Goal: Task Accomplishment & Management: Manage account settings

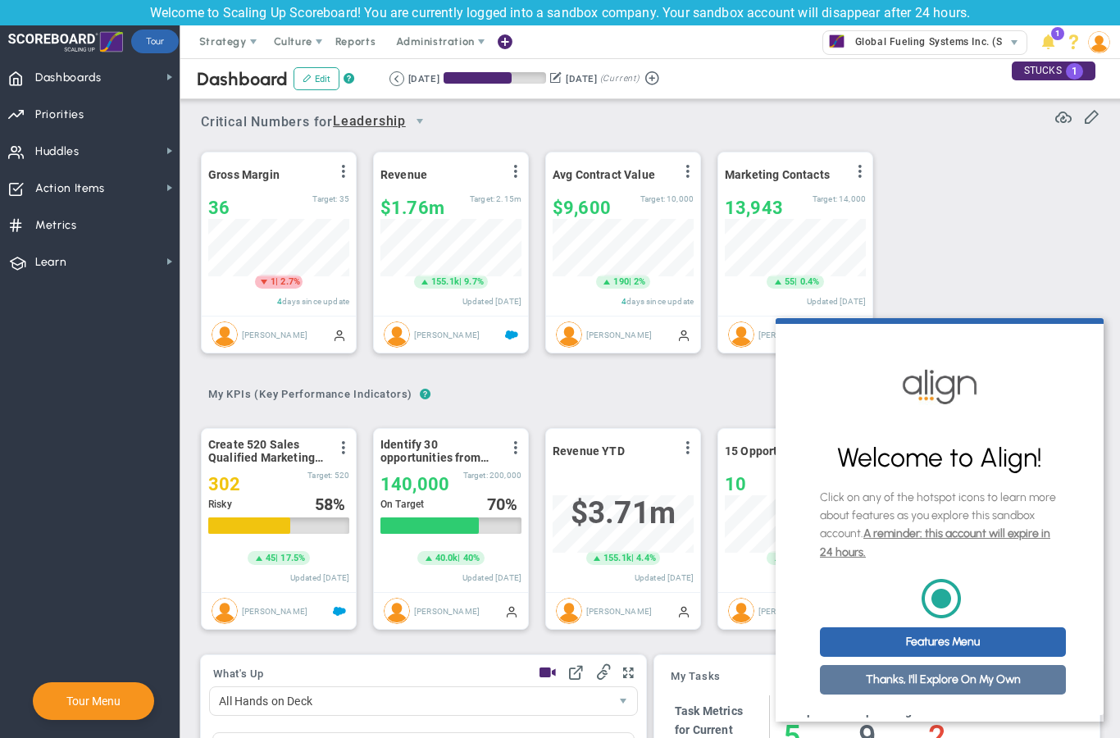
click at [966, 691] on link "Thanks, I'll Explore On My Own" at bounding box center [943, 680] width 246 height 30
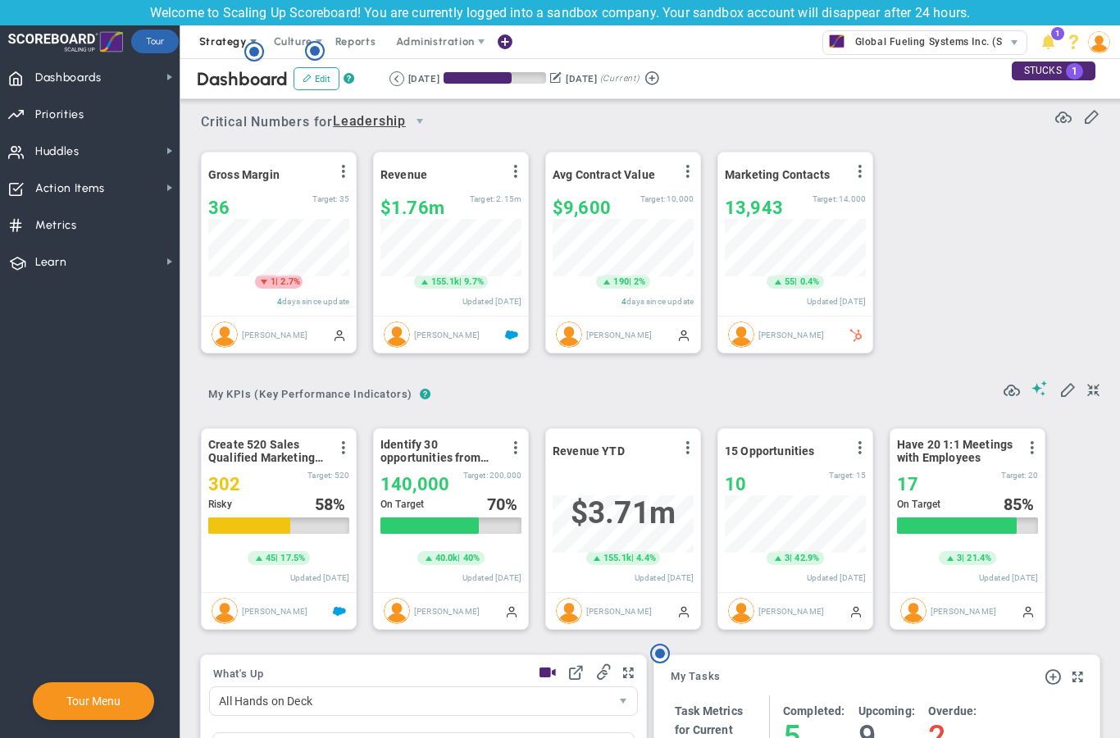
click at [224, 48] on span "Strategy" at bounding box center [223, 41] width 48 height 12
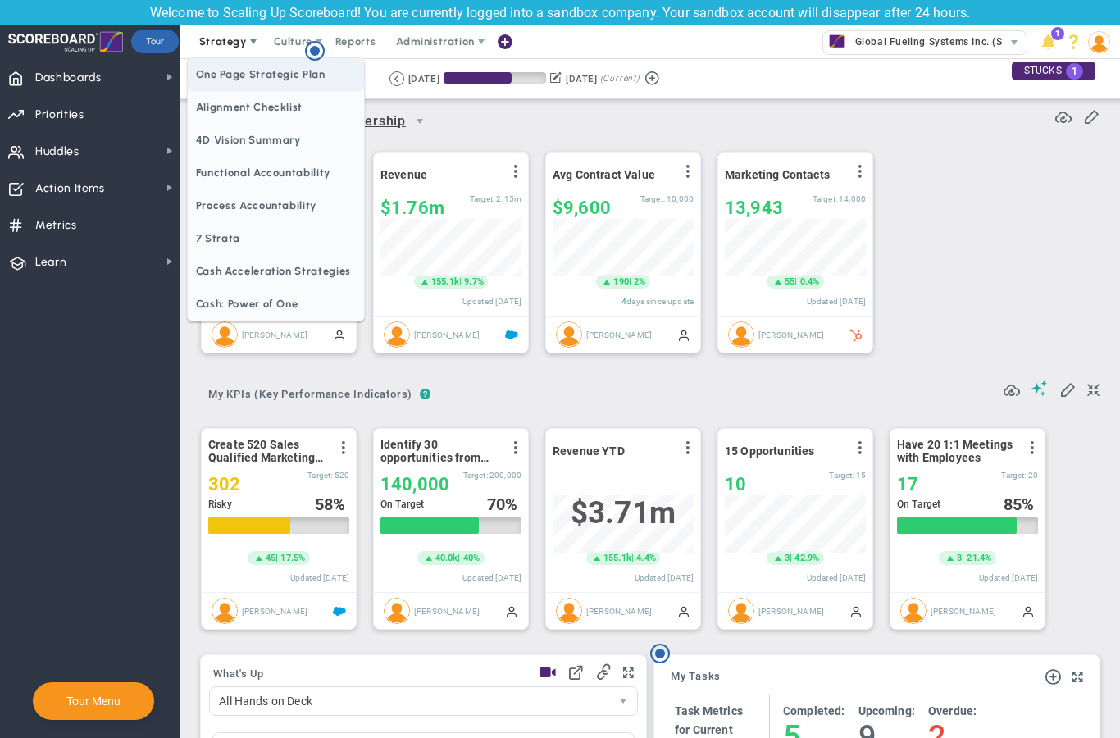
drag, startPoint x: 253, startPoint y: 83, endPoint x: 253, endPoint y: 25, distance: 58.2
click at [253, 83] on span "One Page Strategic Plan" at bounding box center [276, 74] width 176 height 33
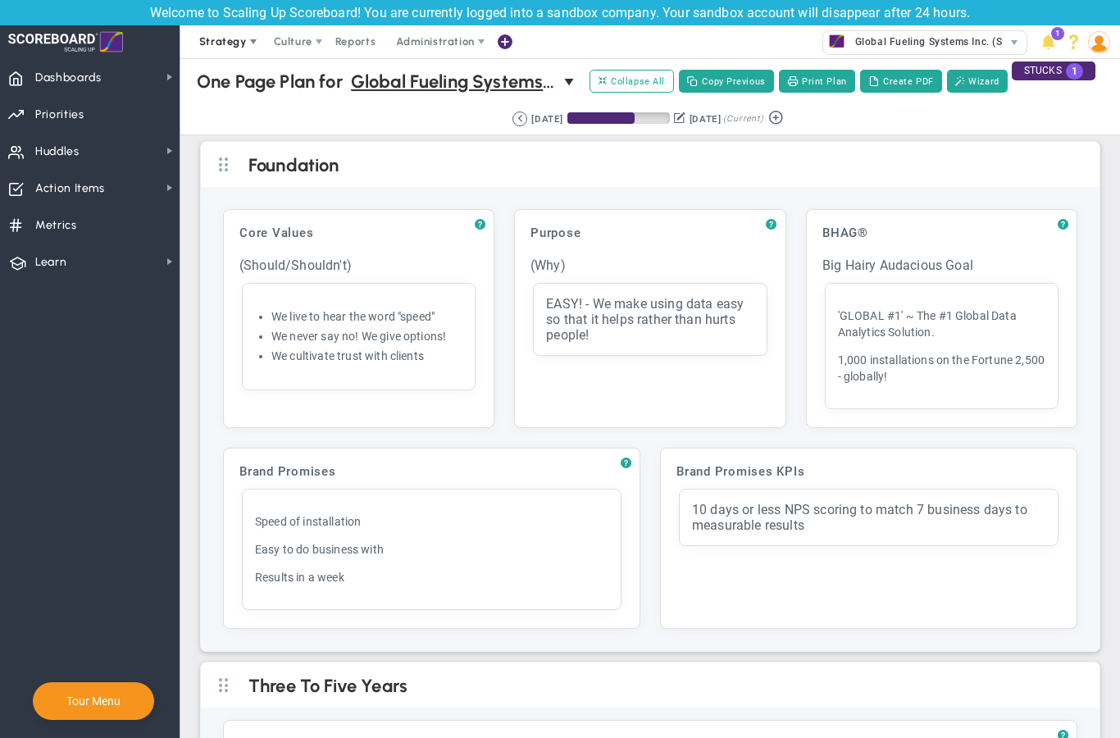
click at [223, 39] on span "Strategy" at bounding box center [223, 41] width 48 height 12
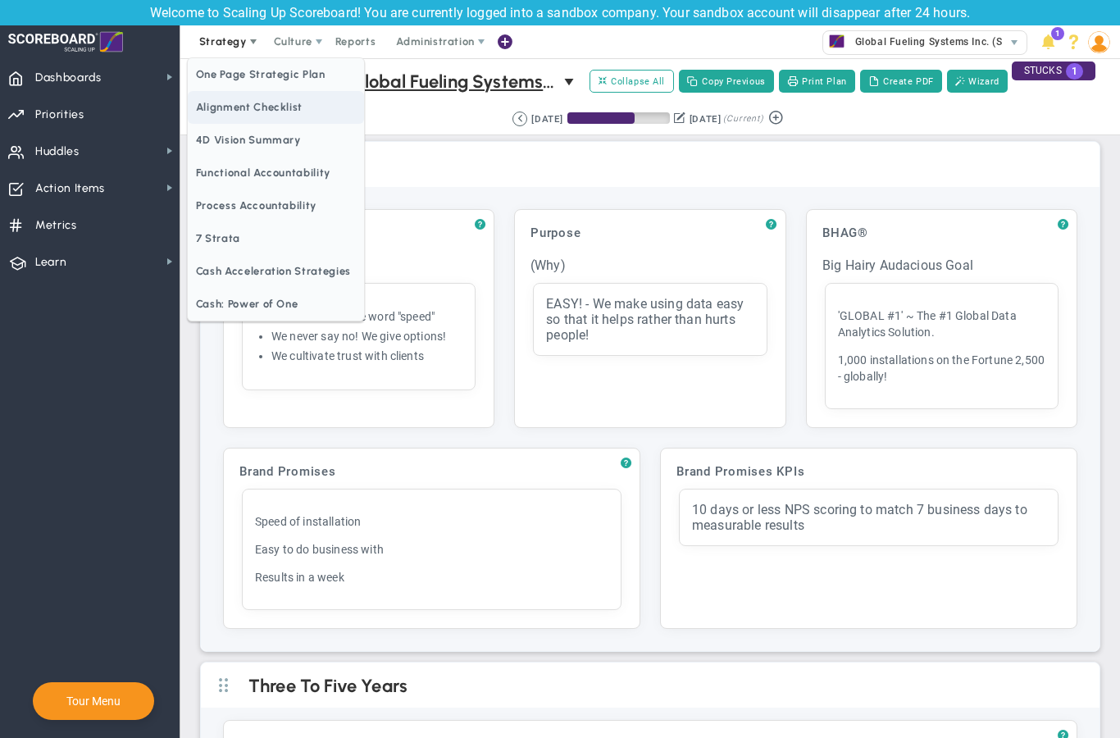
click at [241, 107] on span "Alignment Checklist" at bounding box center [276, 107] width 176 height 33
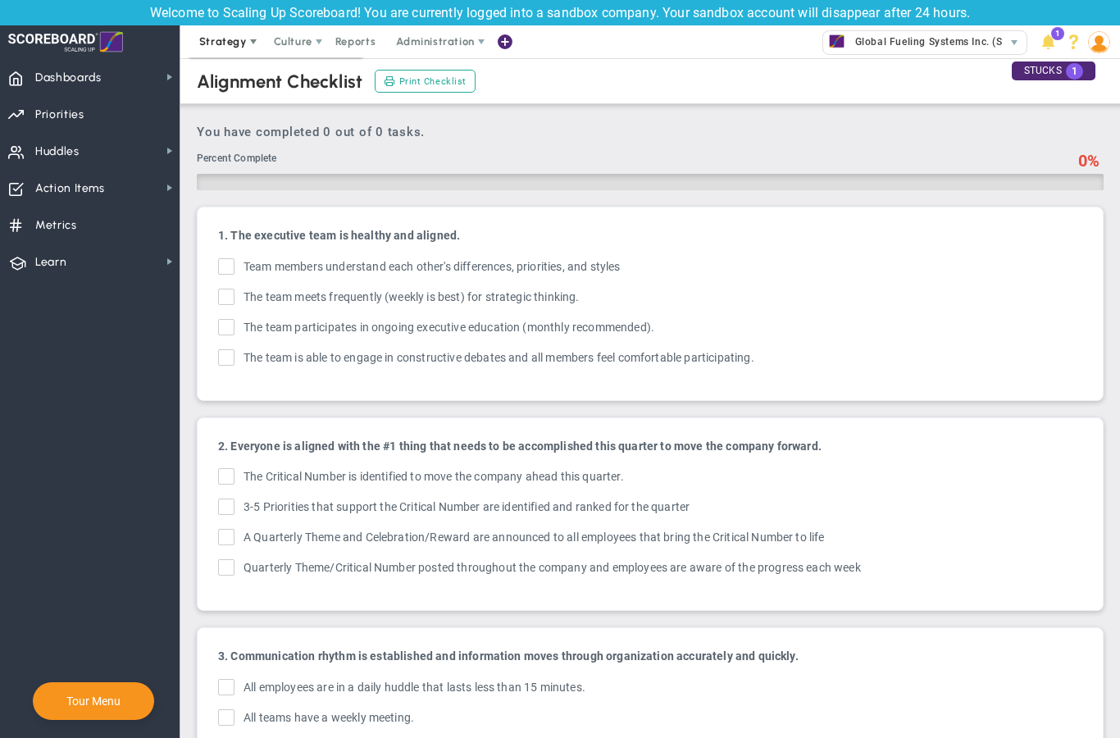
checkbox input "true"
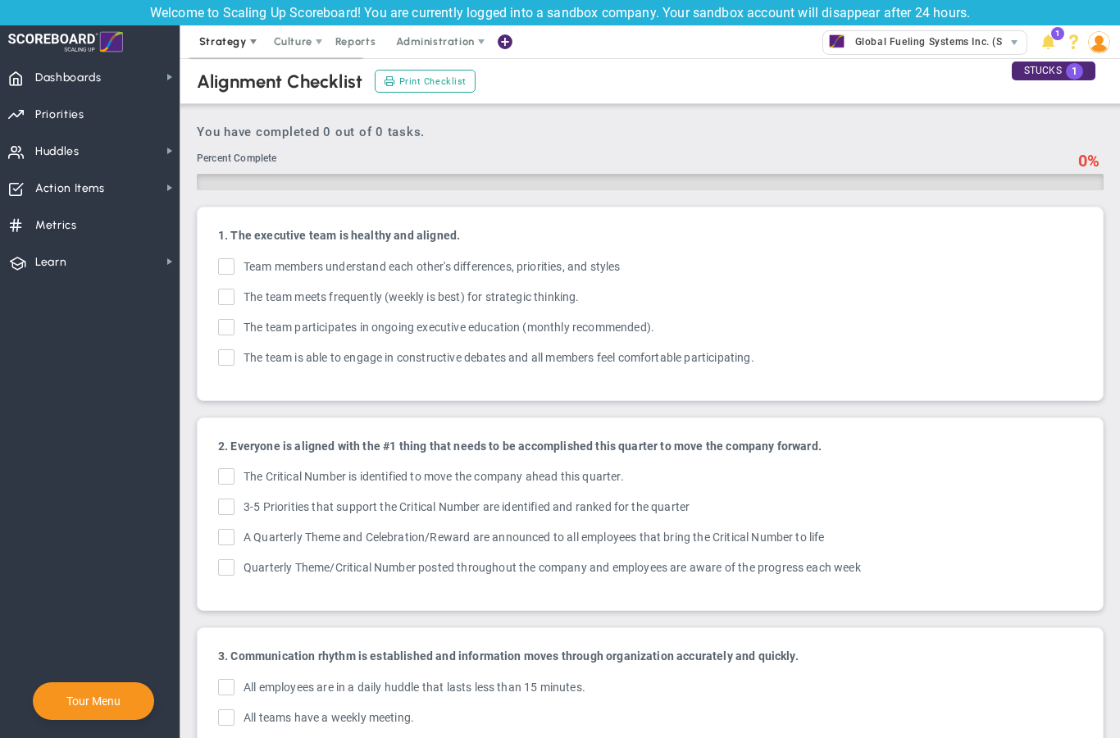
checkbox input "true"
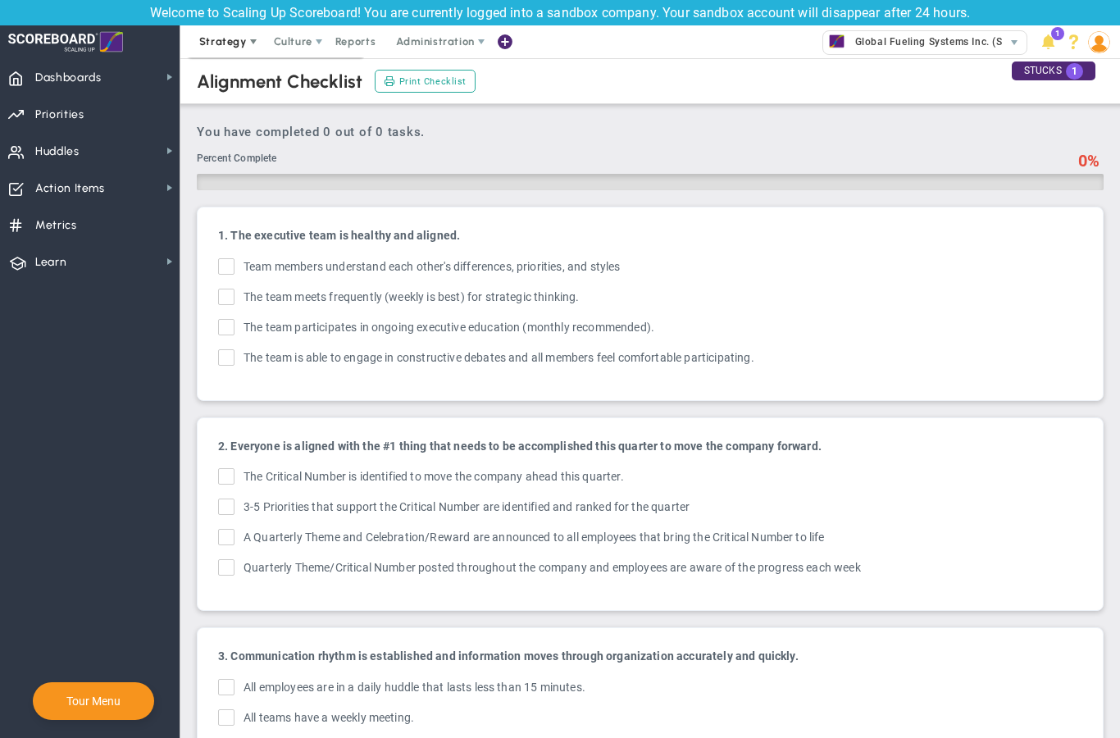
checkbox input "true"
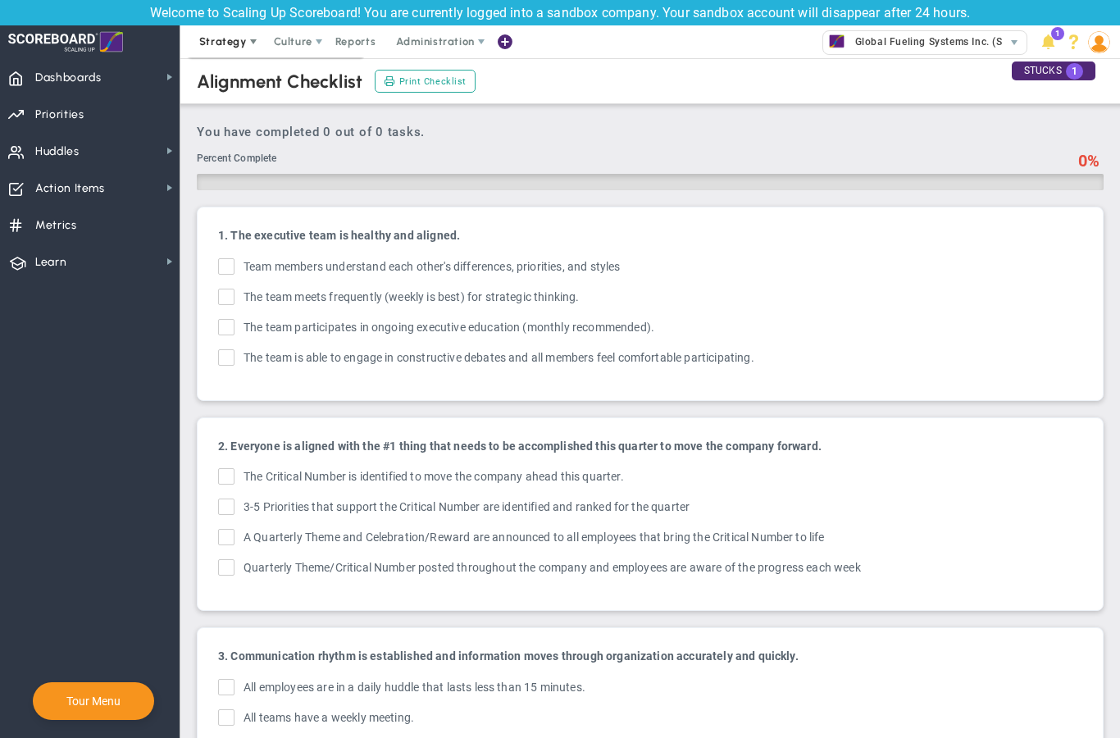
checkbox input "true"
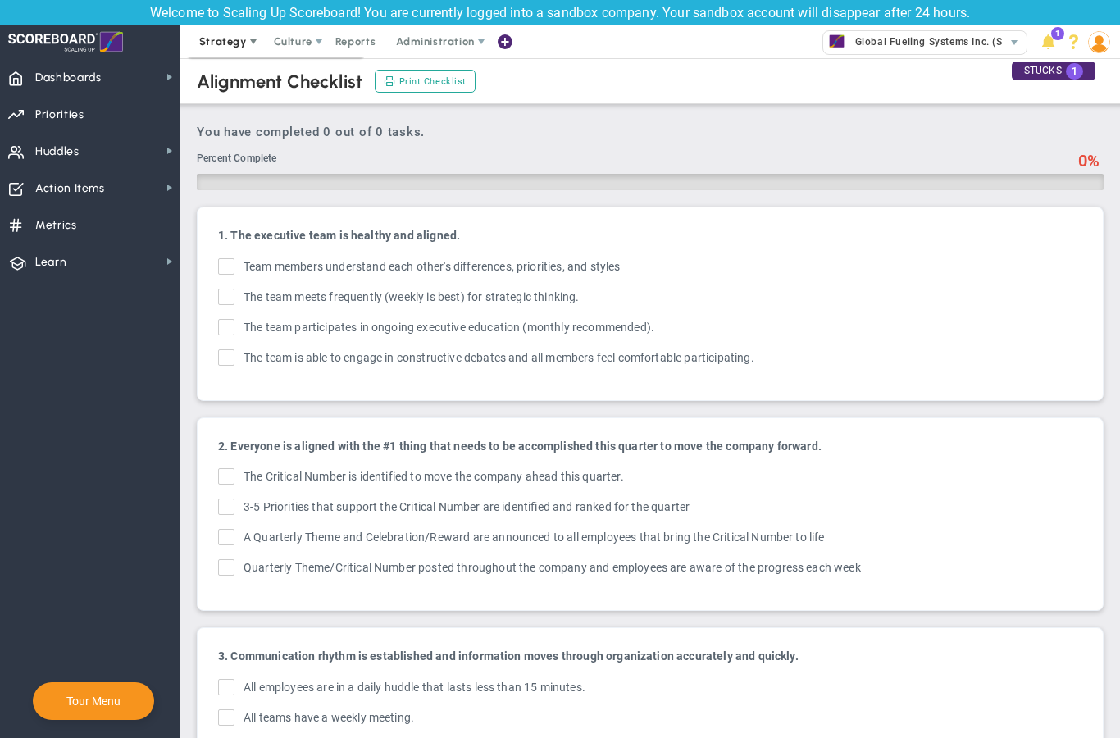
checkbox input "true"
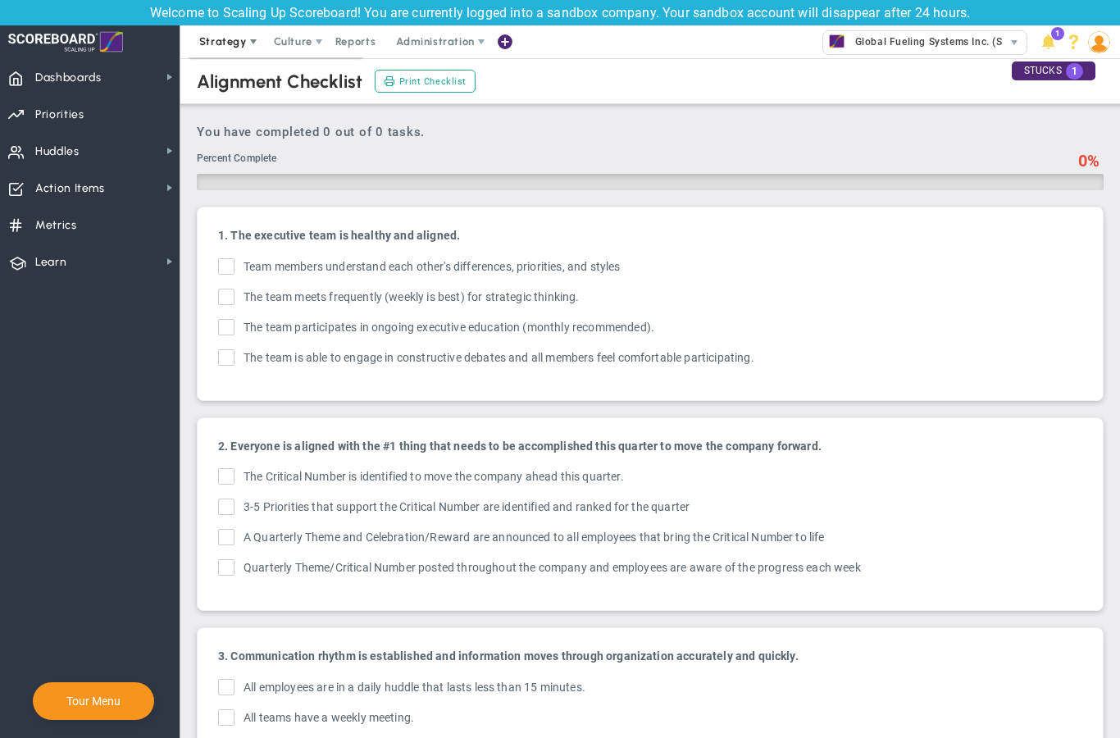
checkbox input "true"
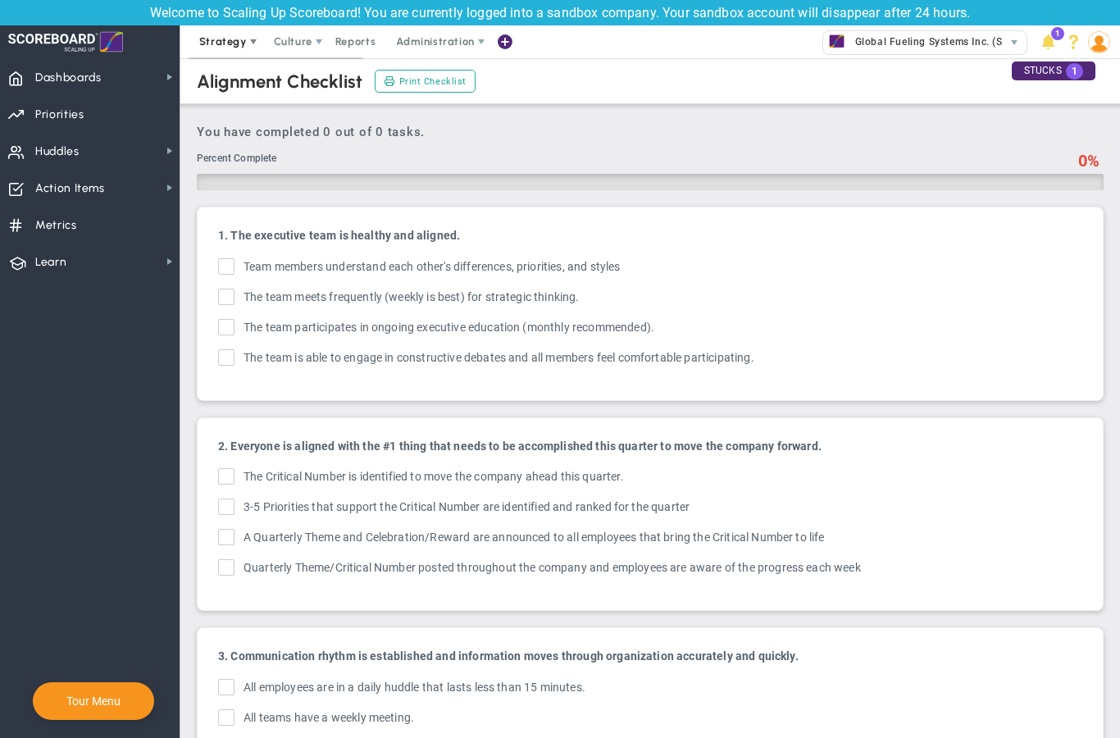
checkbox input "true"
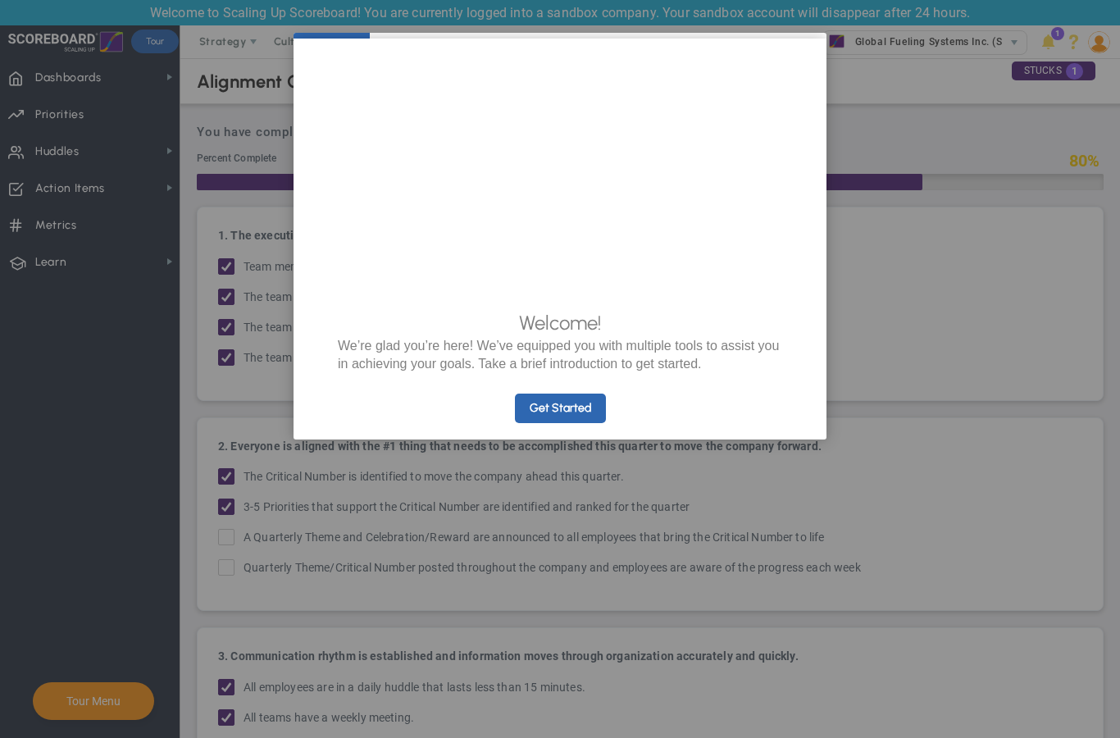
click at [916, 461] on appcues "× Welcome! We’re glad you’re here! We’ve equipped you with multiple tools to as…" at bounding box center [560, 369] width 1120 height 738
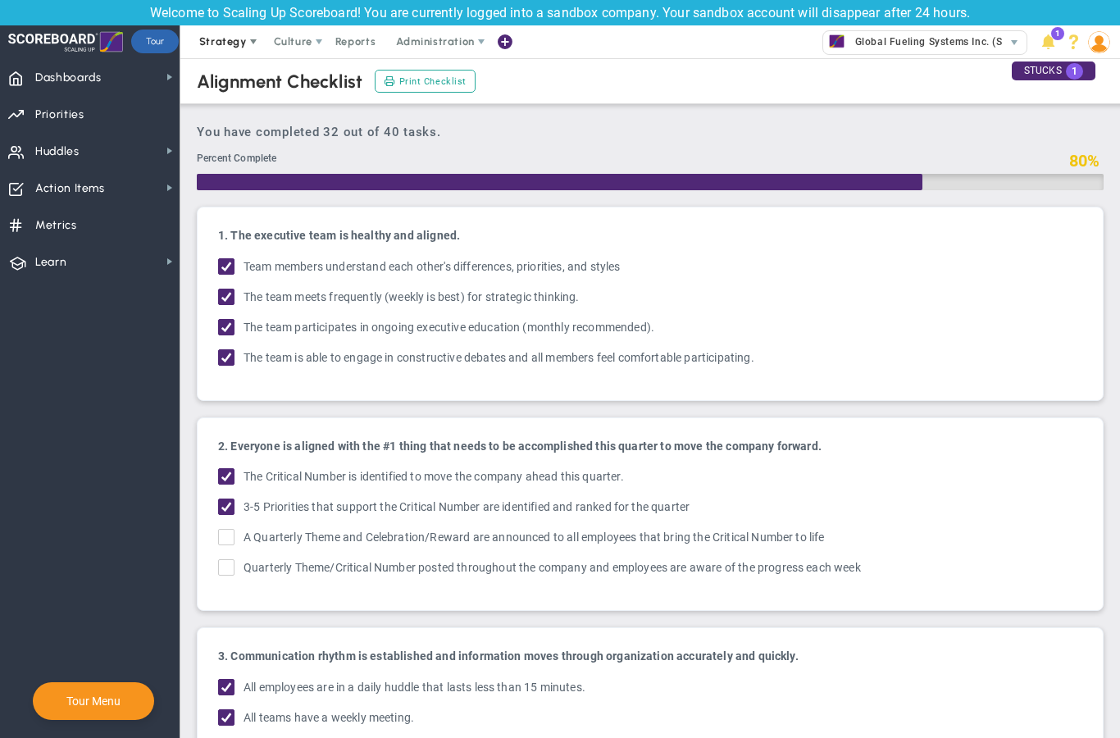
click at [225, 46] on span "Strategy" at bounding box center [223, 41] width 48 height 12
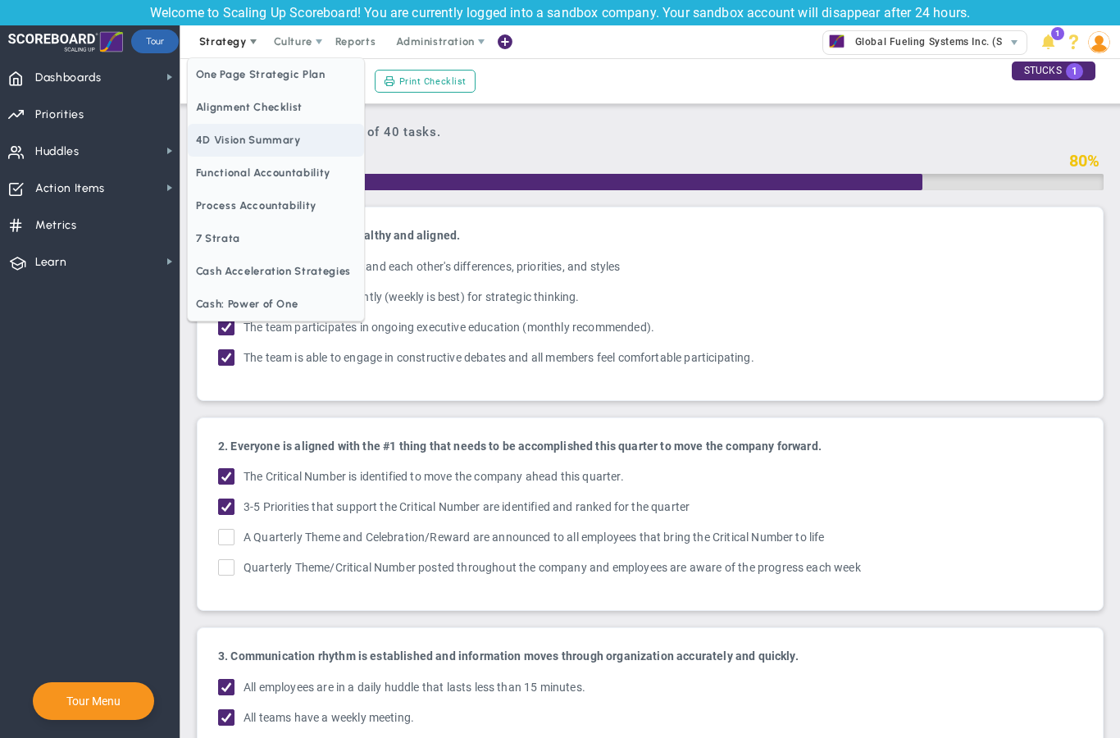
click at [229, 142] on span "4D Vision Summary" at bounding box center [276, 140] width 176 height 33
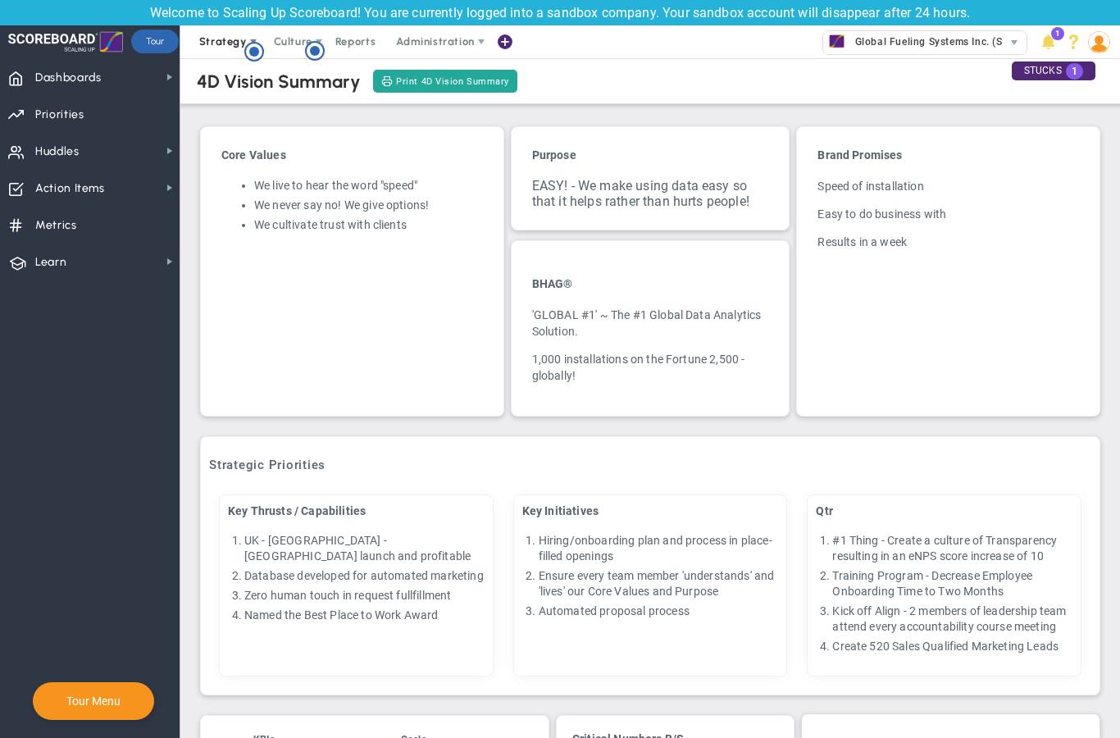
click at [235, 35] on span "Strategy" at bounding box center [223, 41] width 48 height 12
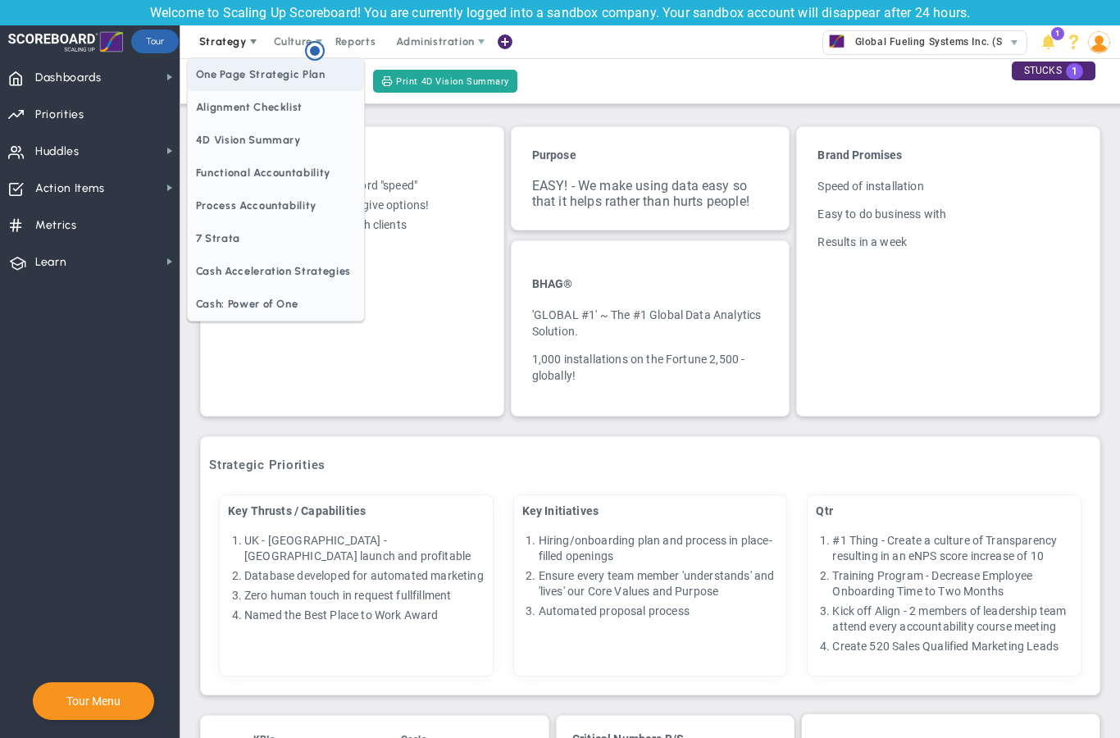
click at [235, 75] on span "One Page Strategic Plan" at bounding box center [276, 74] width 176 height 33
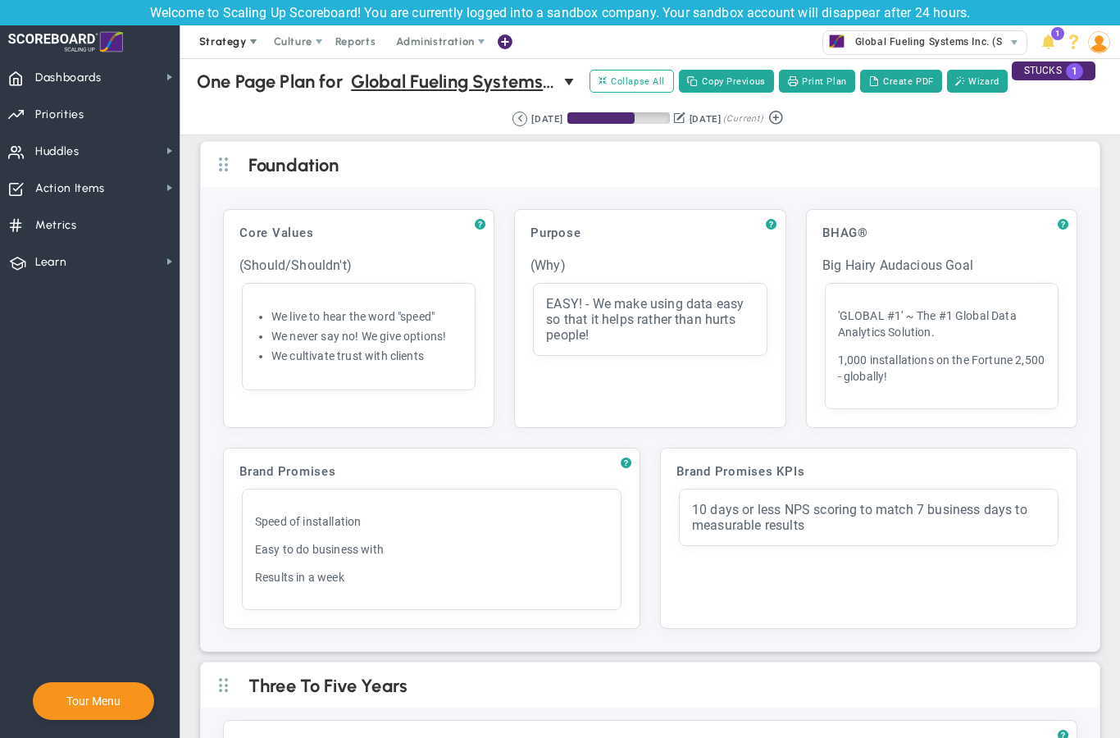
click at [234, 36] on span "Strategy" at bounding box center [223, 41] width 48 height 12
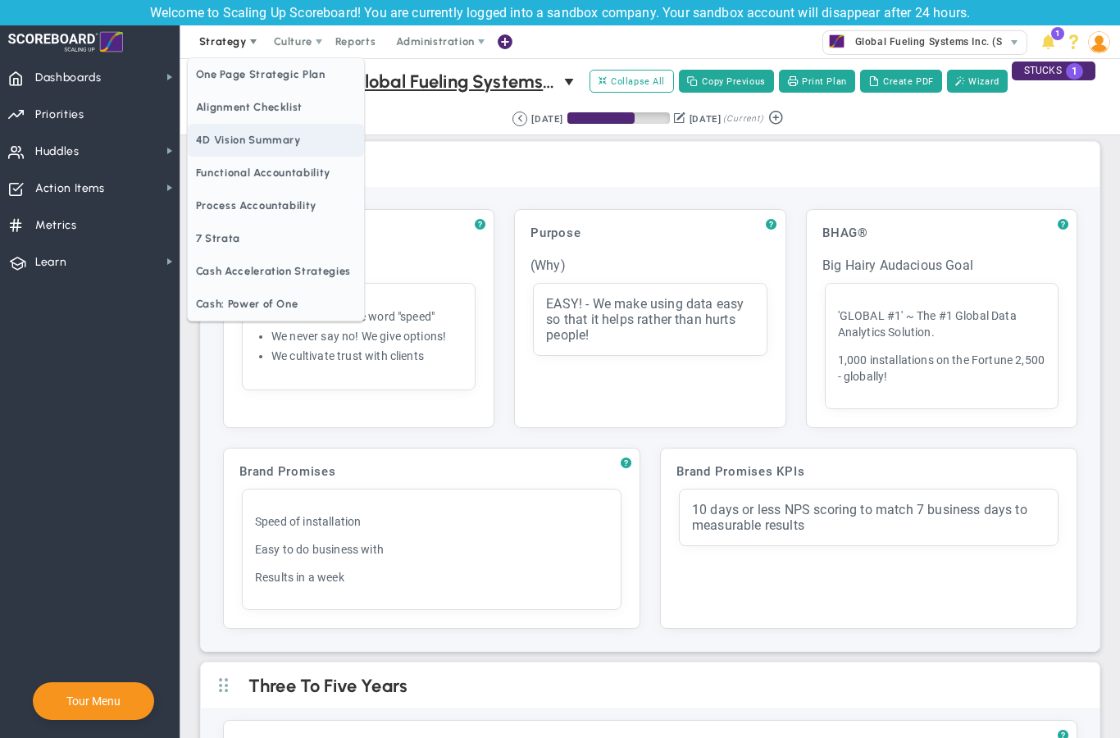
click at [258, 140] on span "4D Vision Summary" at bounding box center [276, 140] width 176 height 33
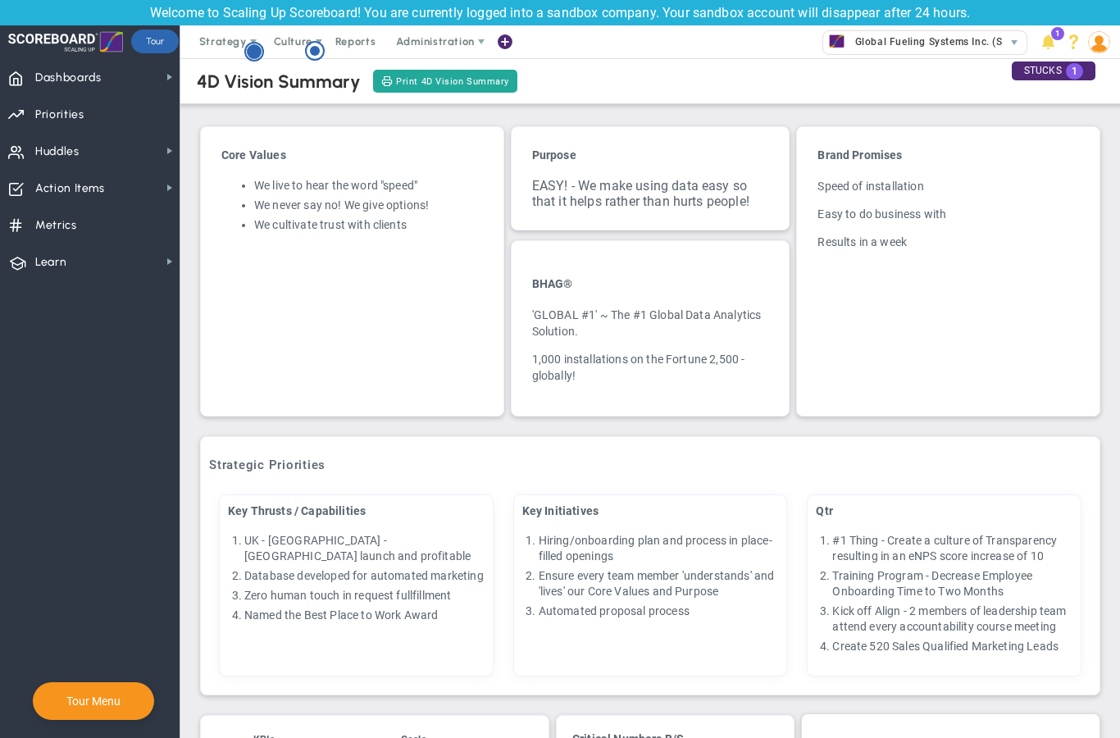
click at [255, 54] on circle "Hotspot (open by clicking or pressing space/enter)" at bounding box center [254, 51] width 15 height 15
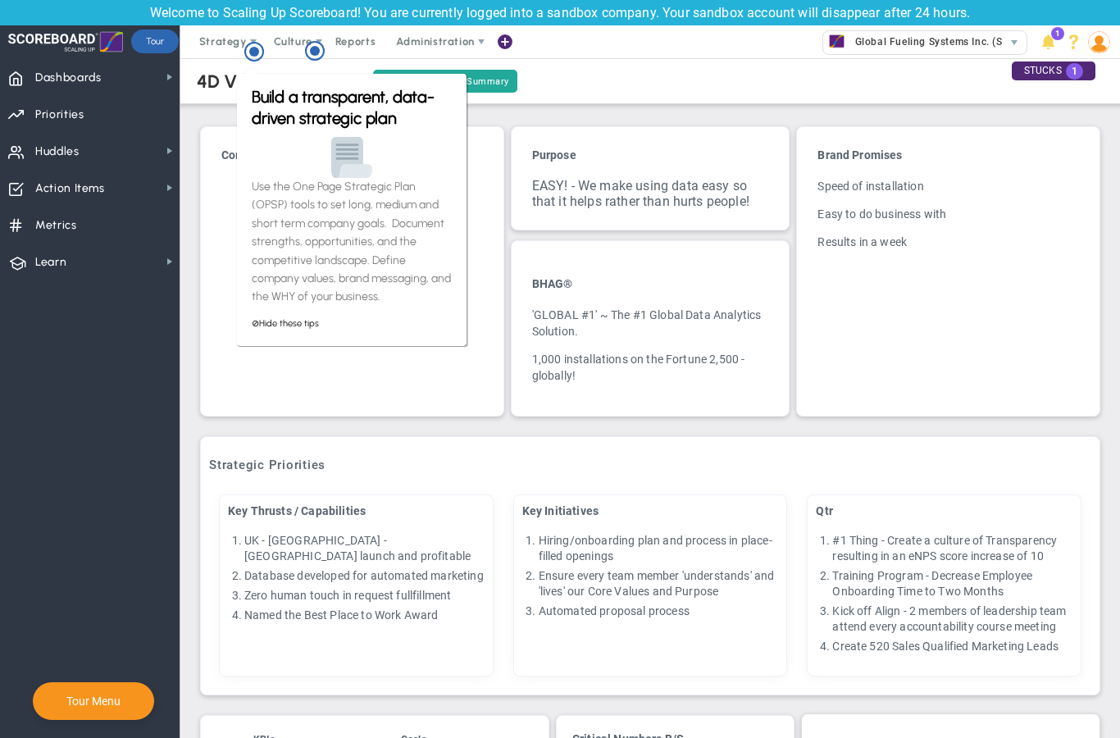
click at [215, 139] on div "Core Values We live to hear the word "speed" We never say no! We give options! …" at bounding box center [352, 196] width 286 height 123
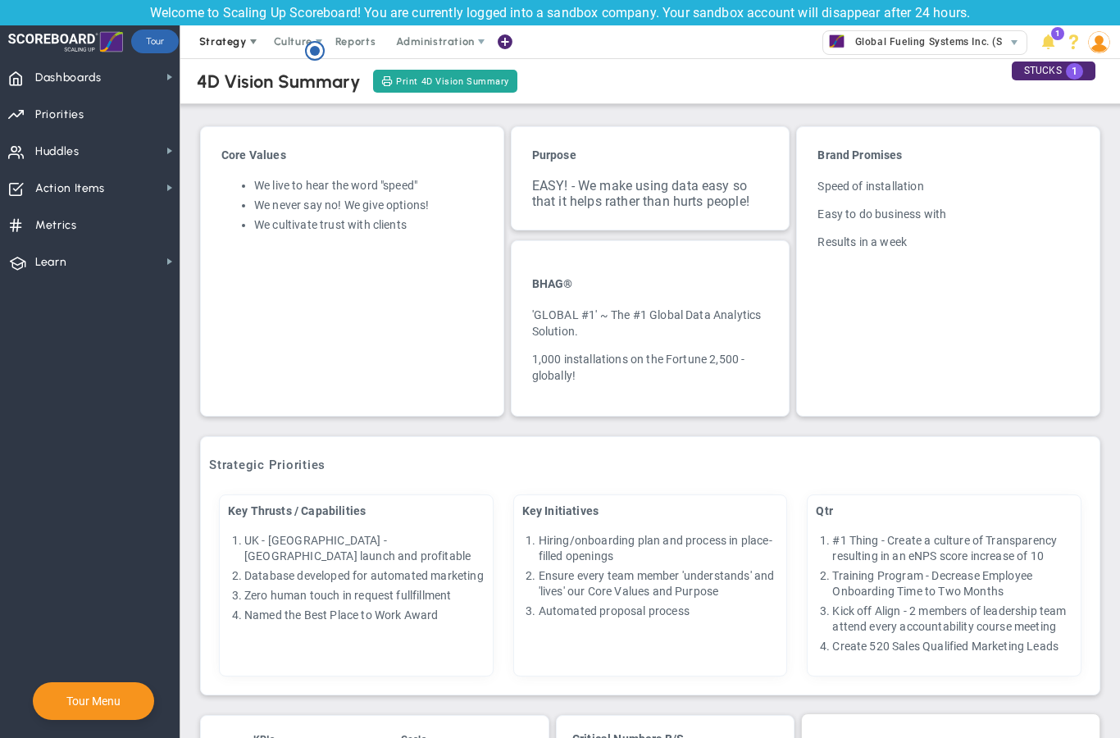
click at [219, 47] on span "Strategy" at bounding box center [223, 41] width 48 height 12
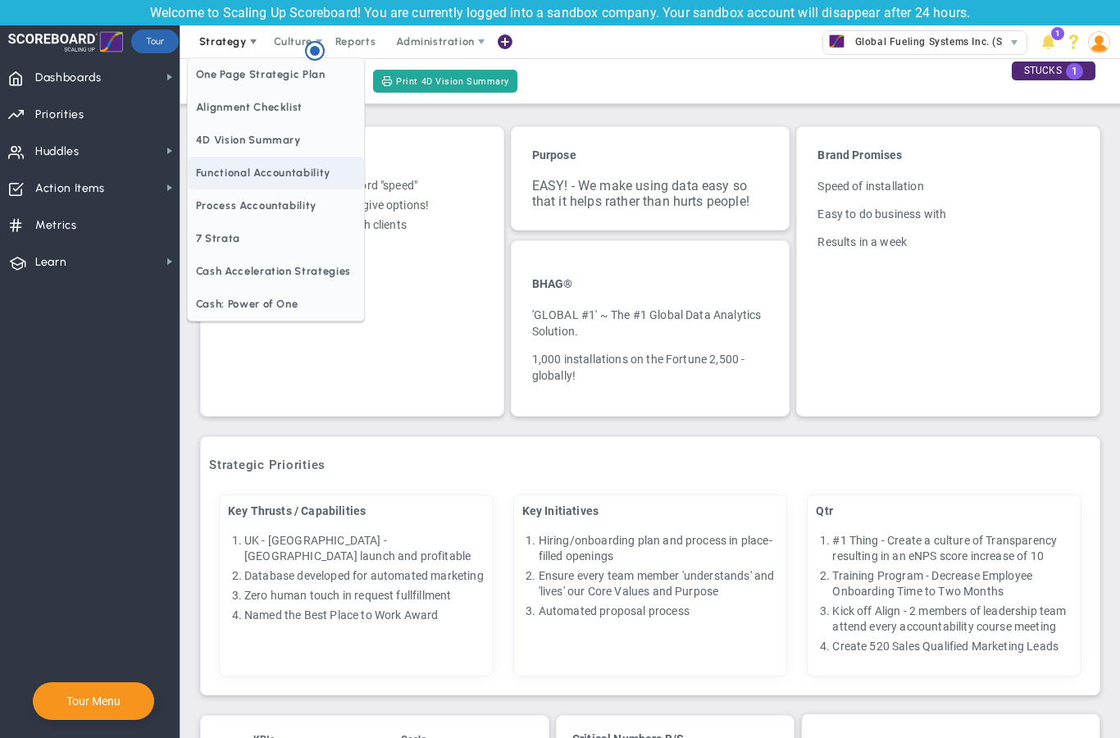
click at [266, 169] on span "Functional Accountability" at bounding box center [276, 173] width 176 height 33
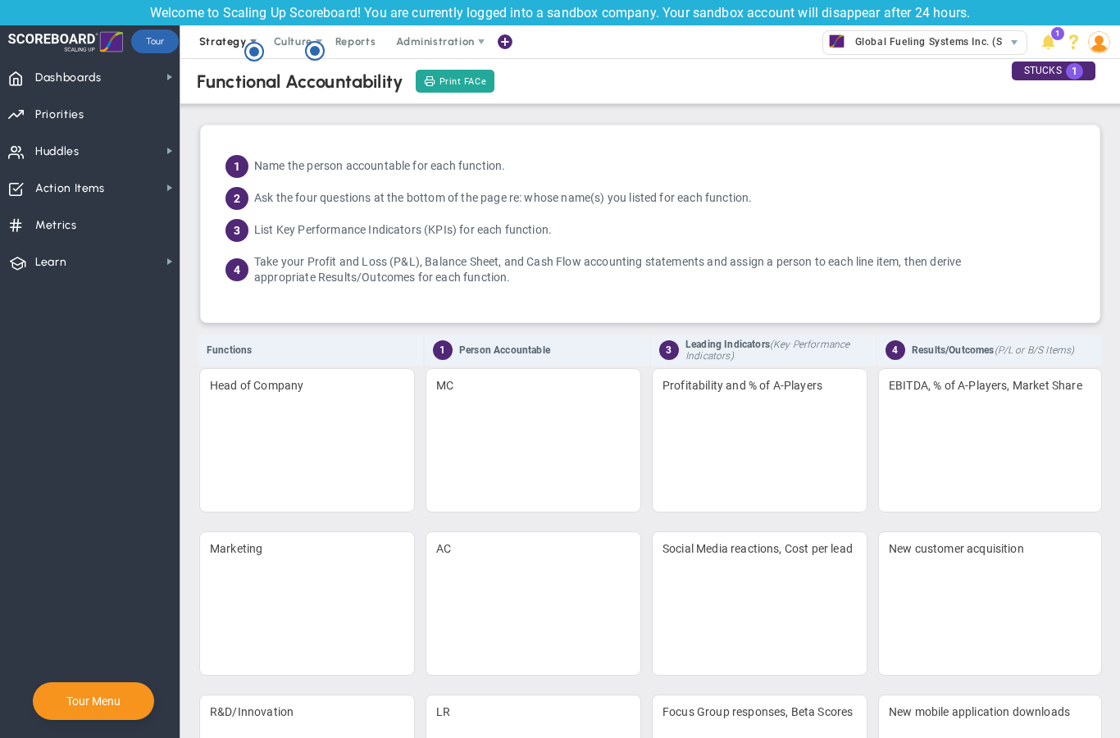
click at [221, 39] on span "Strategy" at bounding box center [223, 41] width 48 height 12
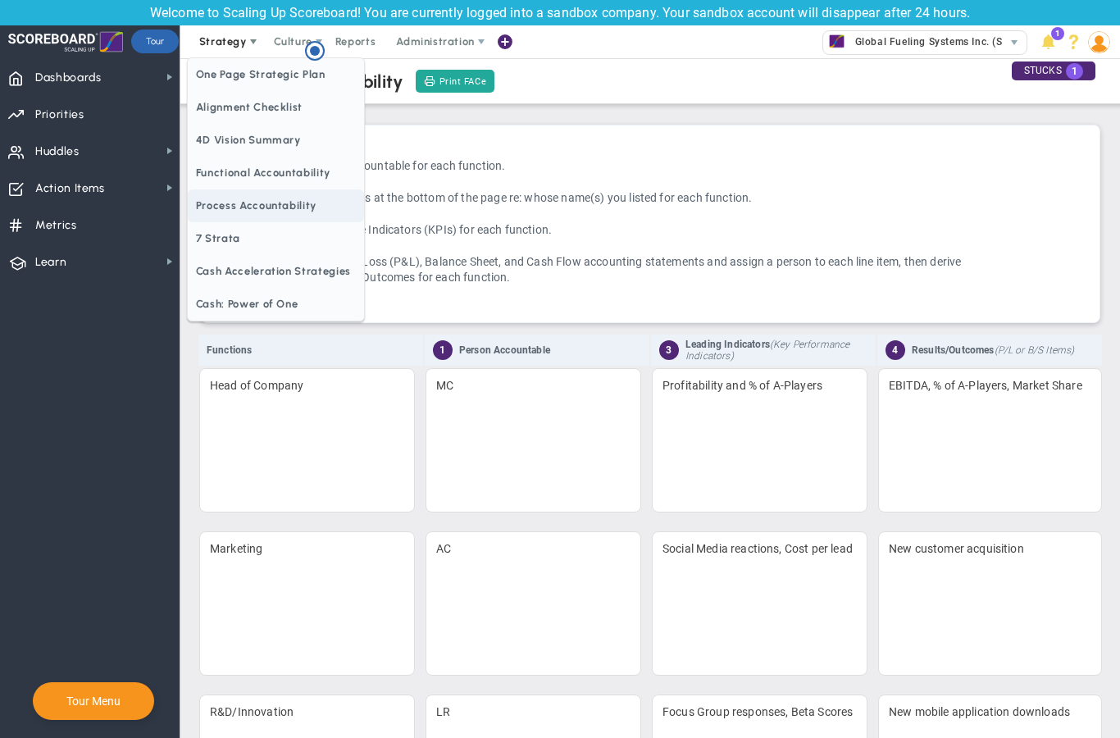
click at [234, 207] on span "Process Accountability" at bounding box center [276, 205] width 176 height 33
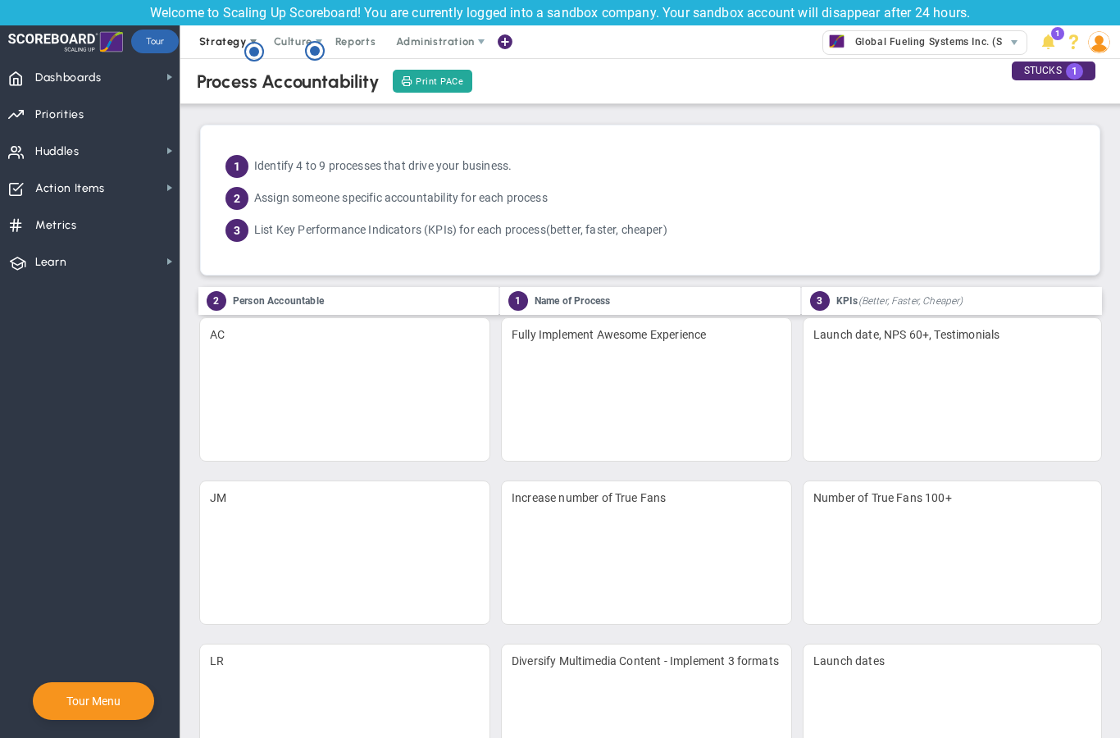
click at [218, 45] on span "Strategy" at bounding box center [223, 41] width 48 height 12
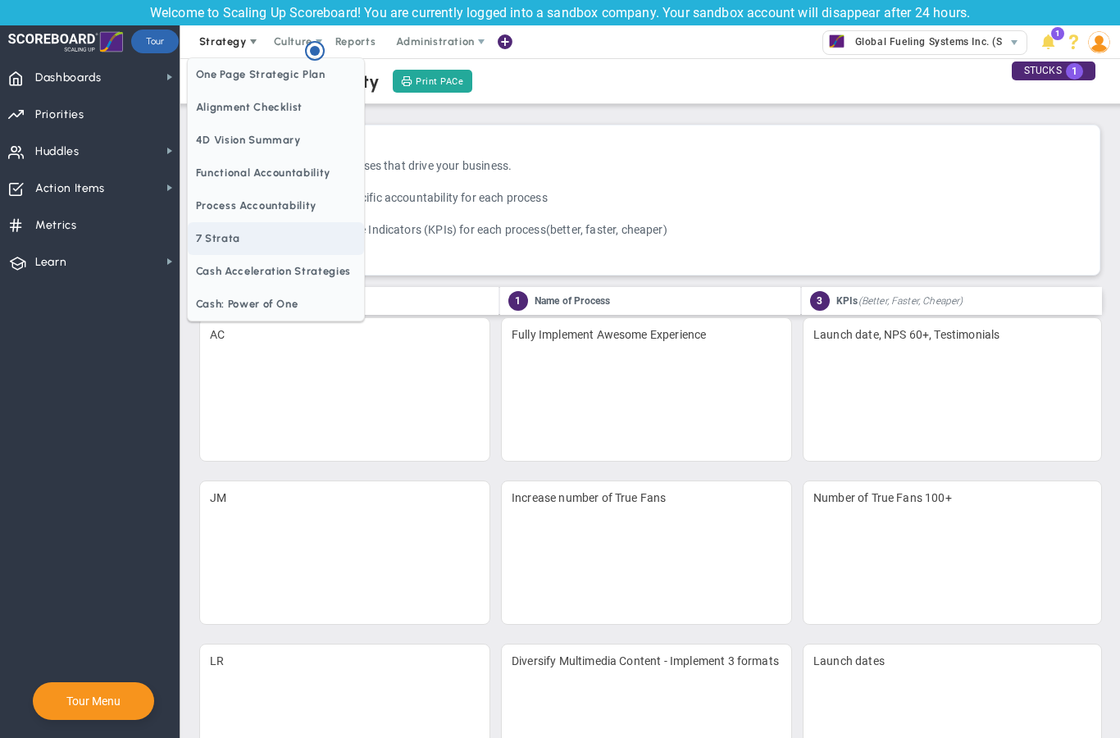
click at [228, 235] on span "7 Strata" at bounding box center [276, 238] width 176 height 33
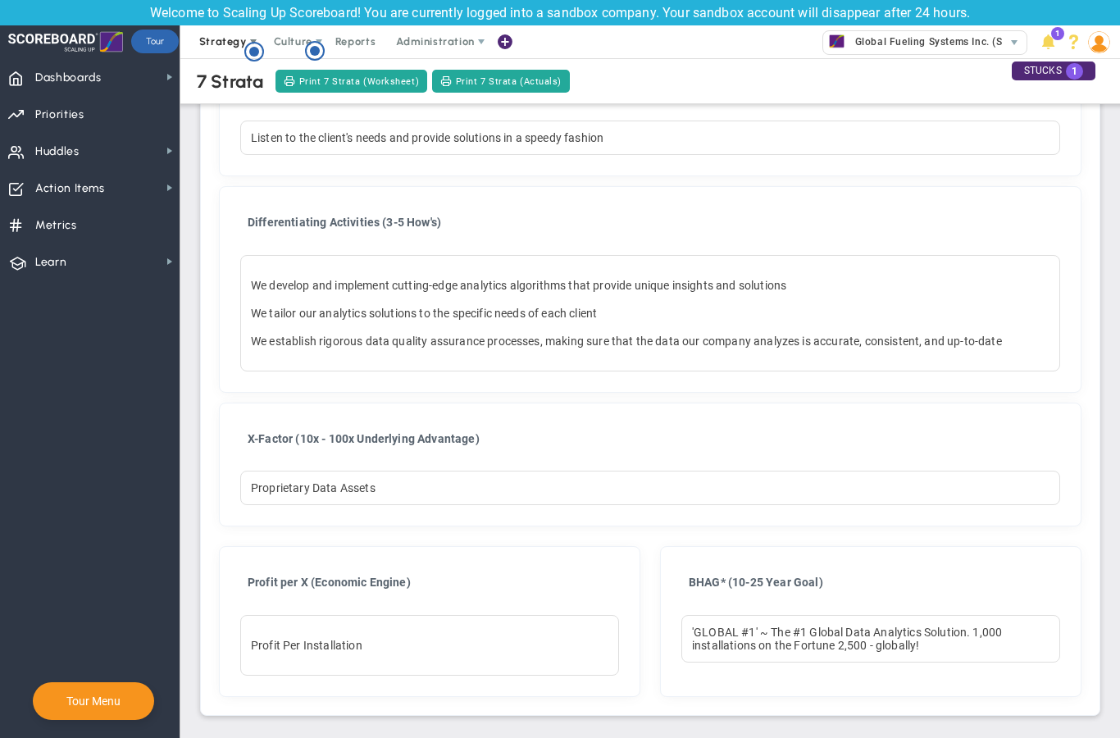
click at [230, 38] on span "Strategy" at bounding box center [223, 41] width 48 height 12
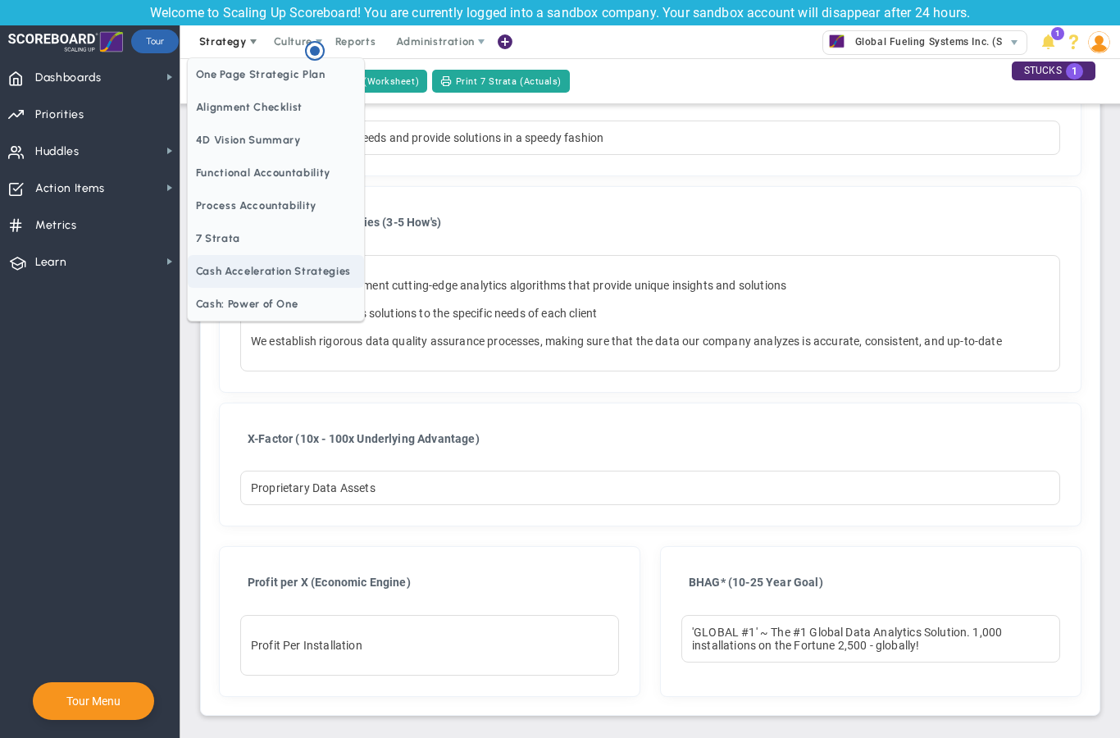
click at [248, 276] on span "Cash Acceleration Strategies" at bounding box center [276, 271] width 176 height 33
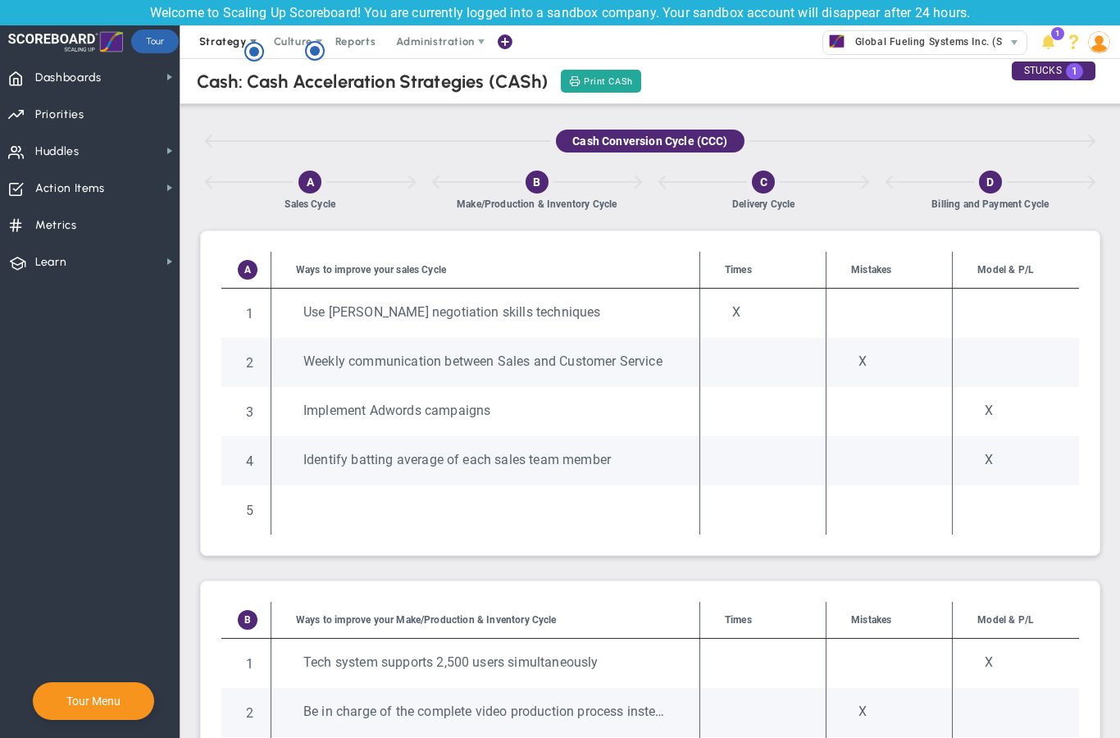
click at [229, 43] on span "Strategy" at bounding box center [223, 41] width 48 height 12
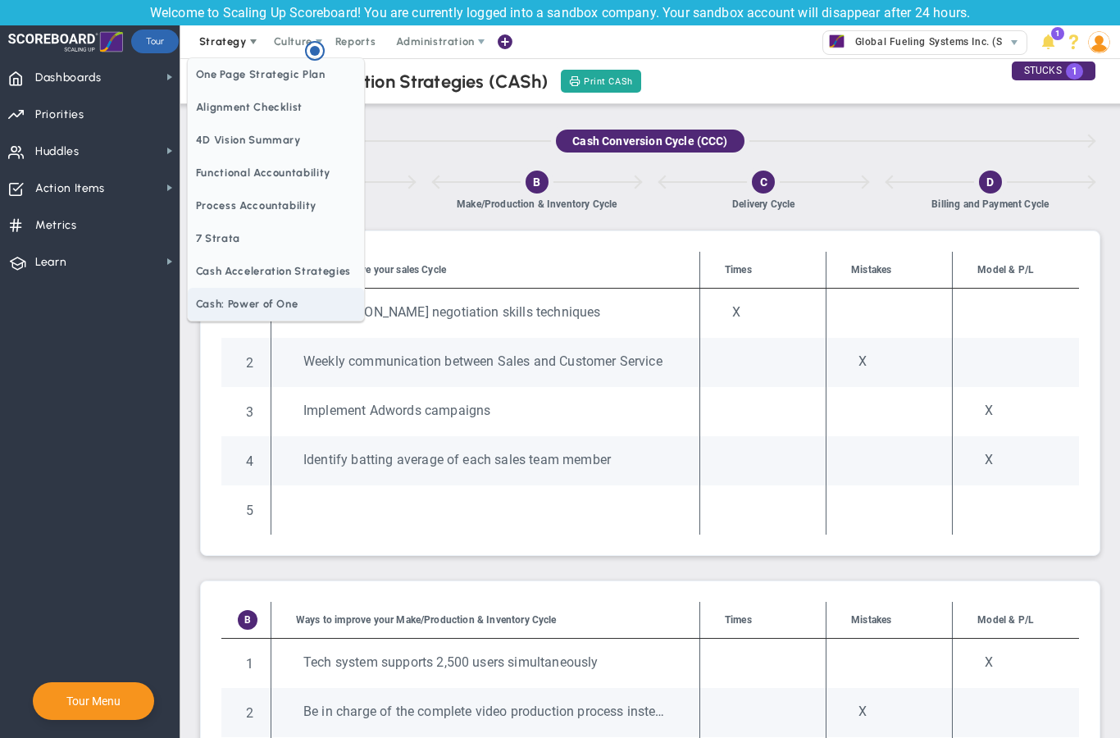
click at [248, 305] on span "Cash: Power of One" at bounding box center [276, 304] width 176 height 33
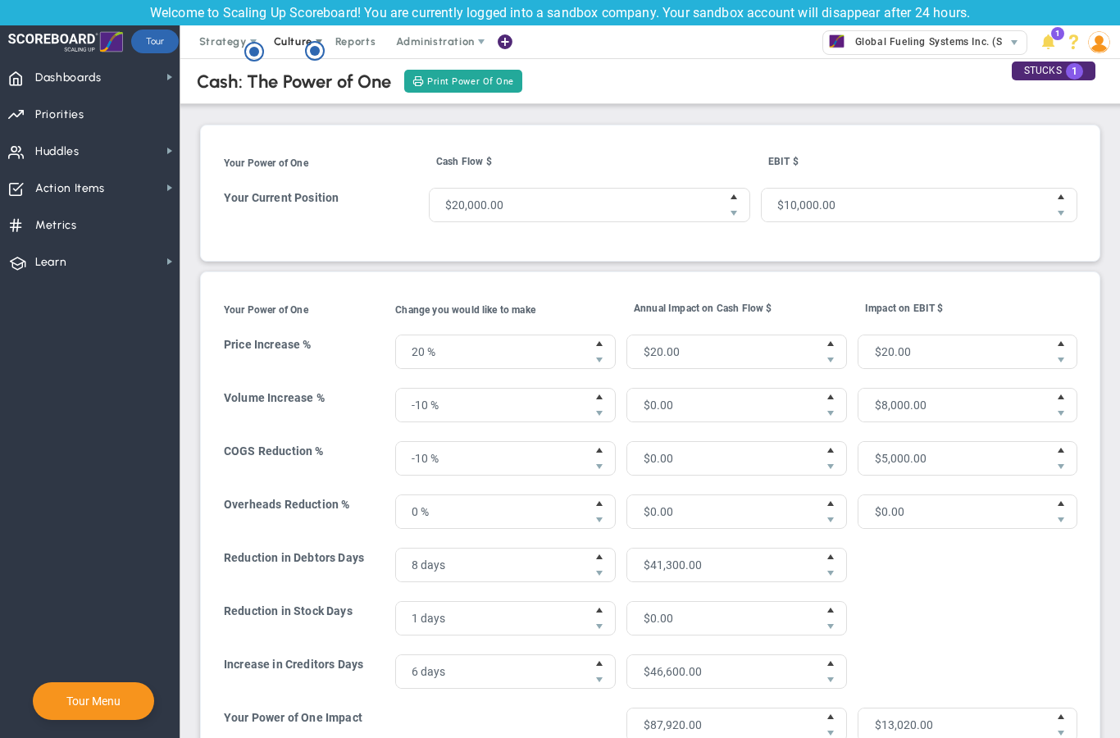
click at [287, 38] on span "Culture" at bounding box center [293, 41] width 39 height 12
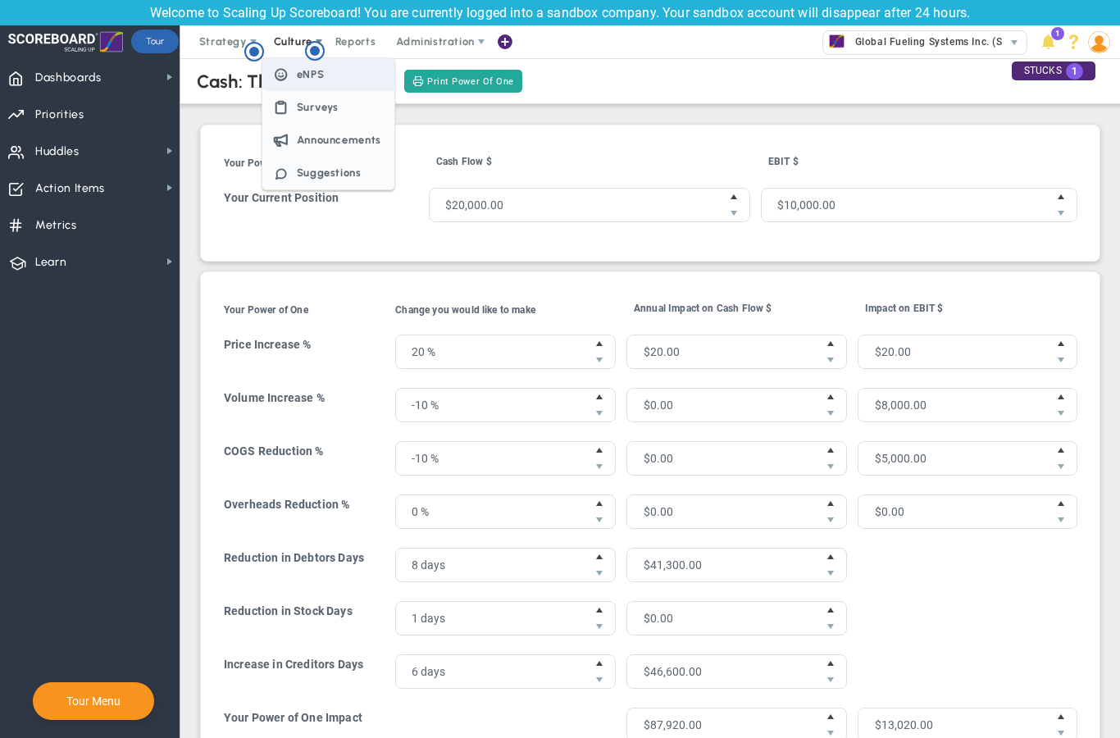
click at [300, 71] on span "eNPS" at bounding box center [311, 74] width 28 height 12
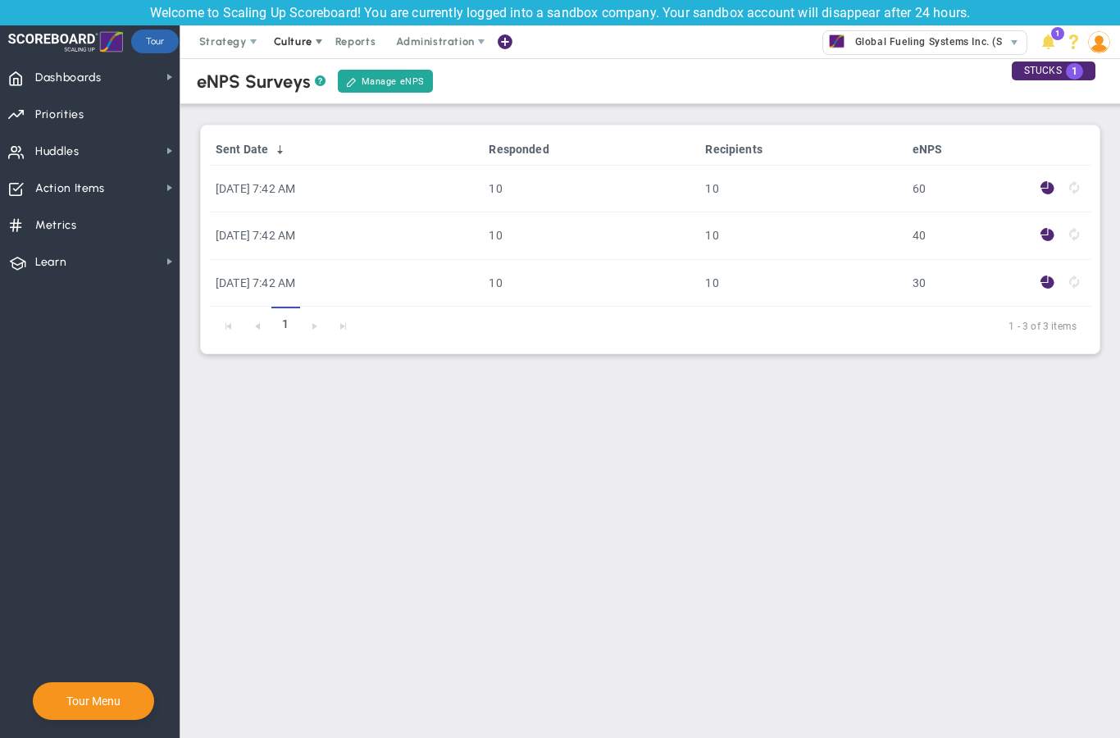
click at [300, 45] on span "Culture" at bounding box center [293, 41] width 39 height 12
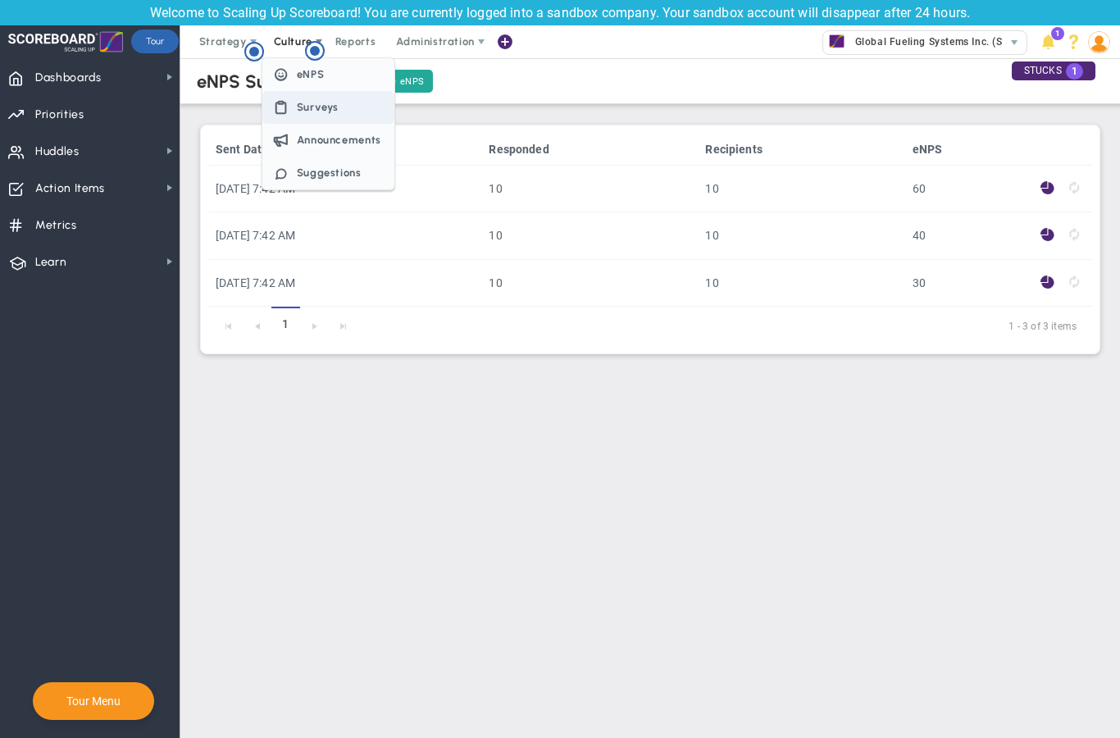
click at [304, 109] on span "Surveys" at bounding box center [318, 107] width 43 height 12
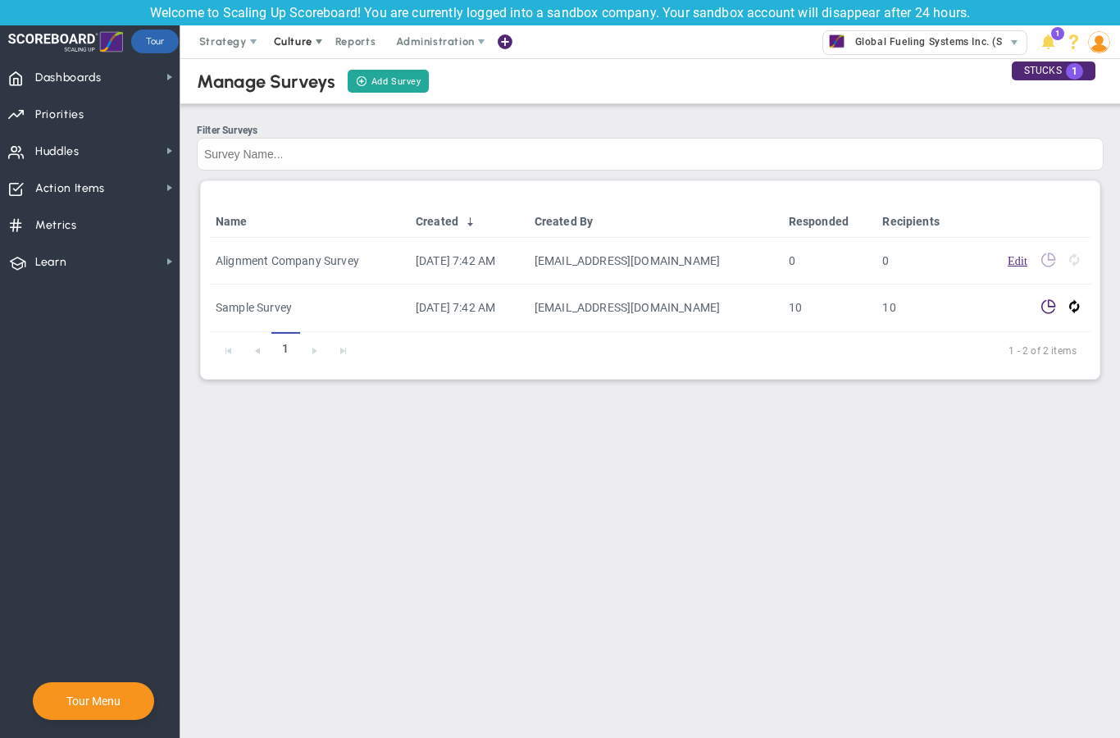
click at [288, 44] on span "Culture" at bounding box center [293, 41] width 39 height 12
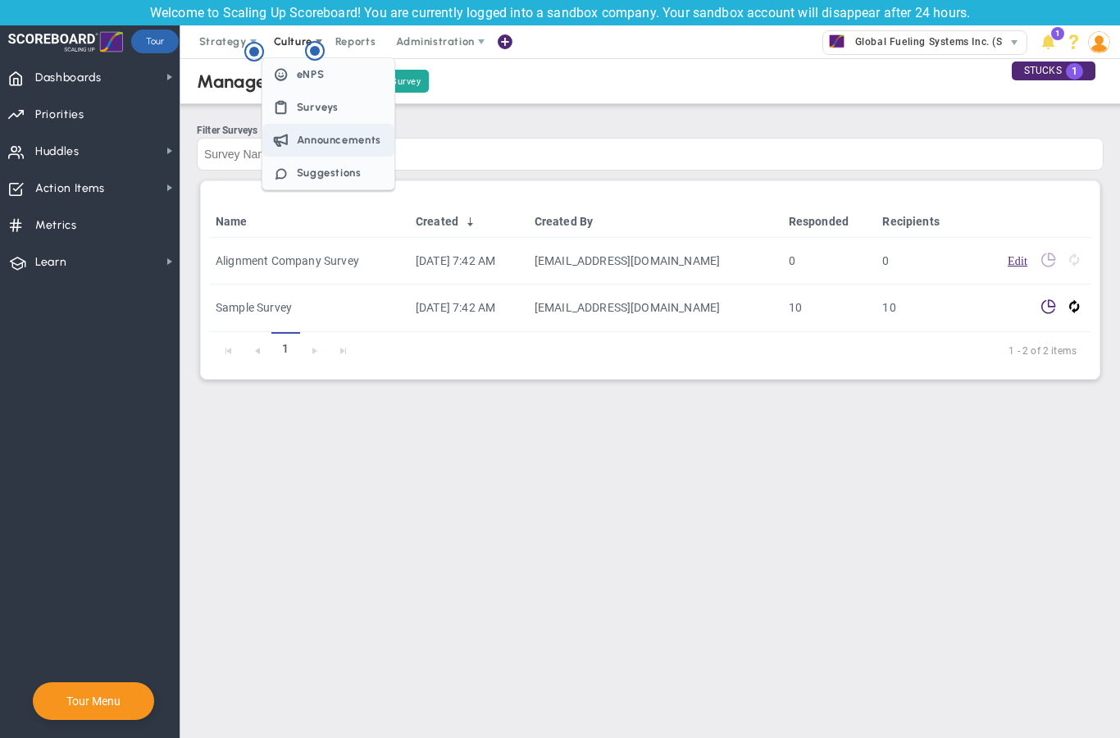
click at [307, 134] on span "Announcements" at bounding box center [339, 140] width 84 height 12
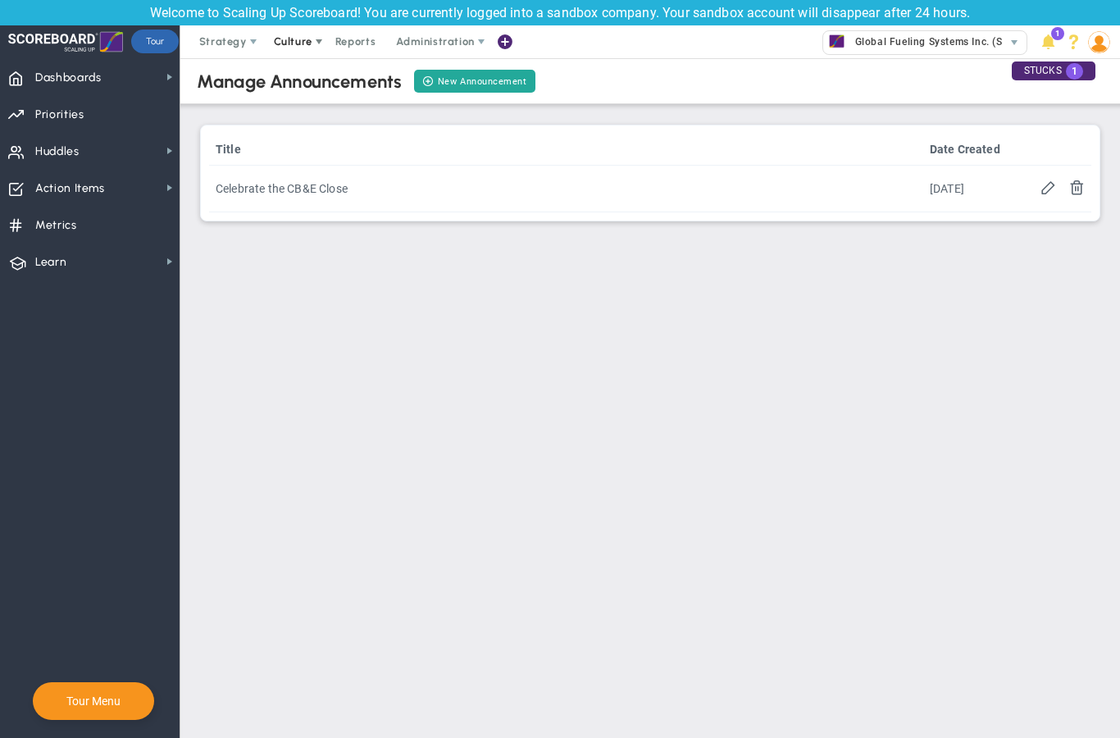
click at [291, 48] on span "Culture" at bounding box center [293, 41] width 39 height 12
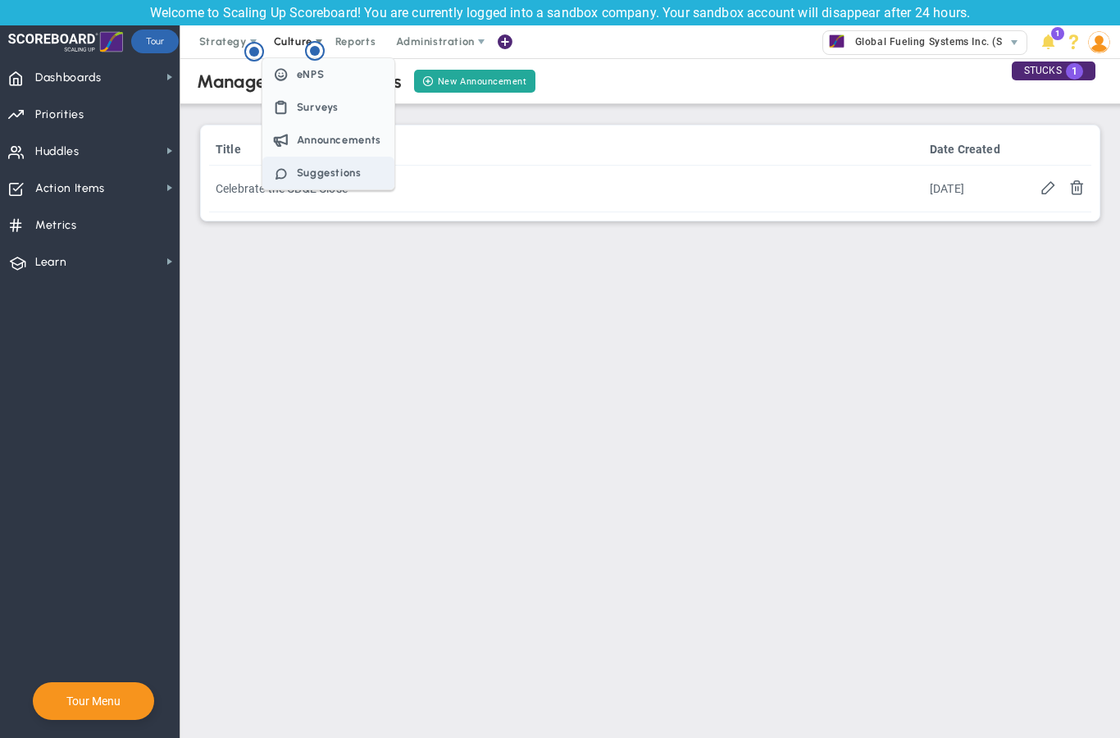
click at [302, 177] on span "Suggestions" at bounding box center [329, 172] width 65 height 12
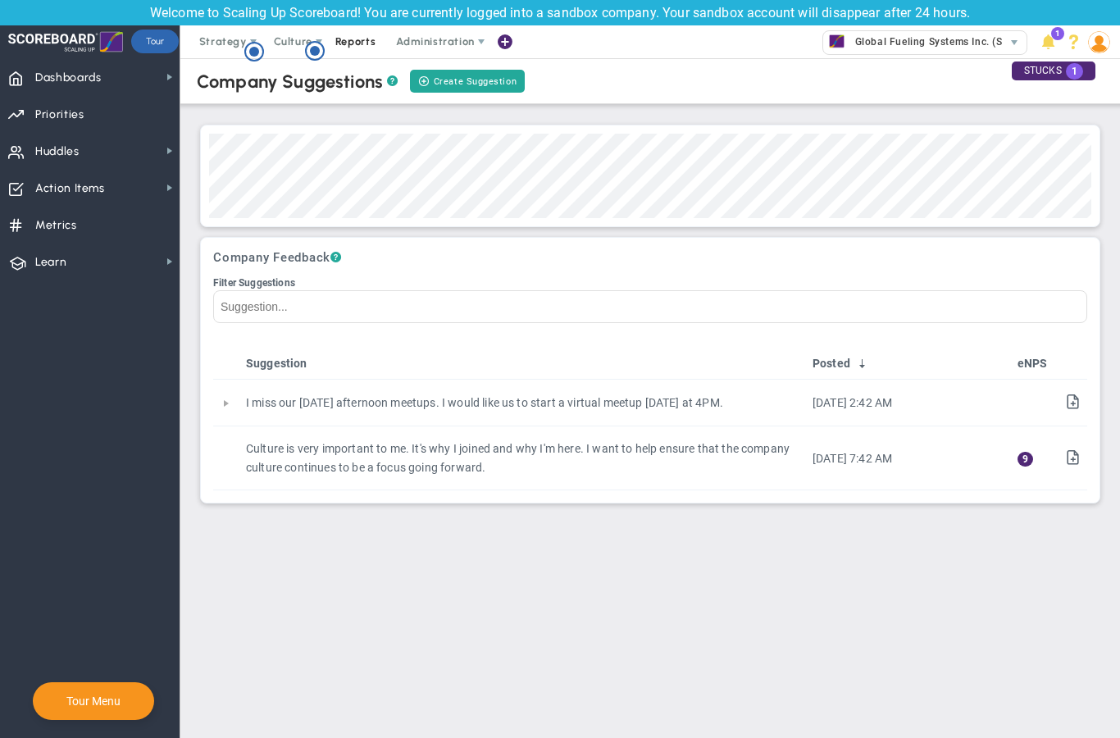
click at [361, 43] on span "Reports" at bounding box center [355, 41] width 57 height 33
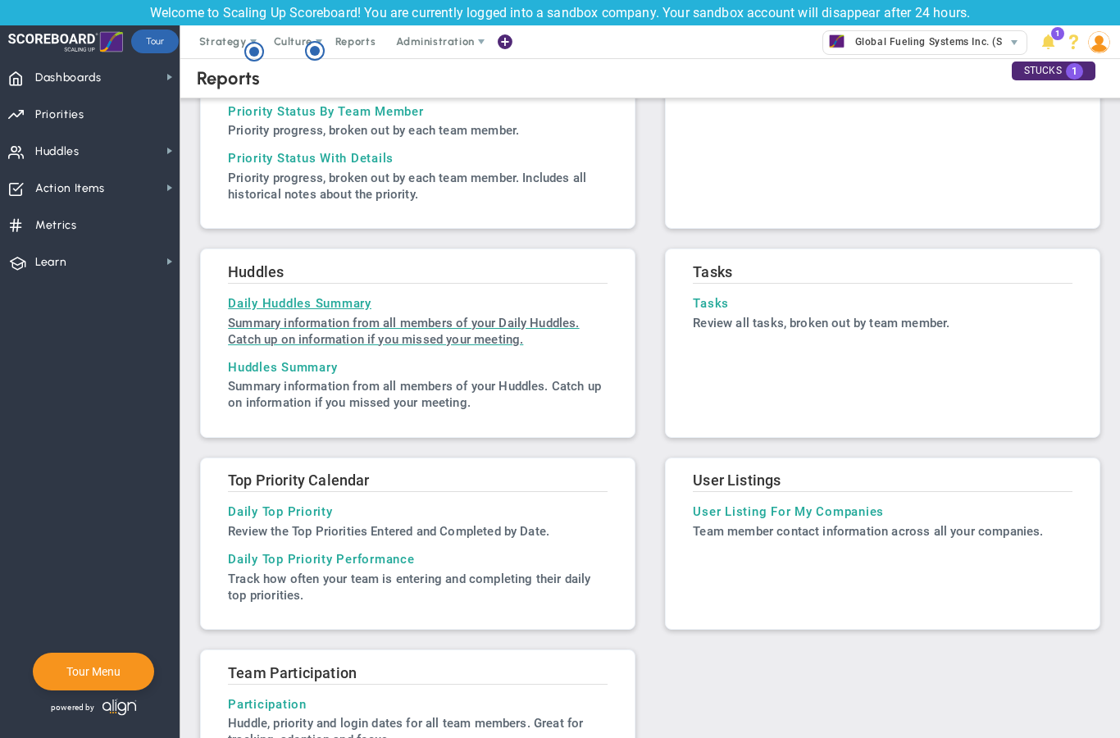
click at [249, 311] on h3 "Daily Huddles Summary" at bounding box center [417, 303] width 379 height 15
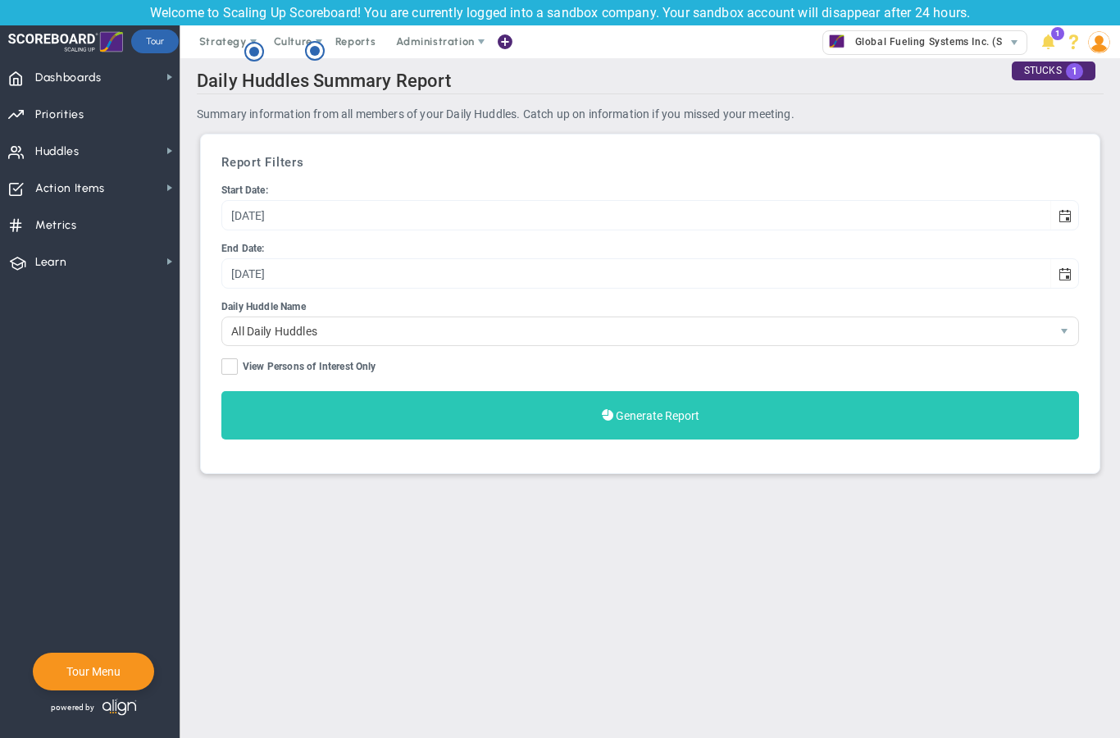
click at [498, 429] on button "Generate Report" at bounding box center [649, 415] width 857 height 48
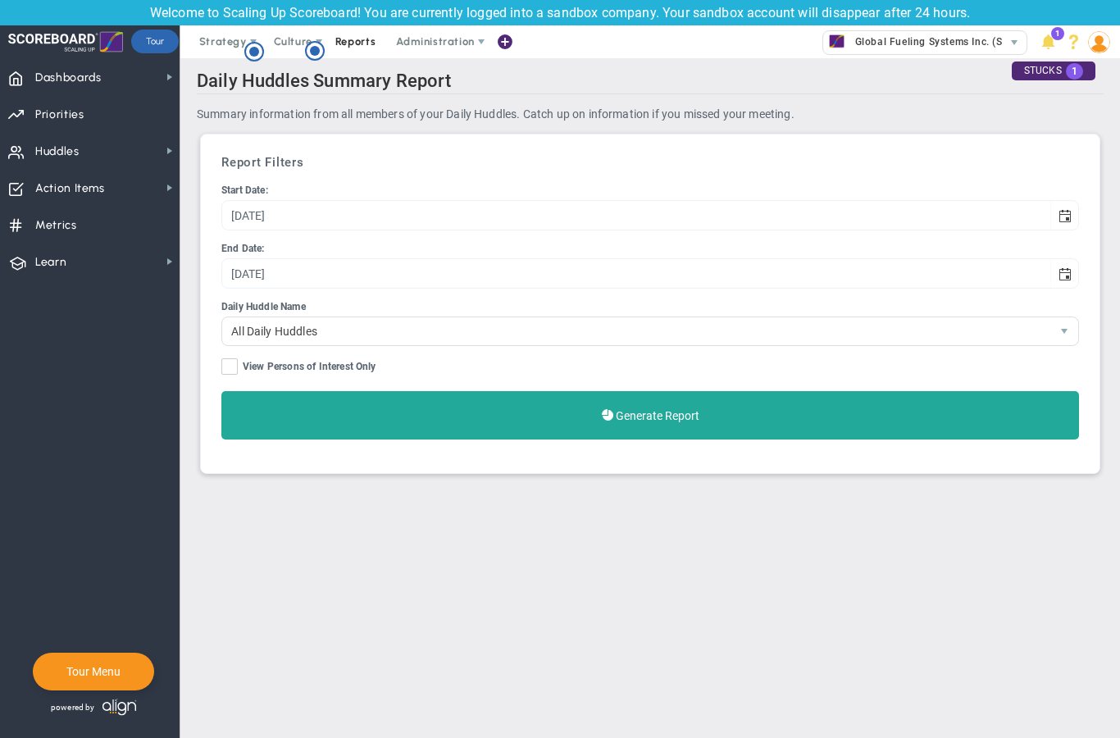
click at [352, 47] on span "Reports" at bounding box center [355, 41] width 57 height 33
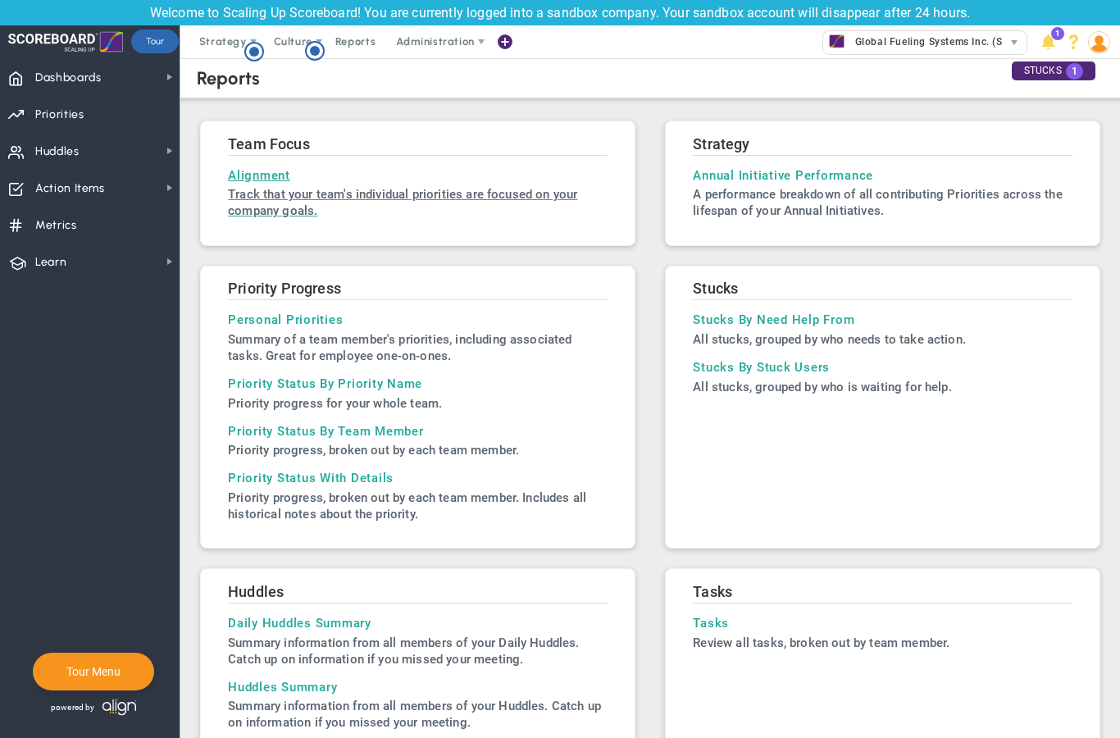
click at [264, 182] on h3 "Alignment" at bounding box center [417, 175] width 379 height 15
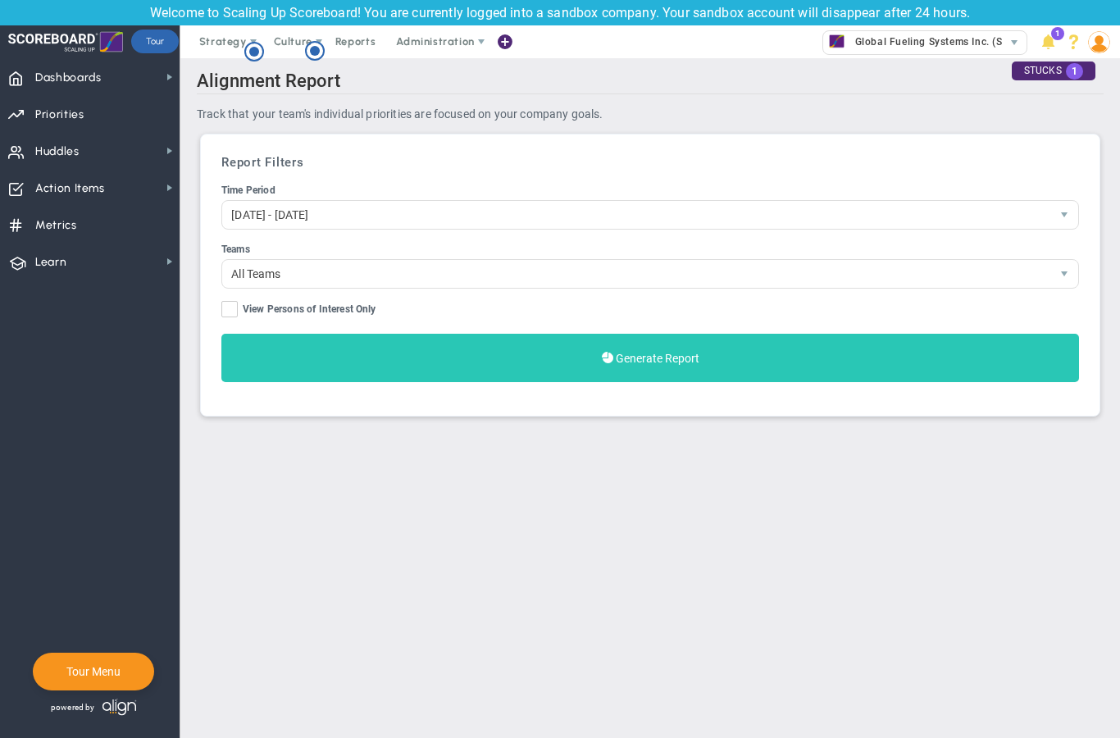
click at [422, 357] on button "Generate Report" at bounding box center [649, 358] width 857 height 48
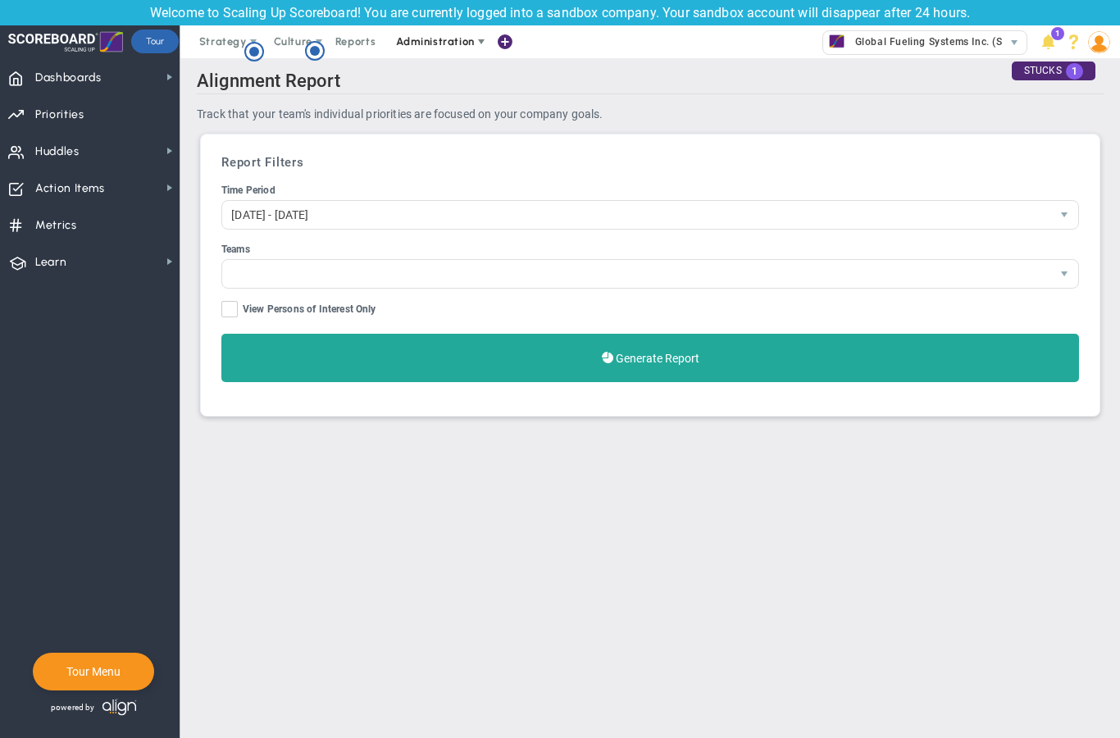
click at [427, 36] on span "Administration" at bounding box center [435, 41] width 78 height 12
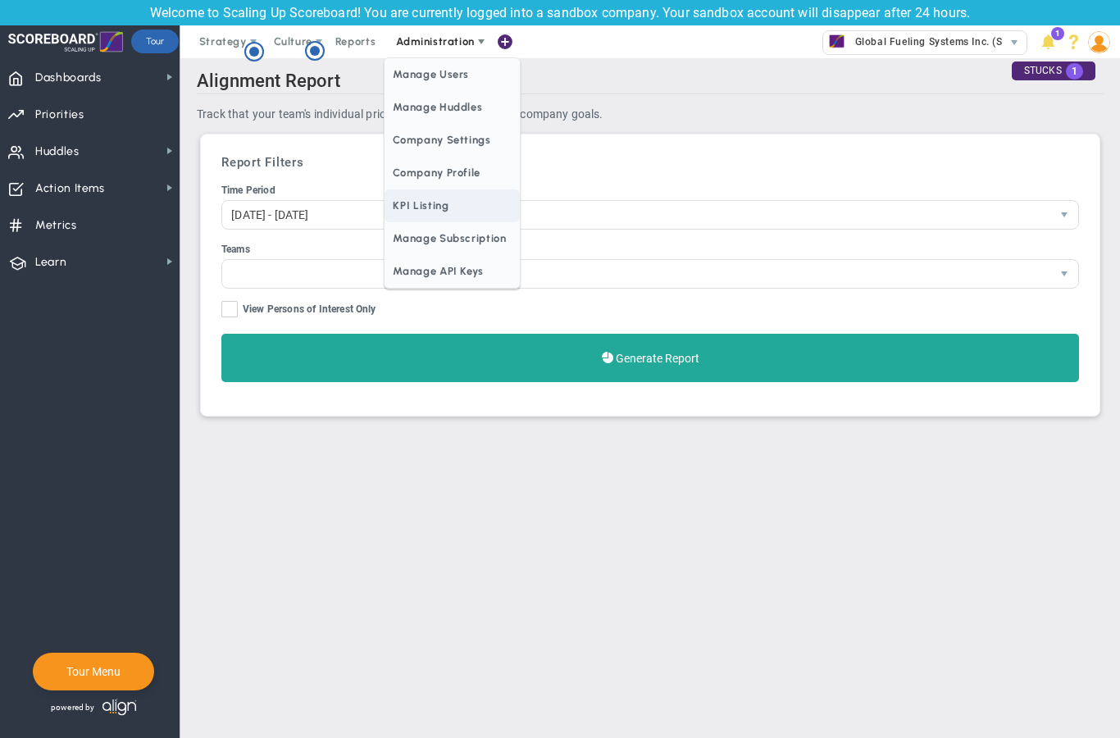
click at [423, 213] on span "KPI Listing" at bounding box center [451, 205] width 134 height 33
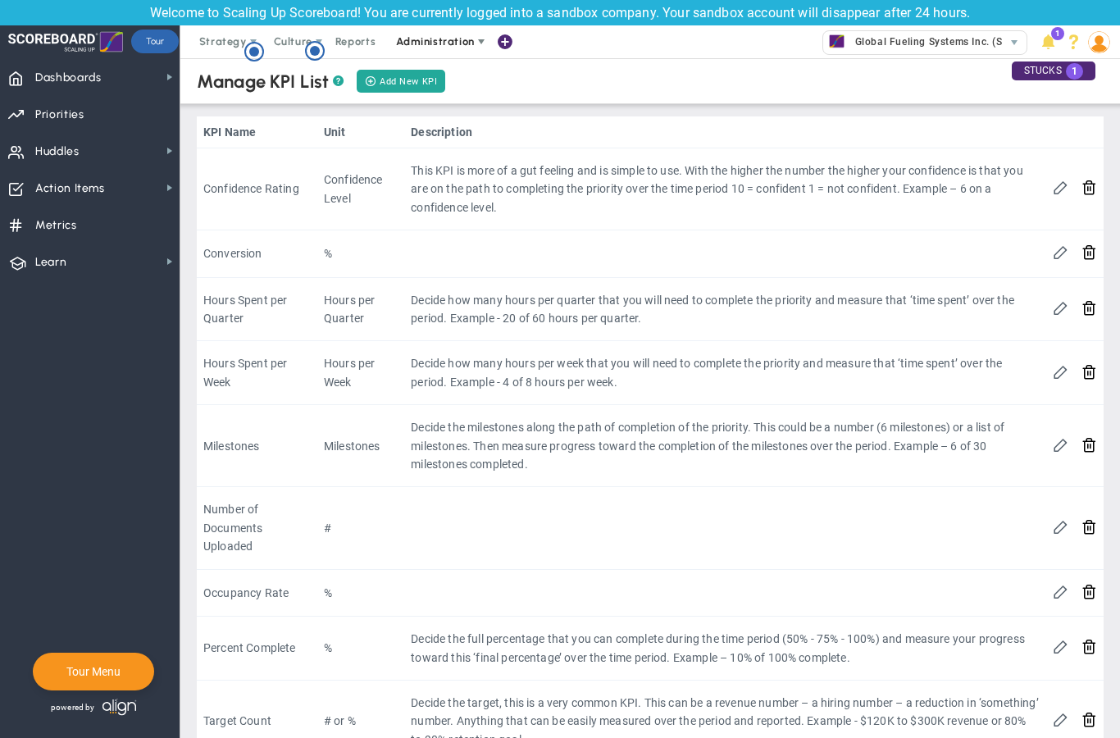
click at [464, 47] on span "Administration" at bounding box center [435, 41] width 78 height 12
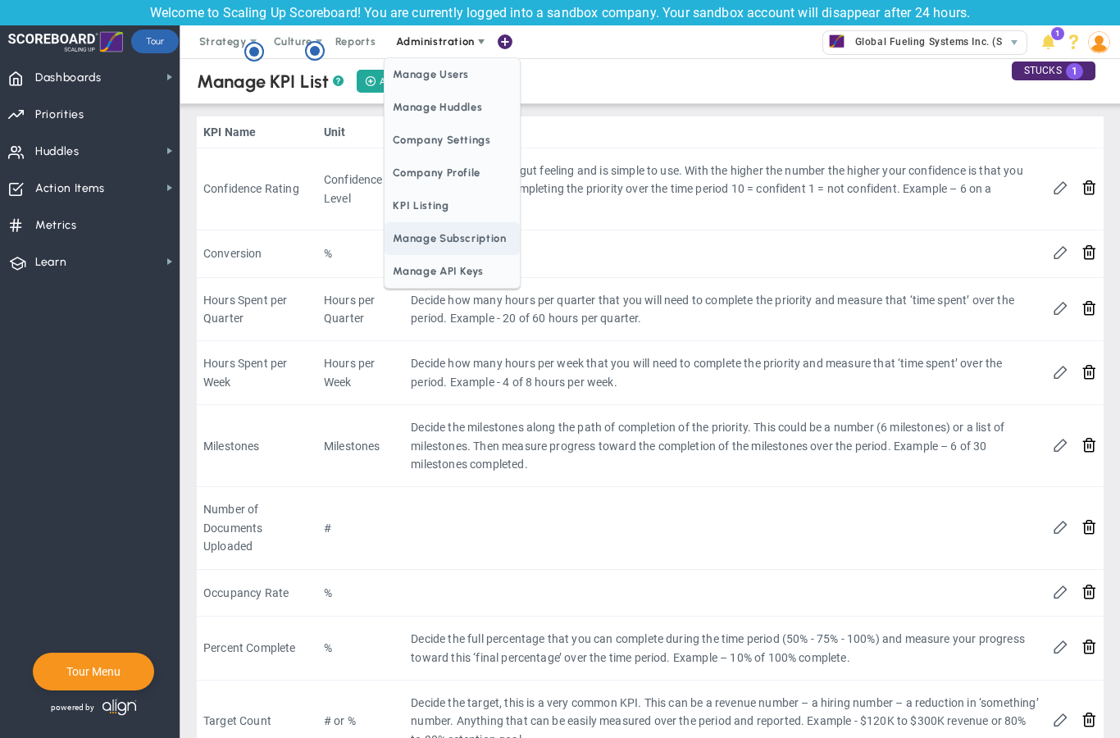
click at [443, 235] on span "Manage Subscription" at bounding box center [451, 238] width 134 height 33
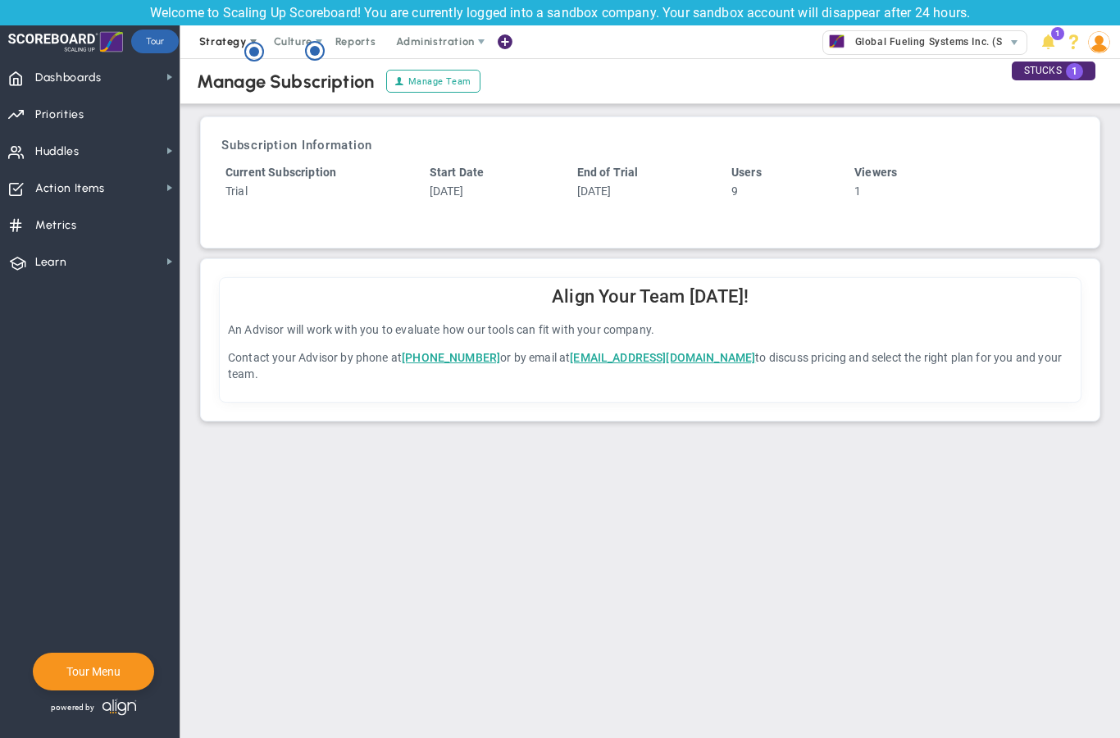
click at [210, 35] on span "Strategy" at bounding box center [223, 41] width 48 height 12
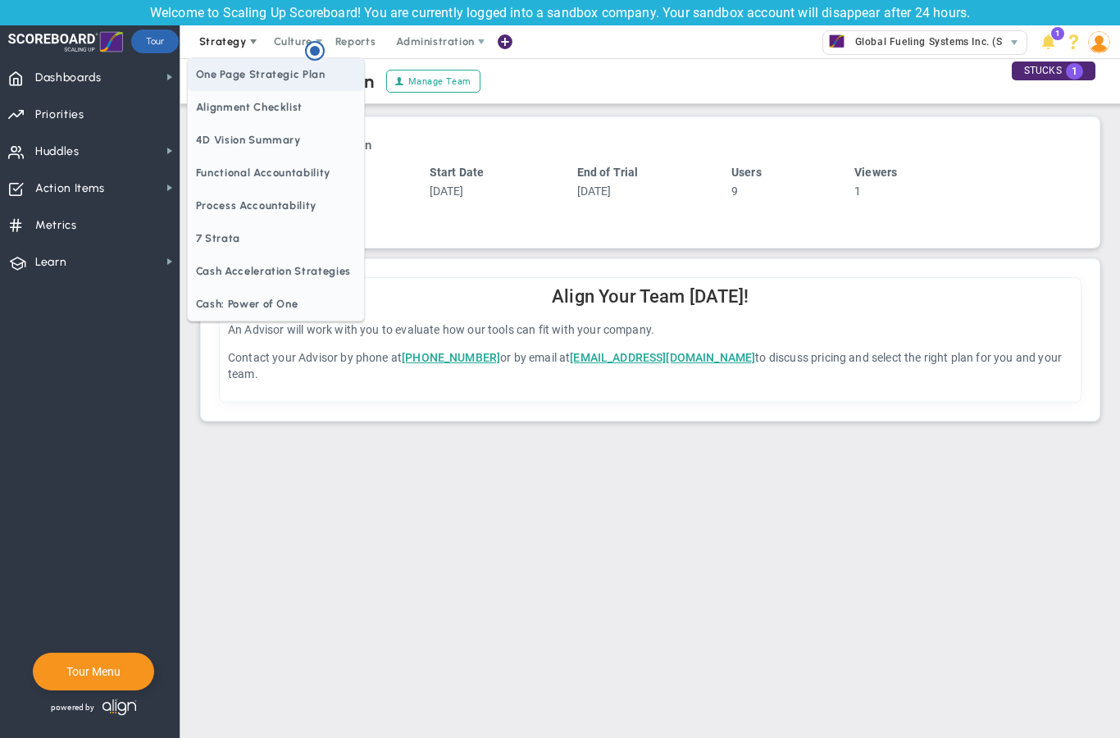
click at [229, 83] on span "One Page Strategic Plan" at bounding box center [276, 74] width 176 height 33
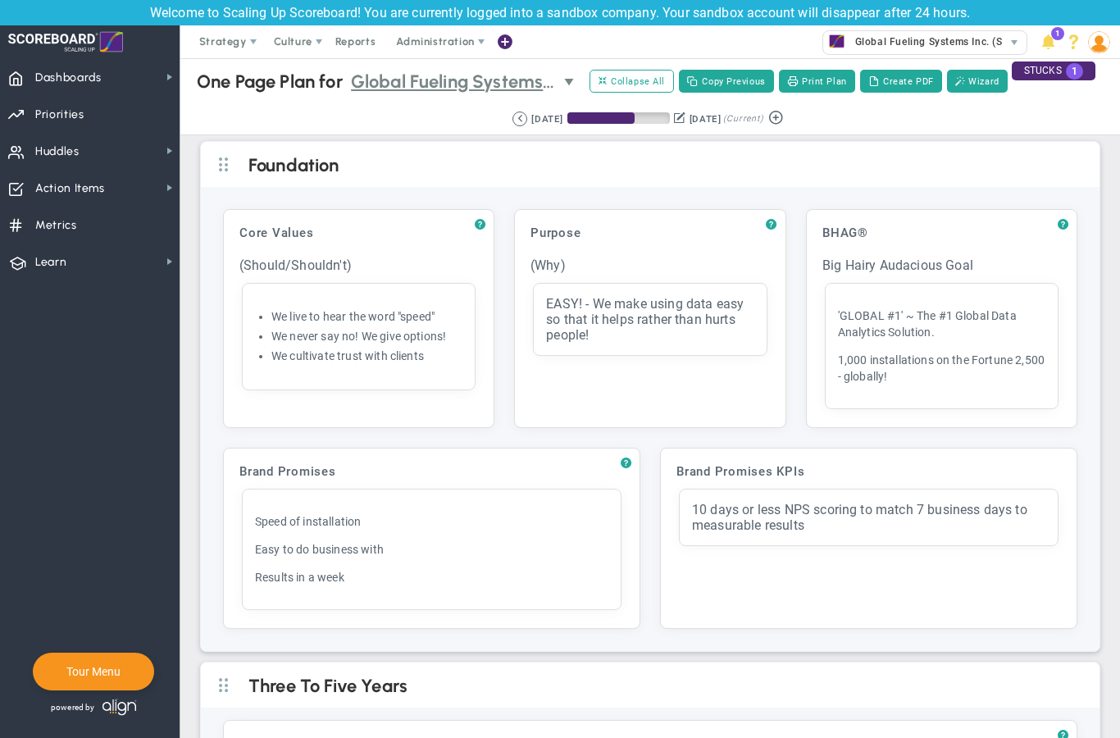
click at [544, 80] on span "Global Fueling Systems Inc. (Sandbox)" at bounding box center [453, 81] width 205 height 29
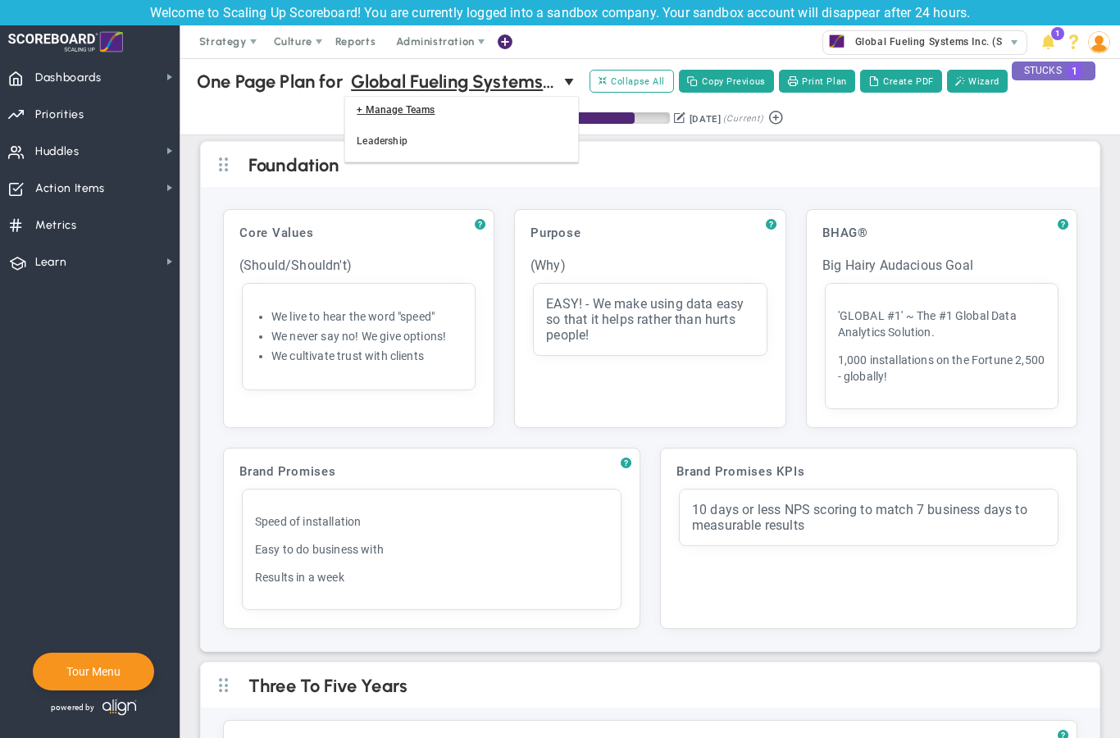
click at [1072, 77] on span "1" at bounding box center [1073, 71] width 17 height 16
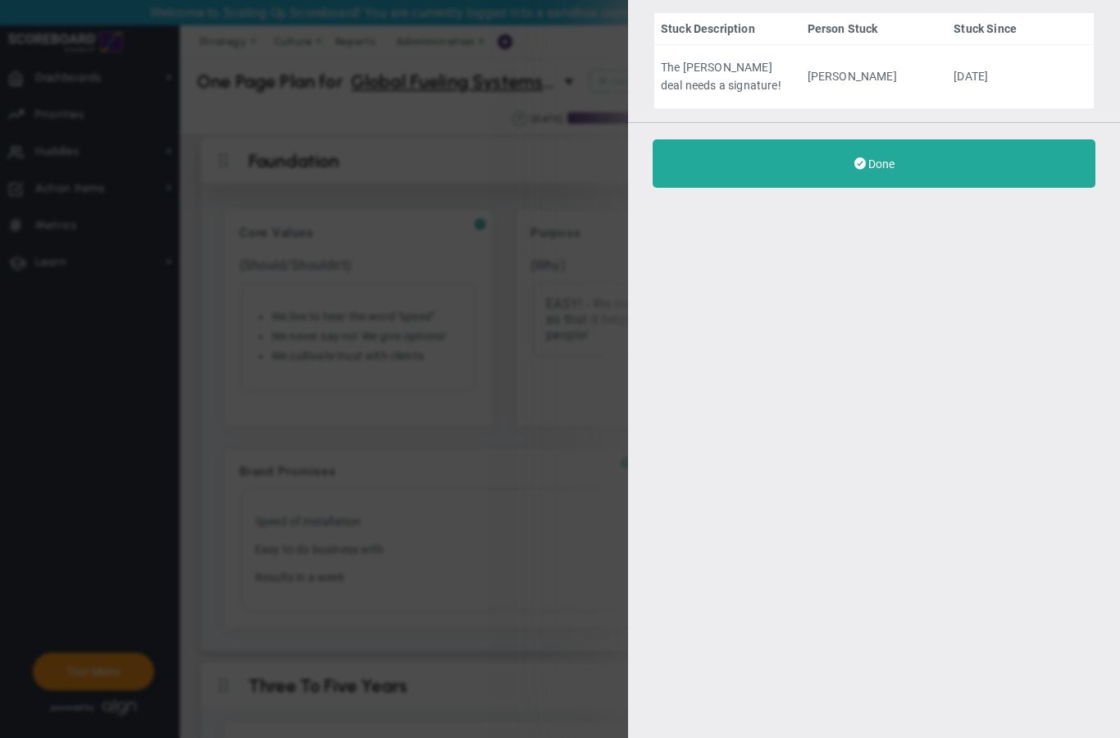
click at [702, 175] on button "Done" at bounding box center [873, 163] width 443 height 48
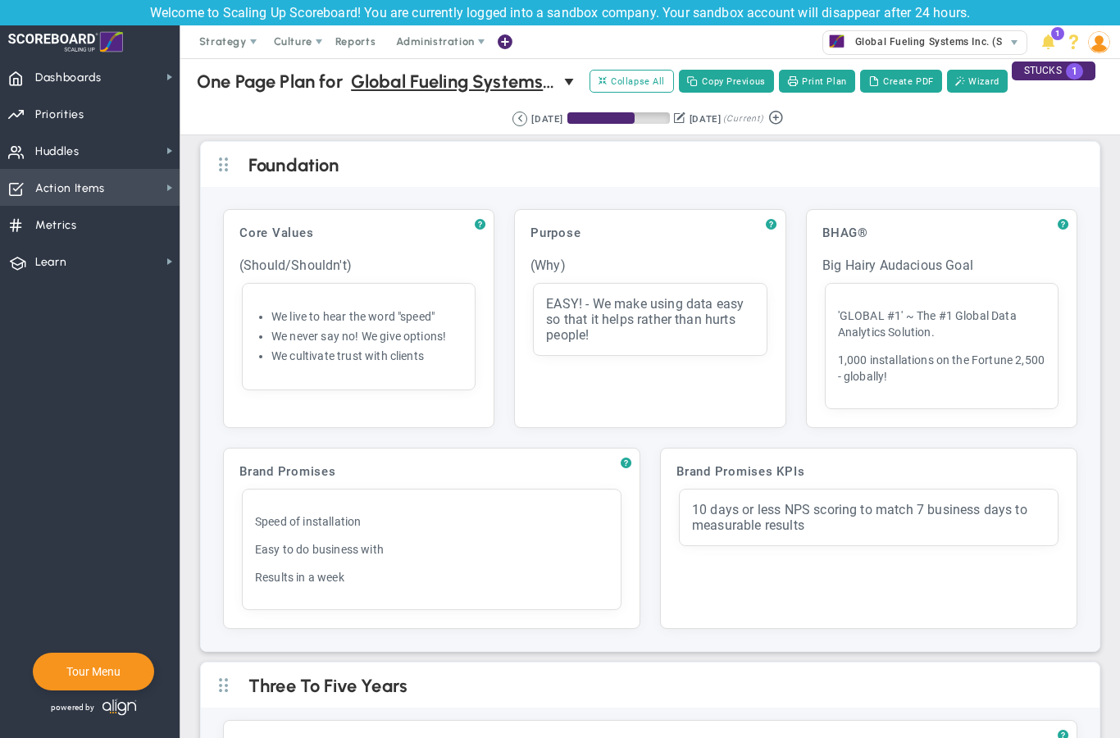
click at [59, 196] on span "Action Items" at bounding box center [70, 188] width 70 height 34
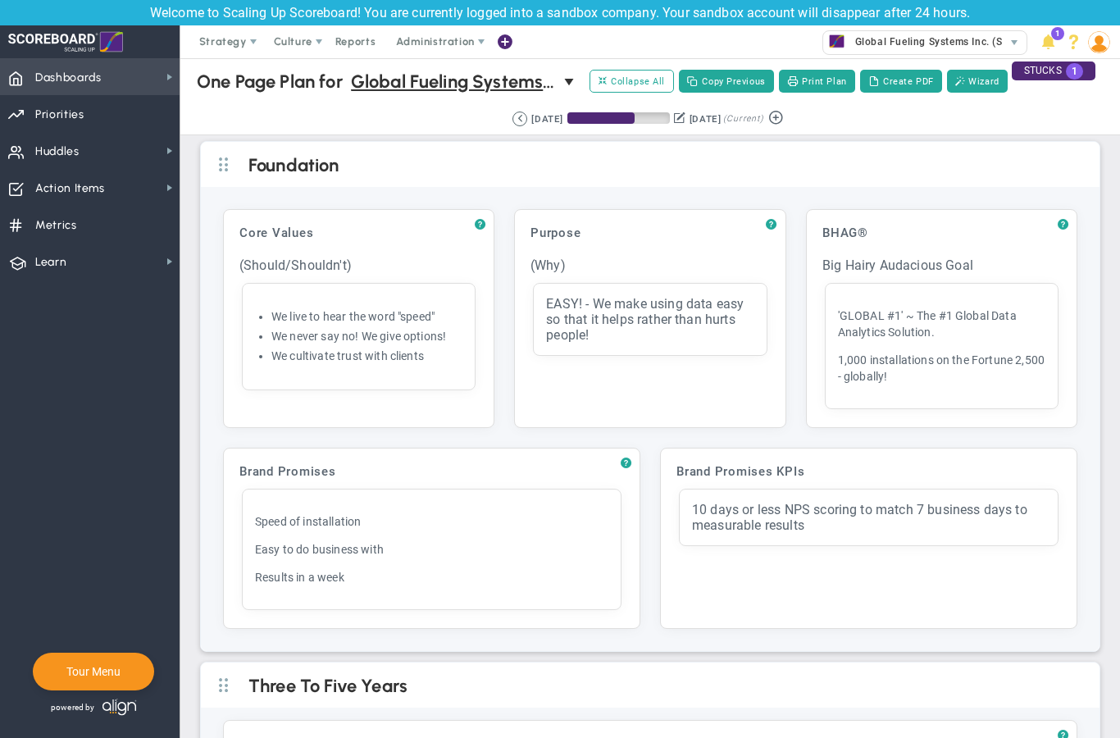
click at [79, 82] on span "Dashboards" at bounding box center [68, 78] width 66 height 34
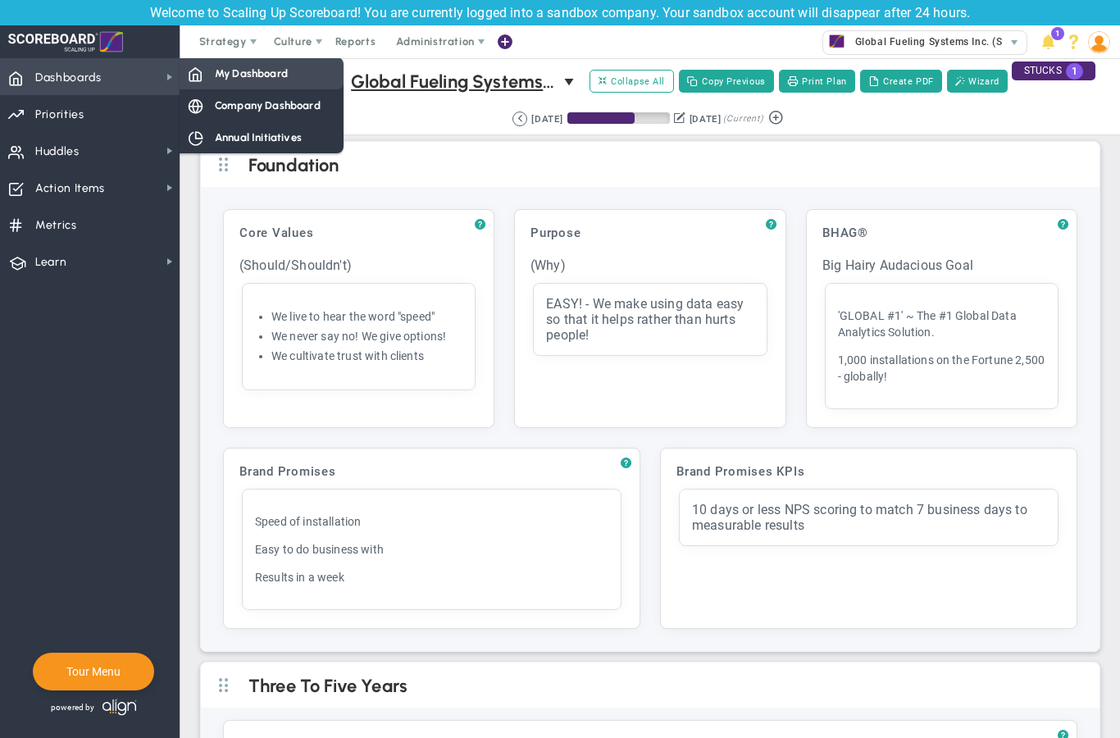
click at [253, 76] on span "My Dashboard" at bounding box center [251, 74] width 73 height 16
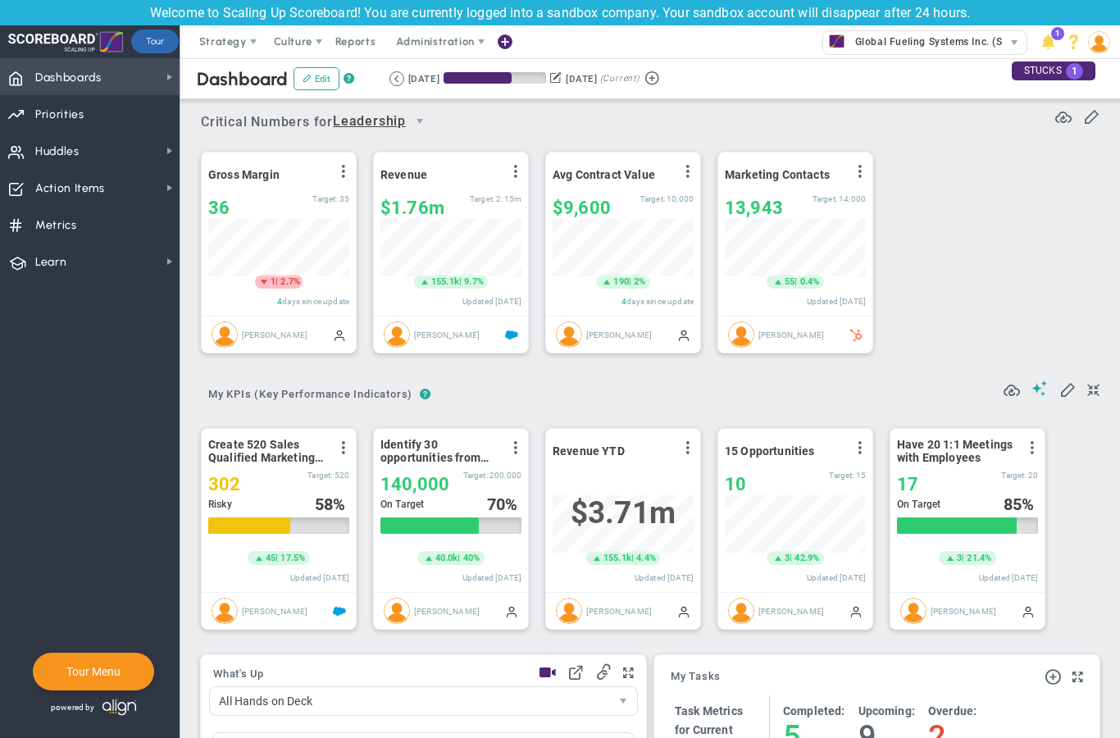
scroll to position [57, 141]
click at [69, 73] on span "Dashboards" at bounding box center [68, 78] width 66 height 34
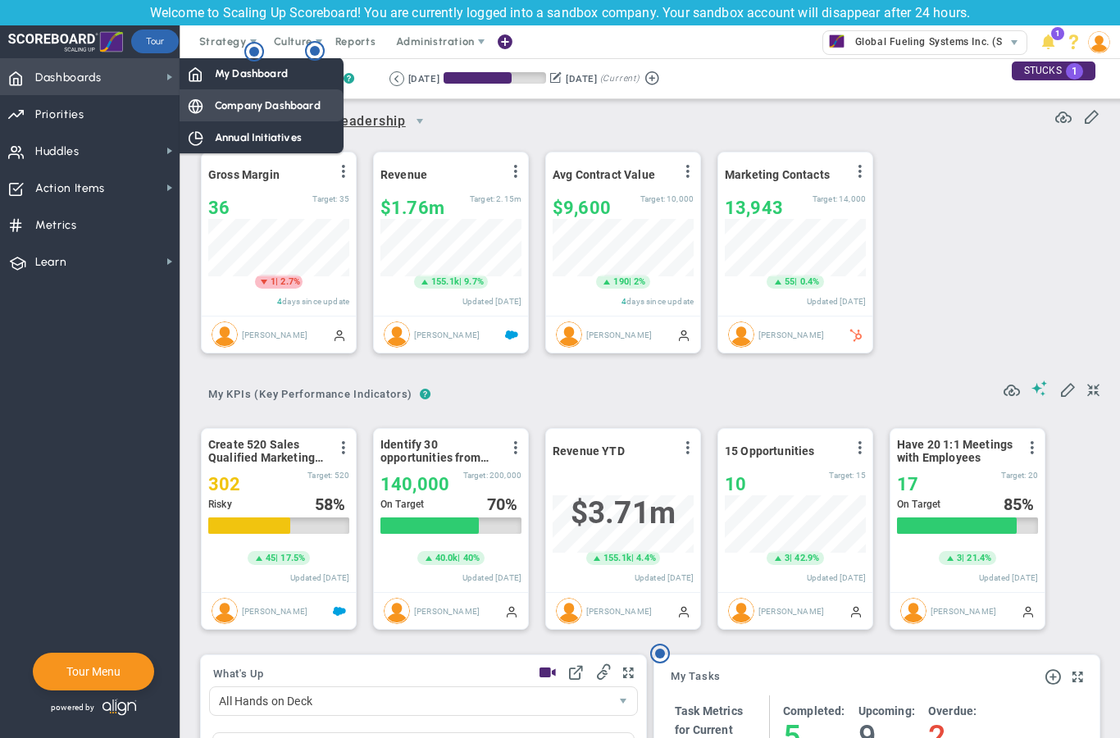
click at [228, 107] on span "Company Dashboard" at bounding box center [268, 106] width 106 height 16
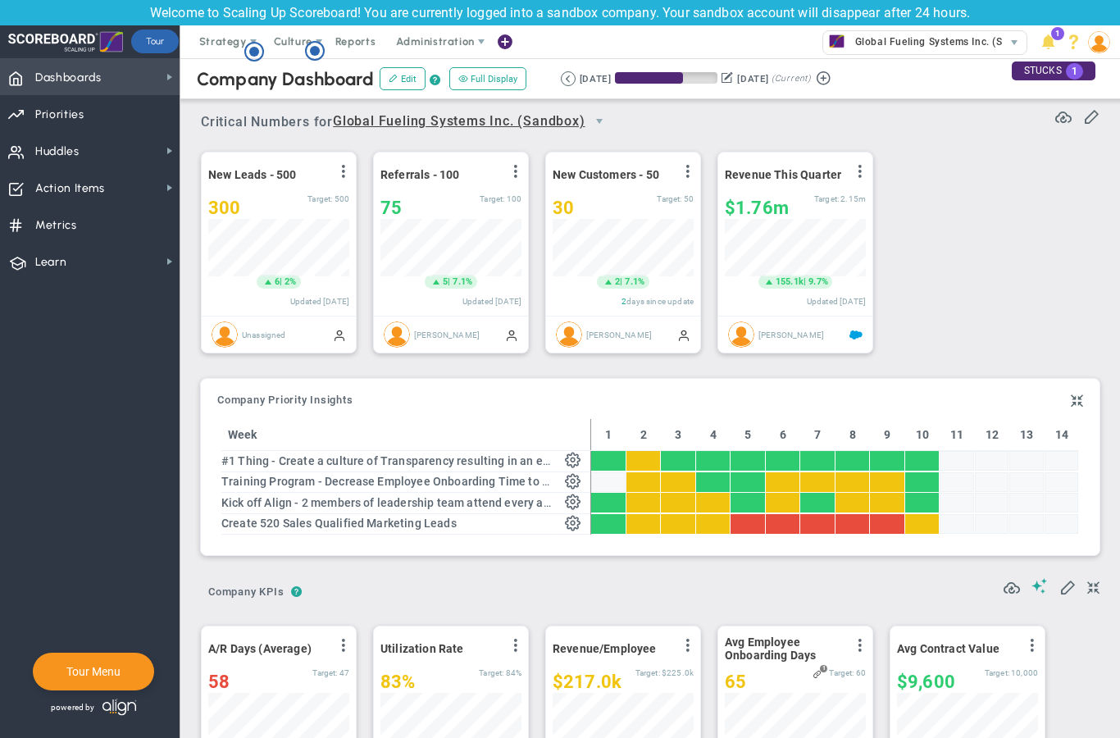
click at [98, 84] on span "Dashboards" at bounding box center [68, 78] width 66 height 34
click at [111, 84] on span "Dashboards Dashboards" at bounding box center [89, 76] width 179 height 37
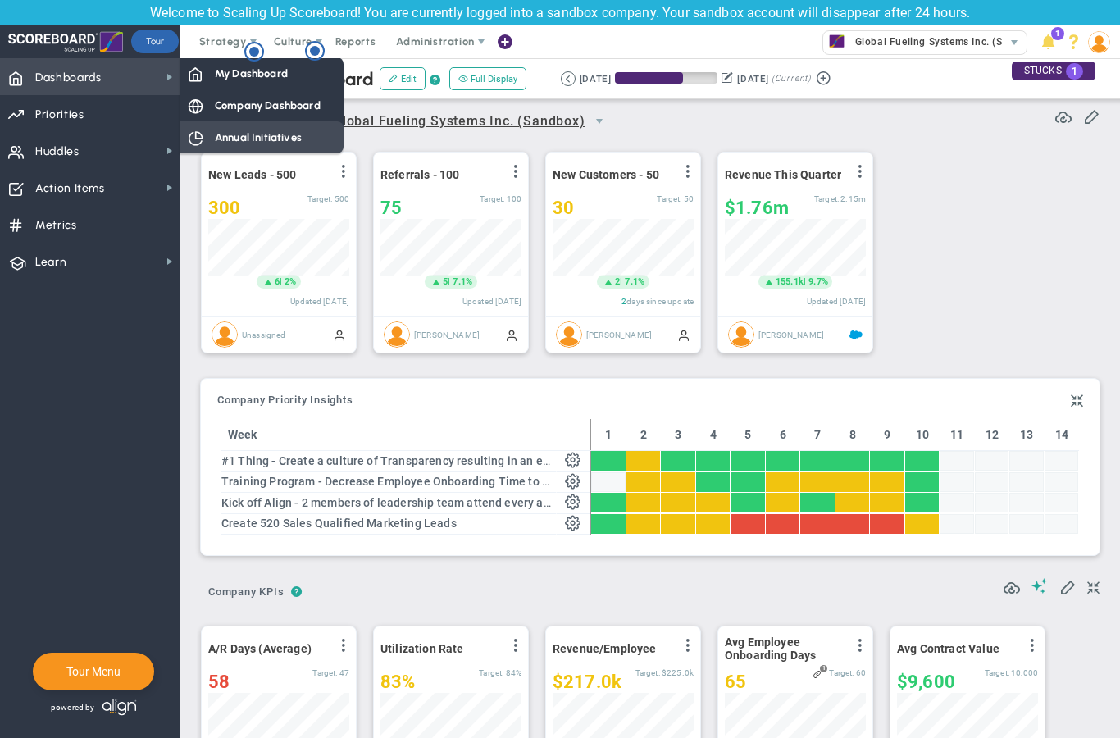
drag, startPoint x: 275, startPoint y: 140, endPoint x: 275, endPoint y: 82, distance: 58.2
click at [275, 140] on span "Annual Initiatives" at bounding box center [258, 137] width 87 height 16
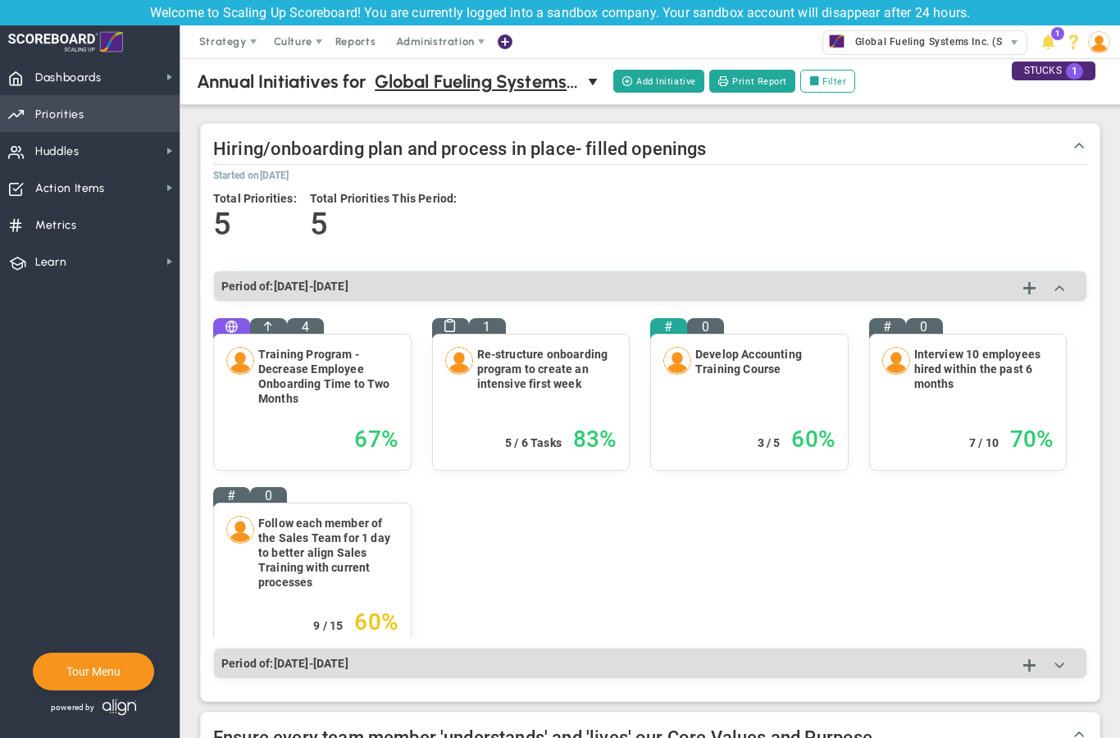
click at [84, 116] on span "Priorities Projects OKR Tree Priorities Projects OKRs" at bounding box center [89, 113] width 179 height 37
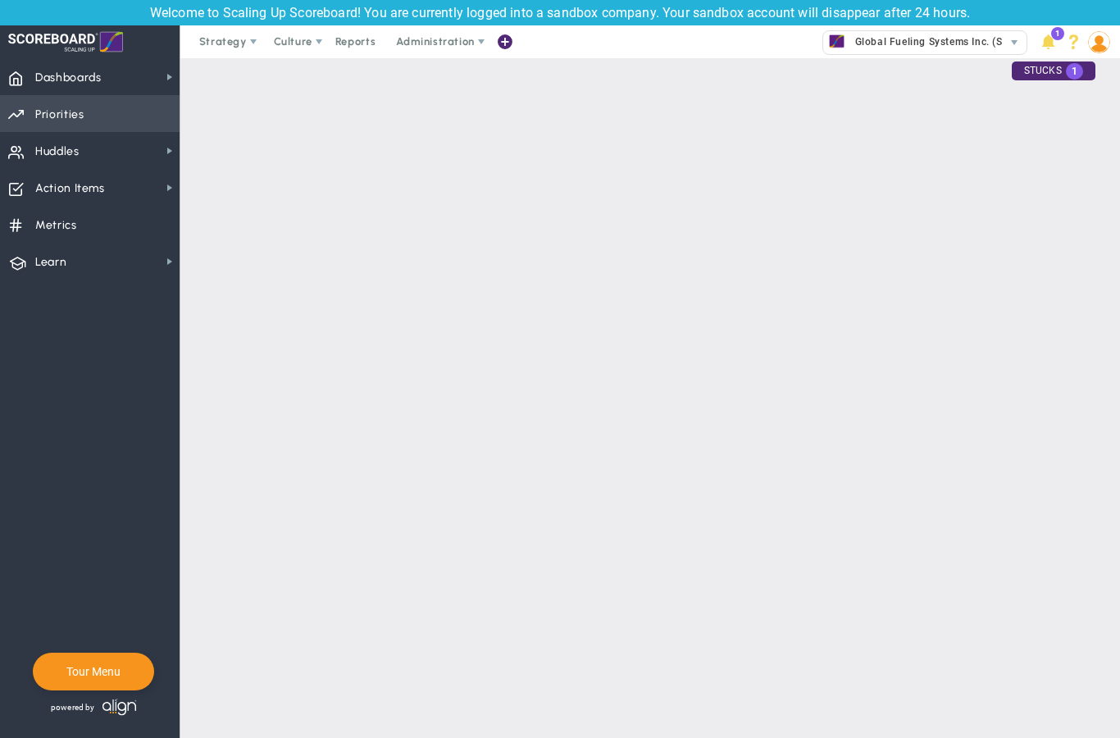
checkbox input "false"
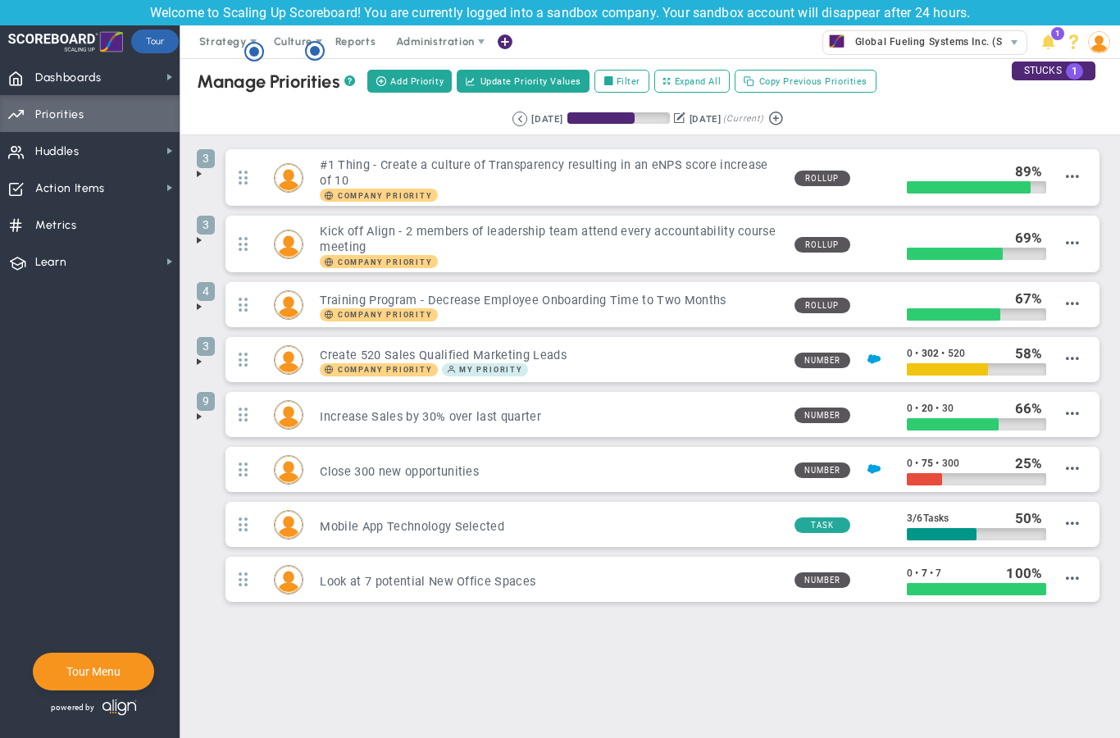
click at [195, 175] on span at bounding box center [199, 173] width 13 height 13
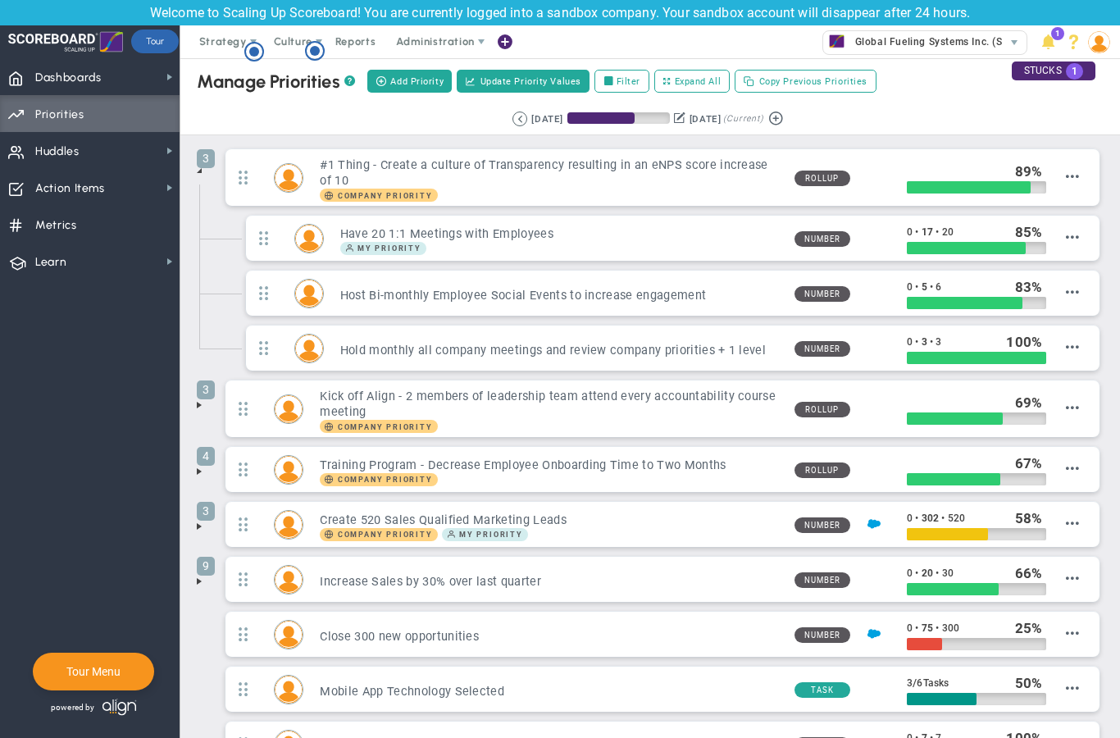
click at [200, 174] on span at bounding box center [199, 170] width 13 height 13
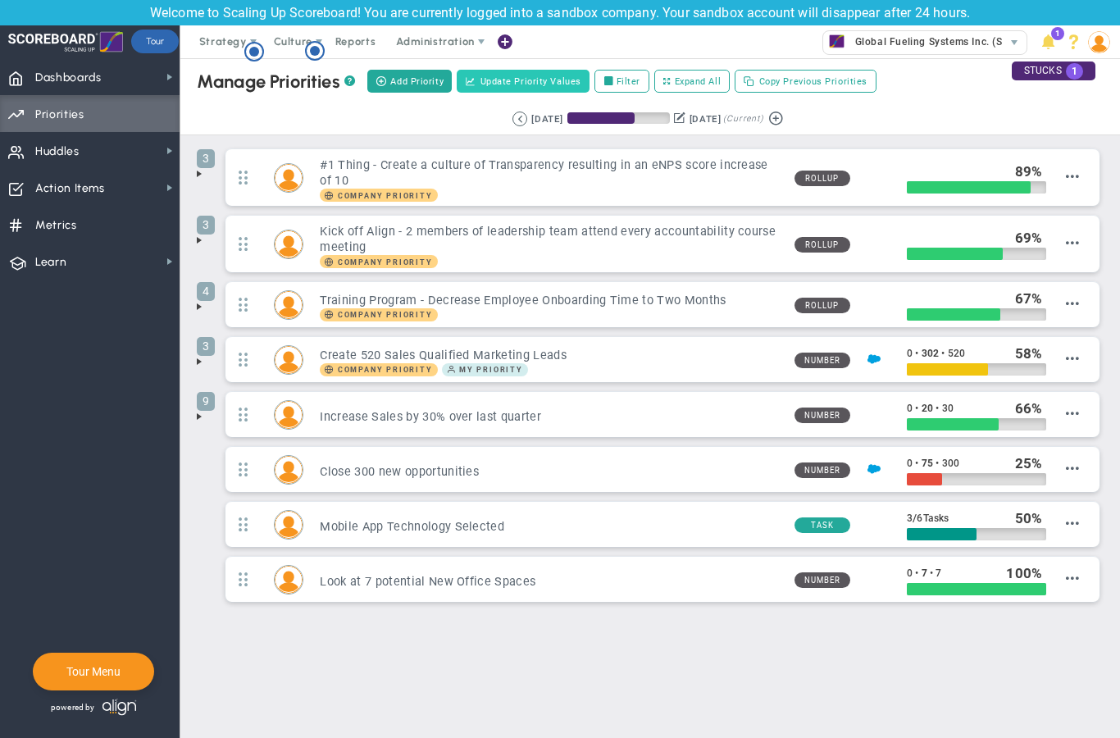
click at [505, 85] on span "Update Priority Values" at bounding box center [530, 82] width 101 height 14
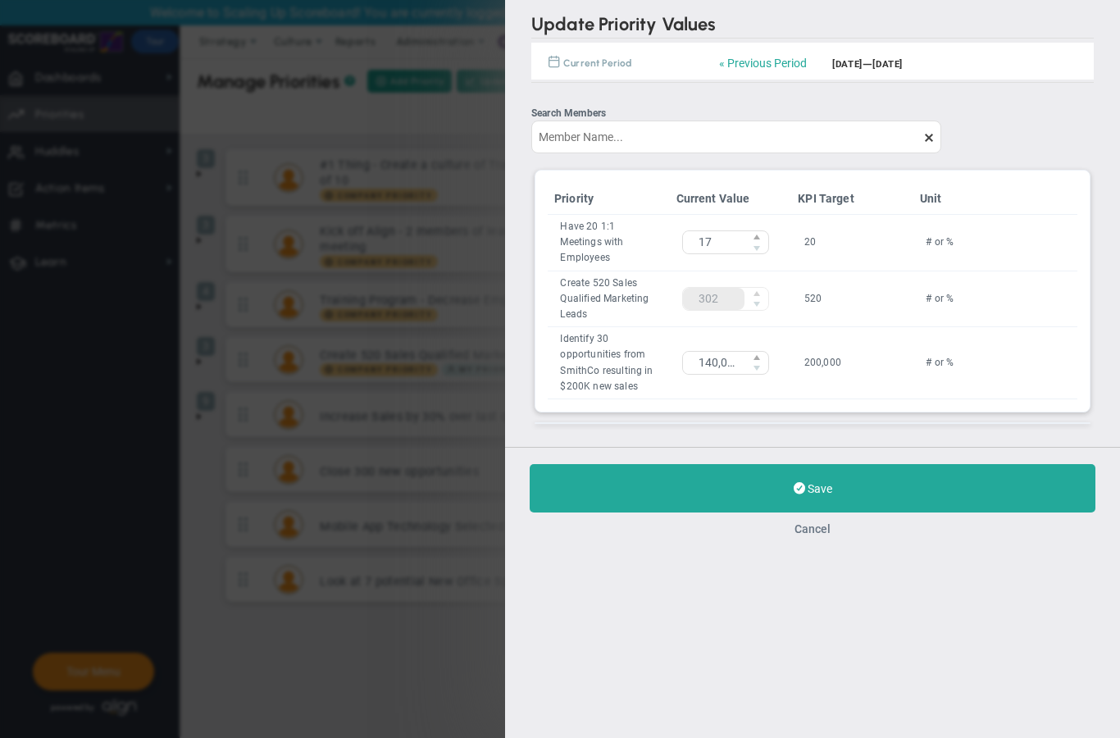
click at [815, 534] on button "Cancel" at bounding box center [812, 528] width 36 height 13
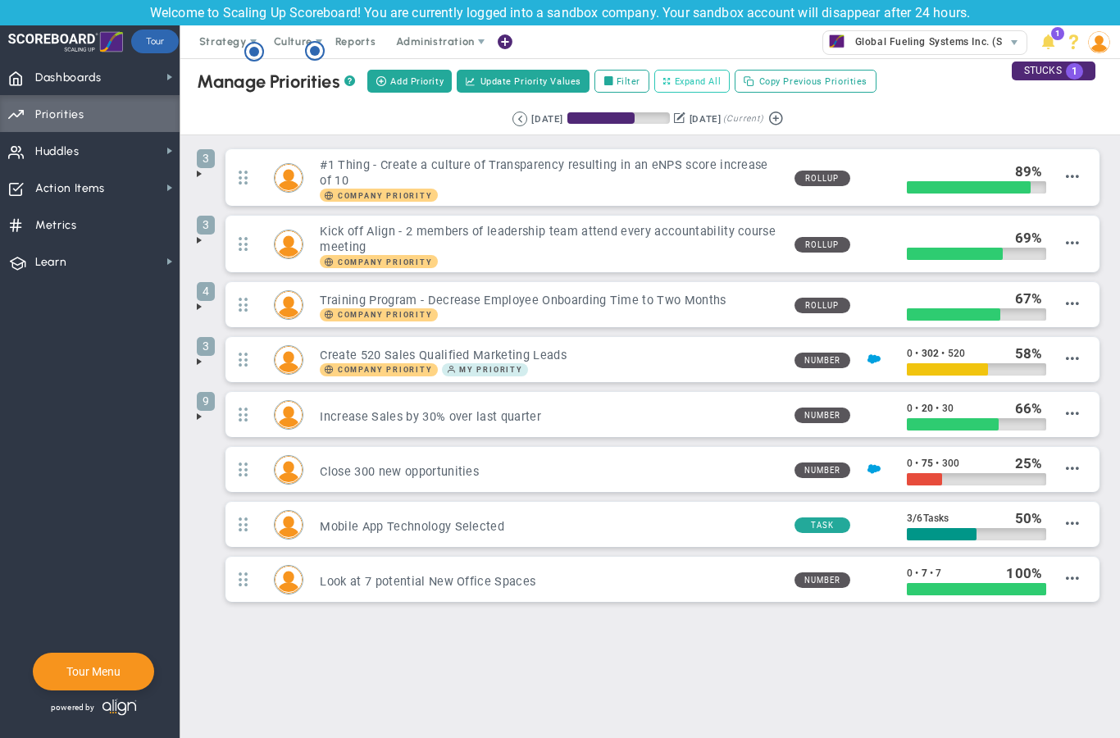
click at [674, 82] on span "Expand All" at bounding box center [697, 82] width 47 height 14
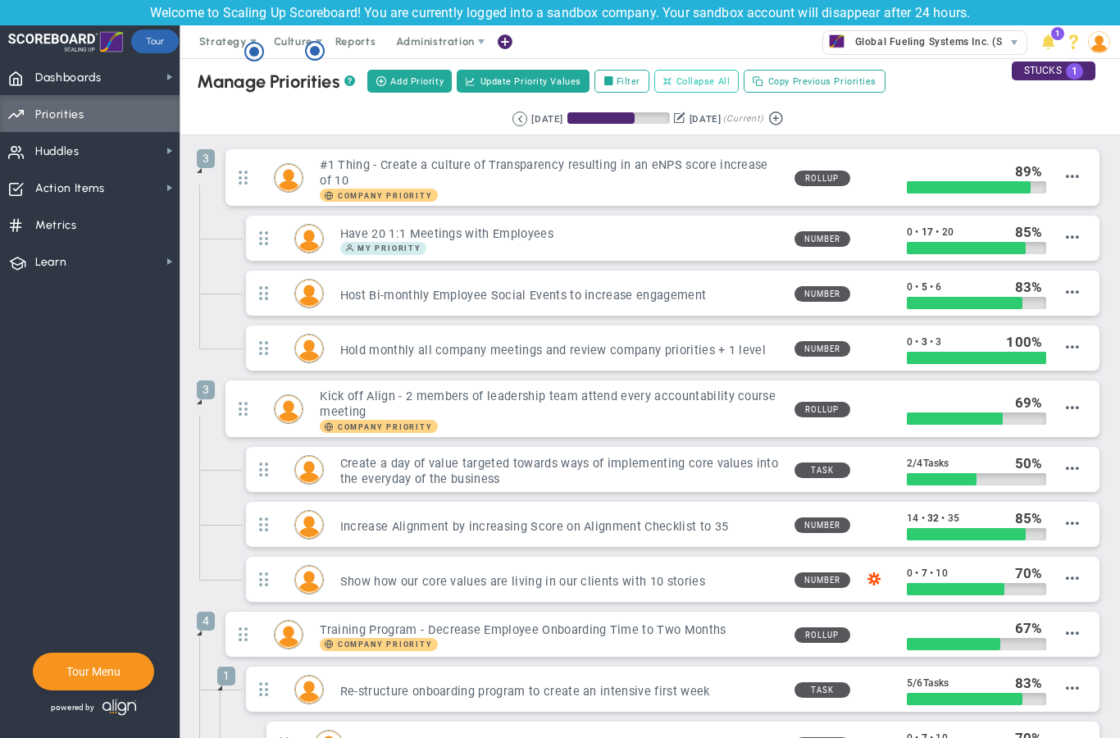
click at [676, 81] on span "Collapse All" at bounding box center [703, 82] width 54 height 14
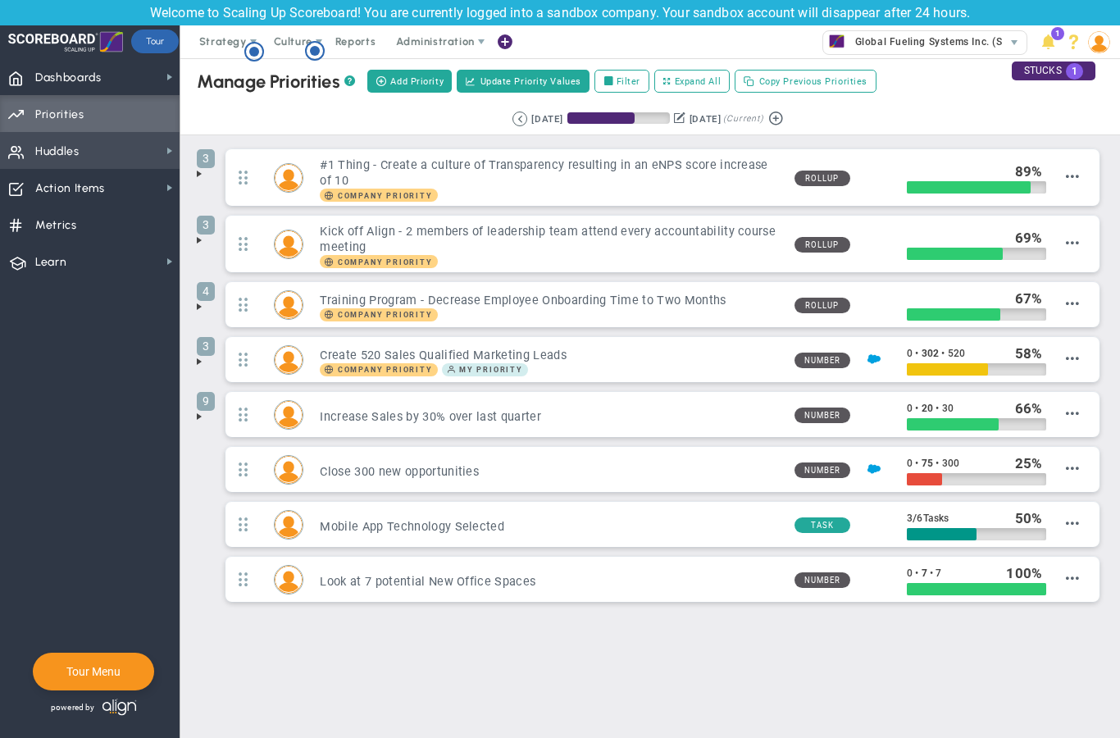
click at [81, 149] on span "Huddles Huddles" at bounding box center [89, 150] width 179 height 37
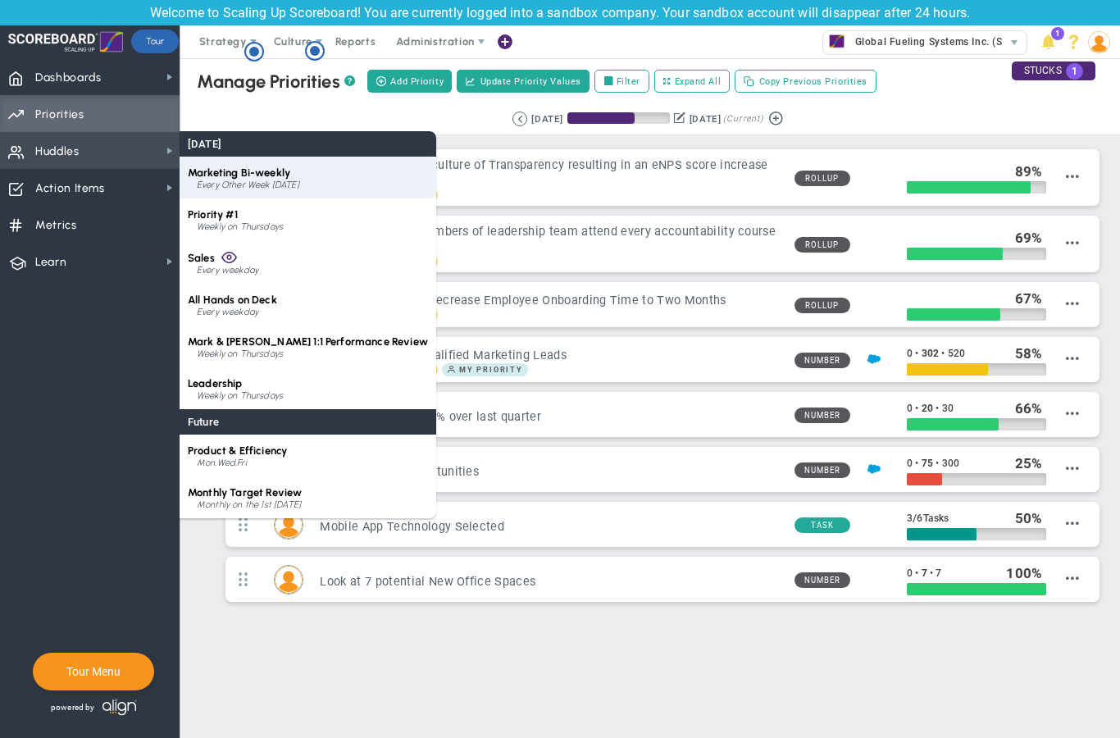
click at [268, 181] on div "Every Other Week [DATE]" at bounding box center [312, 185] width 231 height 10
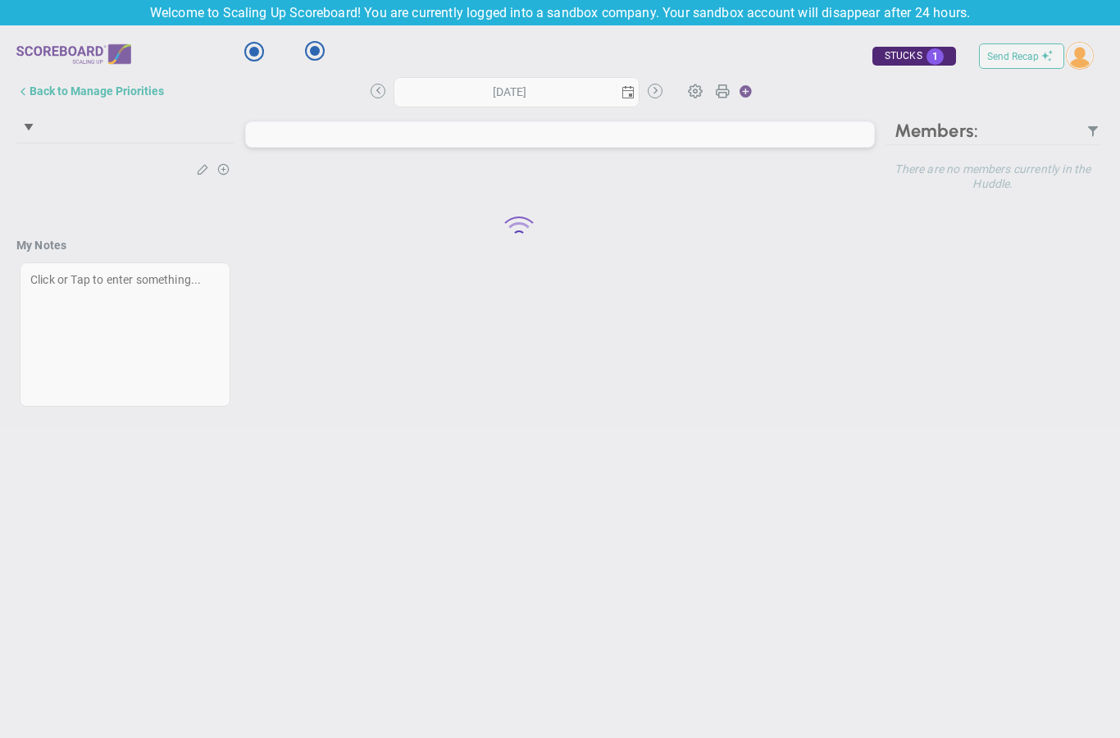
type input "[DATE]"
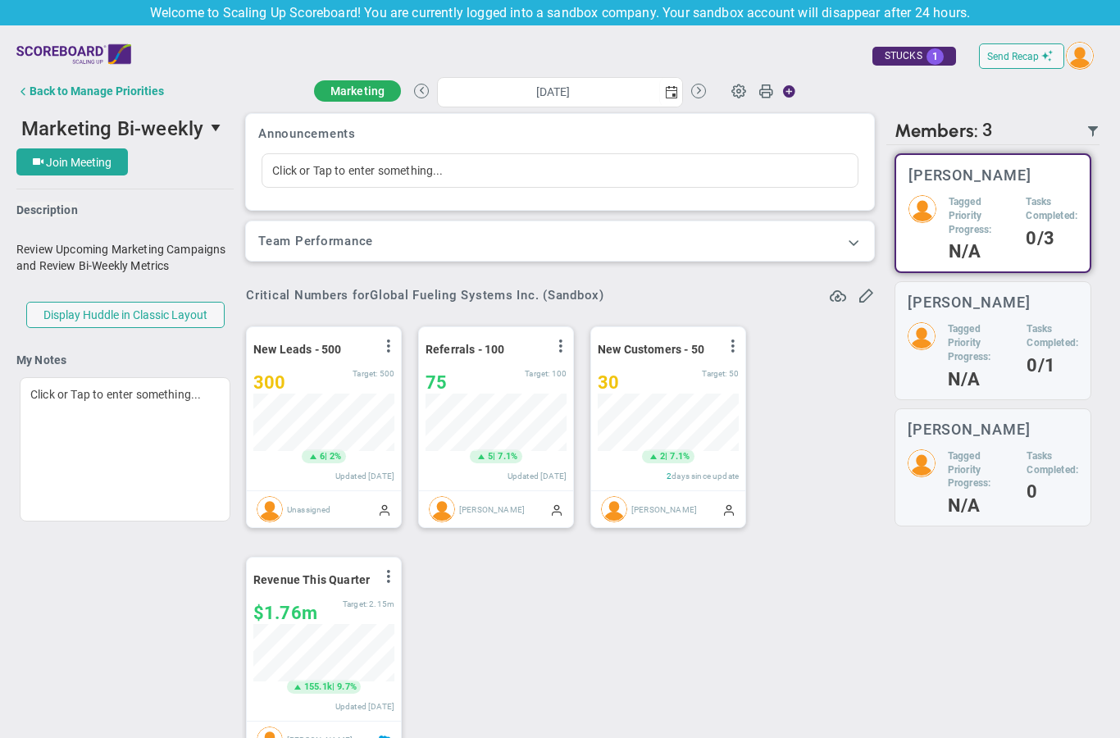
scroll to position [13, 0]
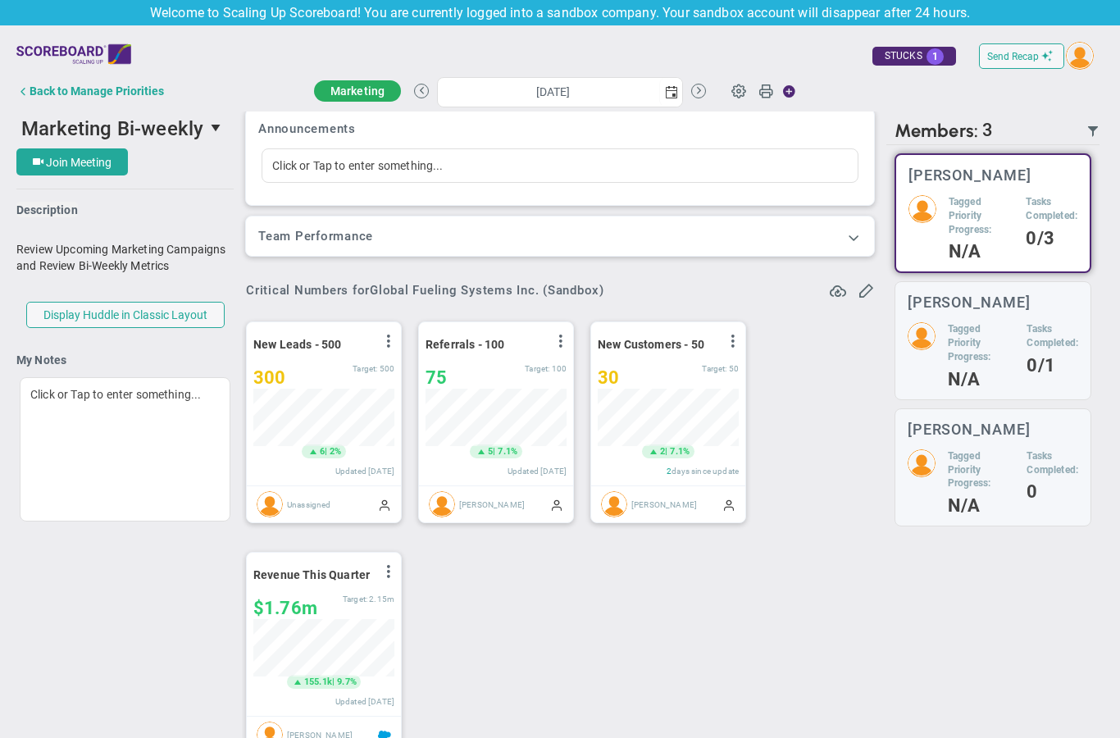
click at [298, 221] on div "Team Performance Team Performance" at bounding box center [560, 235] width 628 height 39
click at [301, 240] on h3 "Team Performance" at bounding box center [559, 236] width 603 height 15
click at [856, 237] on span at bounding box center [853, 237] width 16 height 16
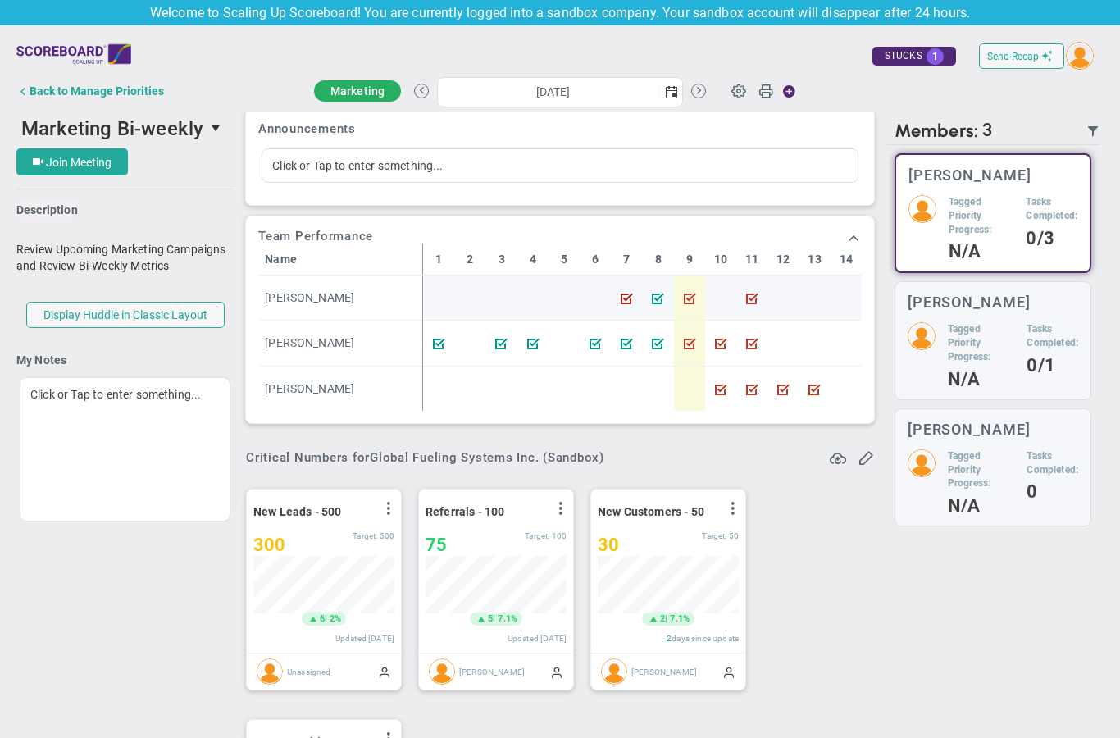
click at [628, 302] on div at bounding box center [626, 297] width 31 height 18
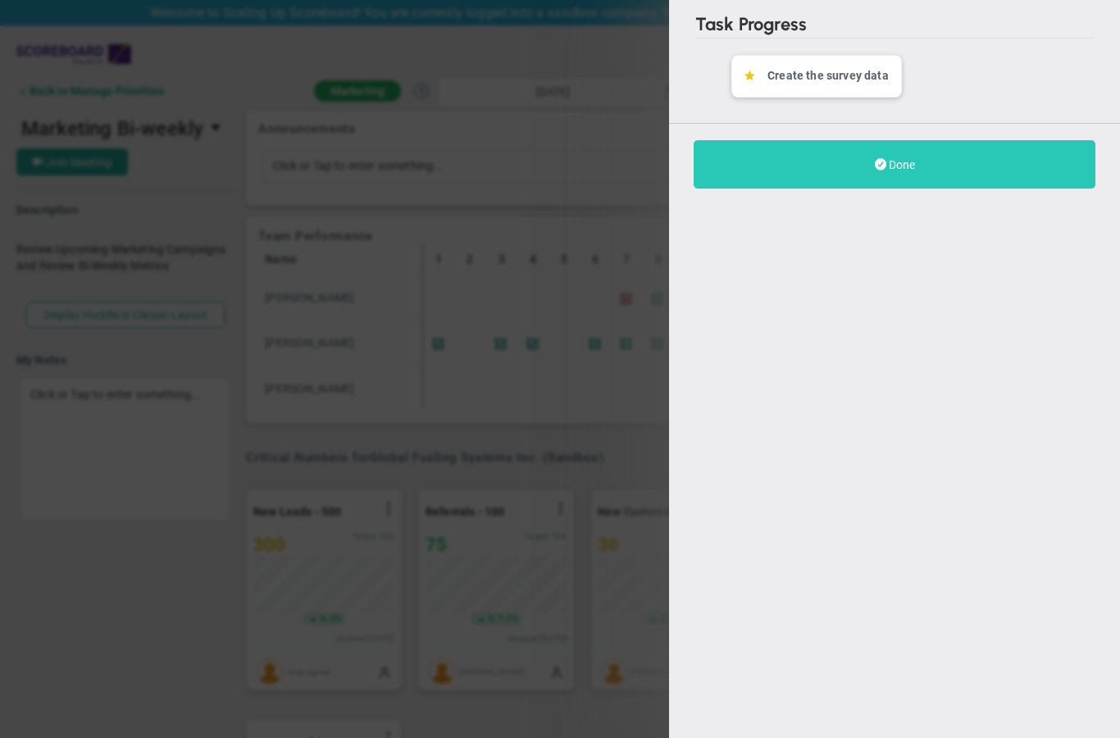
click at [962, 170] on button "Done" at bounding box center [894, 164] width 402 height 48
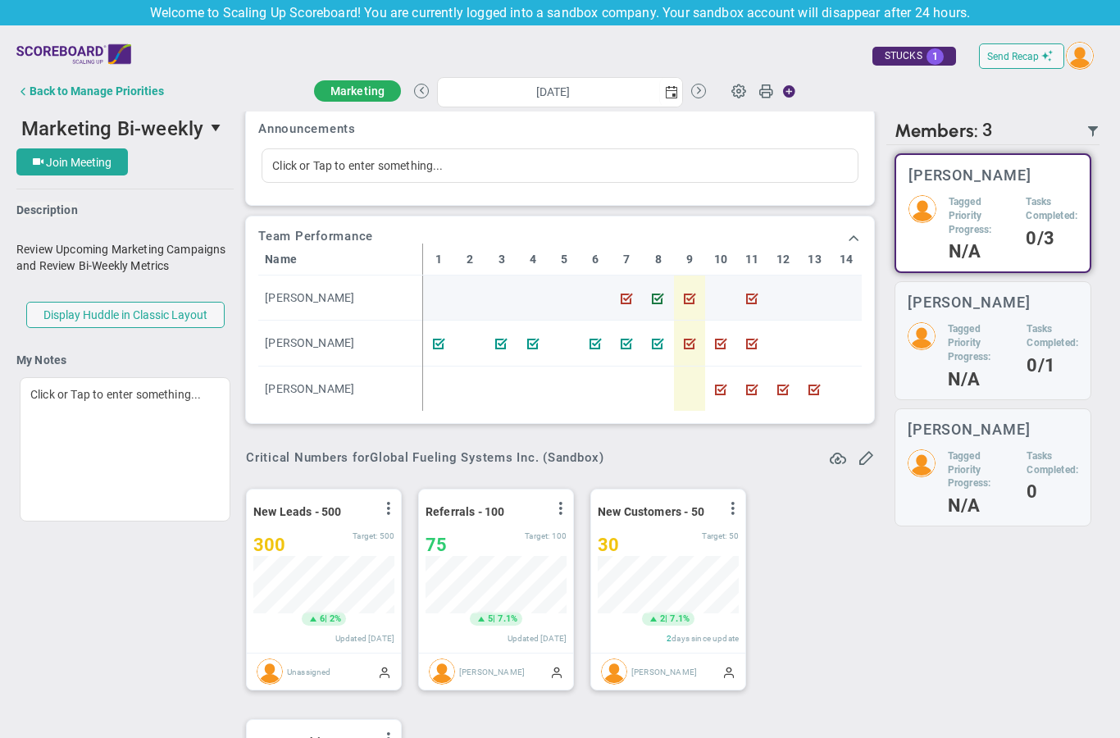
click at [656, 294] on div at bounding box center [658, 297] width 31 height 18
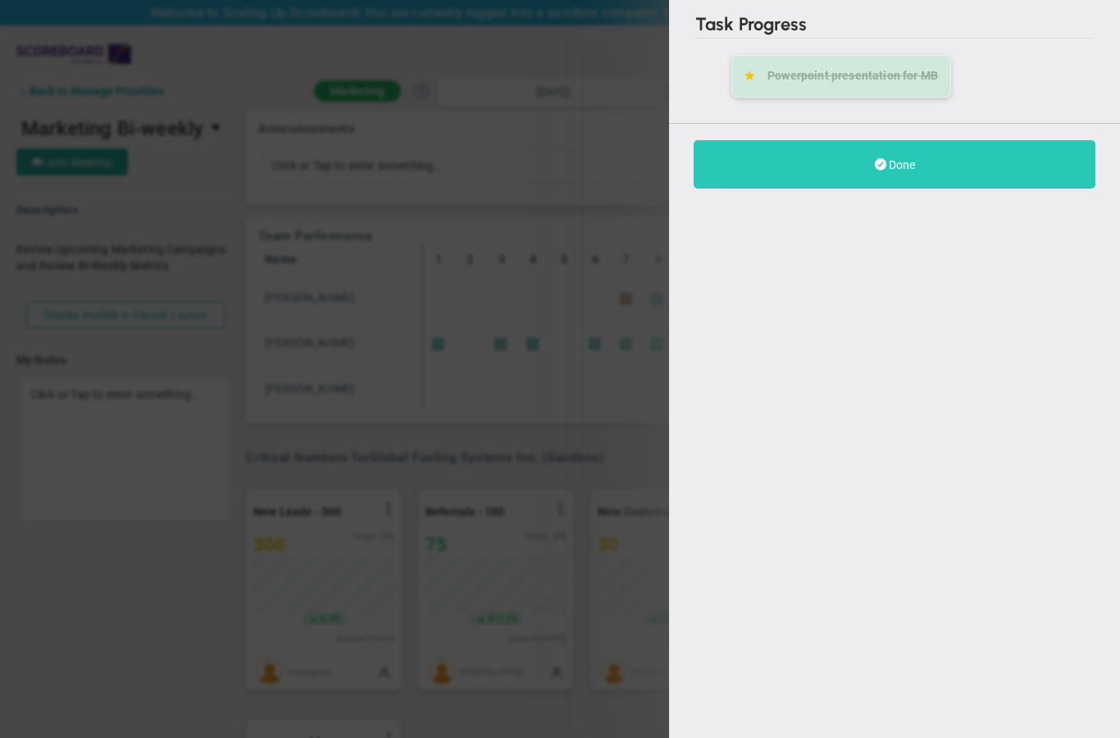
click at [873, 167] on button "Done" at bounding box center [894, 164] width 402 height 48
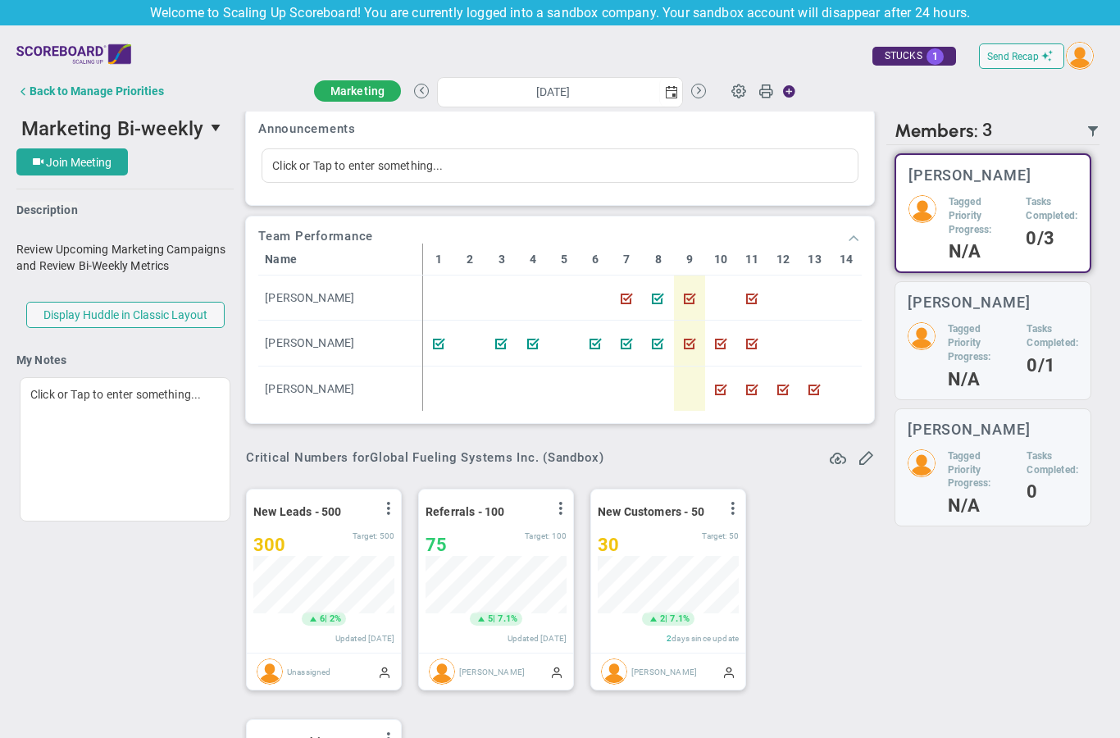
click at [852, 237] on span at bounding box center [853, 237] width 16 height 16
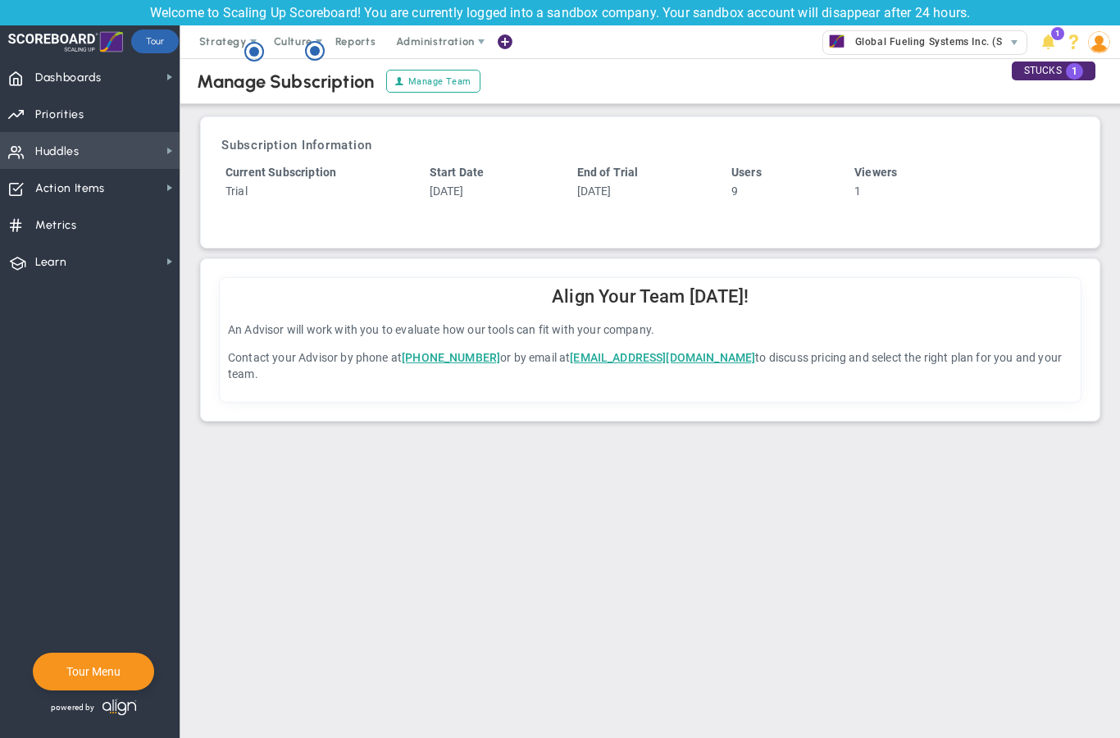
click at [153, 162] on span "Huddles Huddles" at bounding box center [89, 150] width 179 height 37
click at [134, 195] on span "Action Items Action Items" at bounding box center [89, 187] width 179 height 37
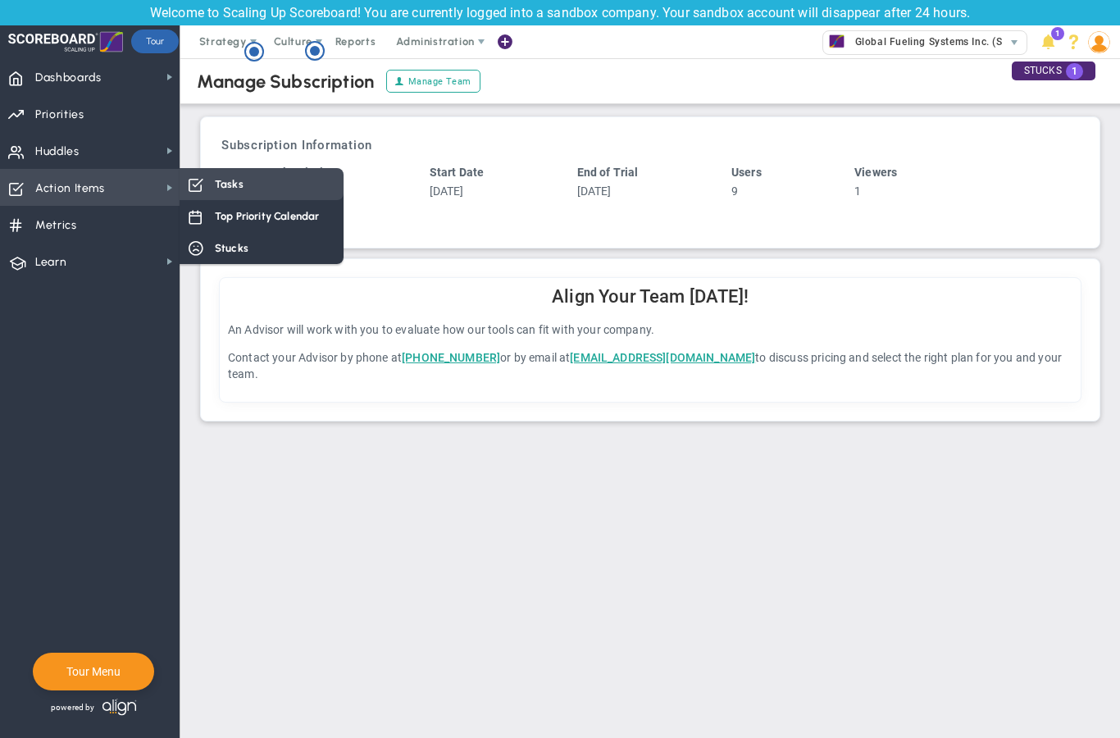
click at [218, 184] on span "Tasks" at bounding box center [229, 184] width 29 height 16
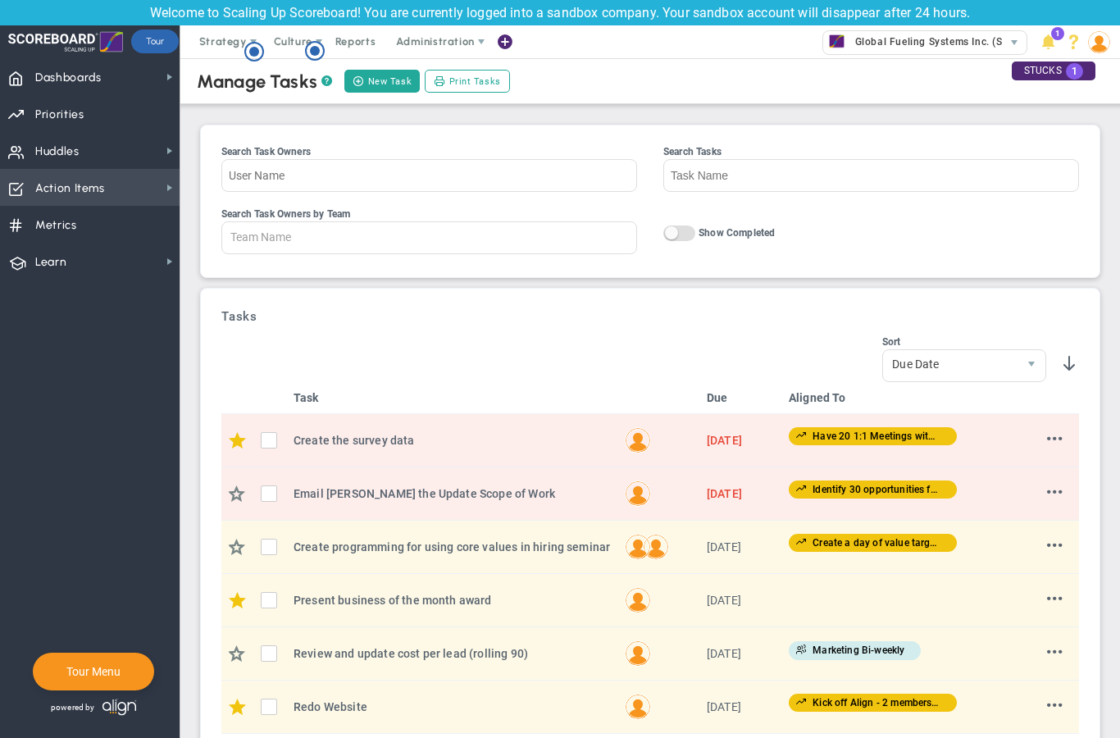
click at [147, 178] on span "Action Items Action Items" at bounding box center [89, 187] width 179 height 37
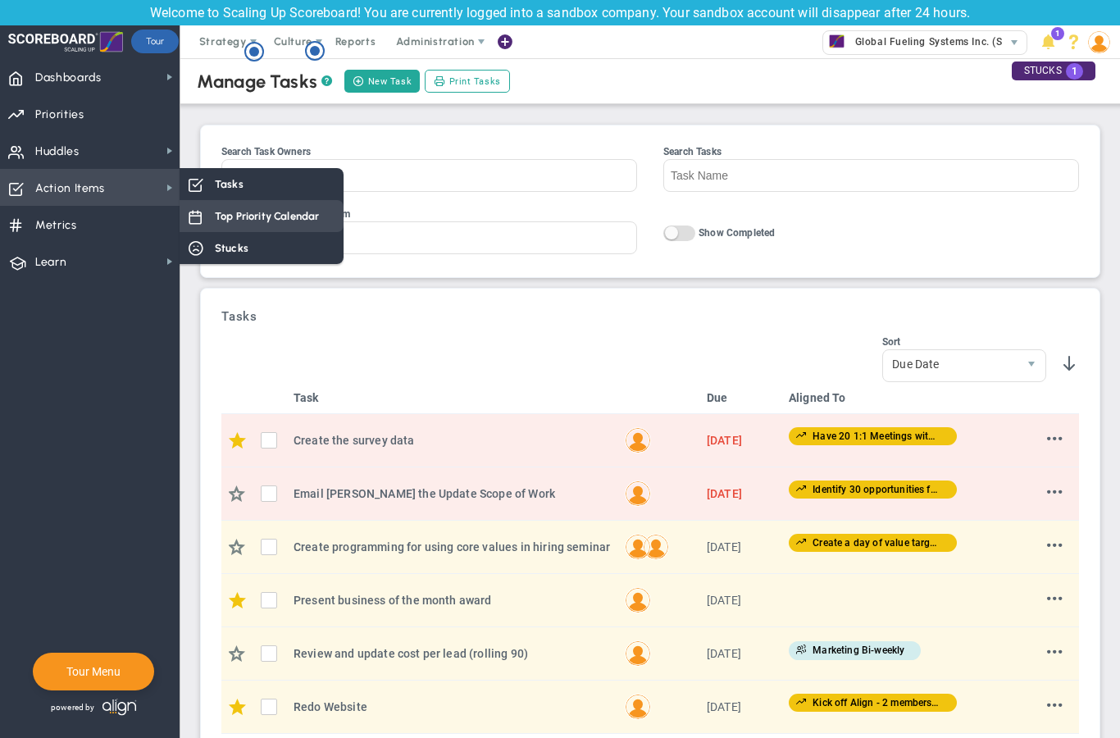
click at [262, 213] on span "Top Priority Calendar" at bounding box center [267, 216] width 104 height 16
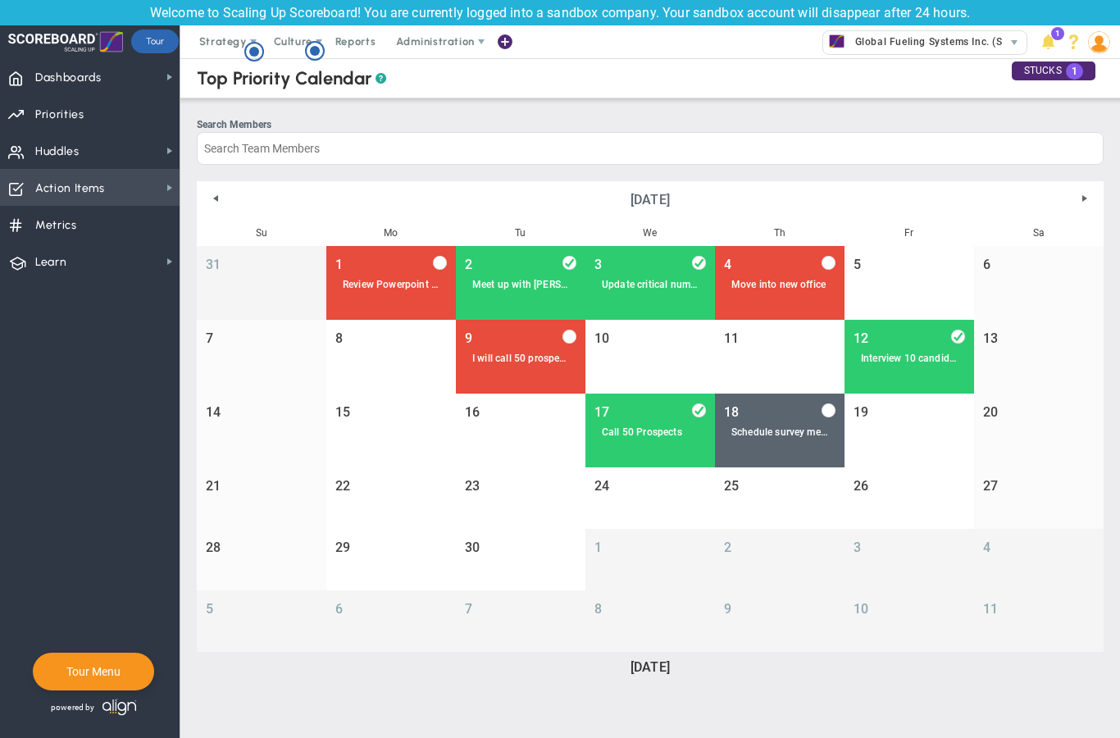
click at [146, 184] on span "Action Items Action Items" at bounding box center [89, 187] width 179 height 37
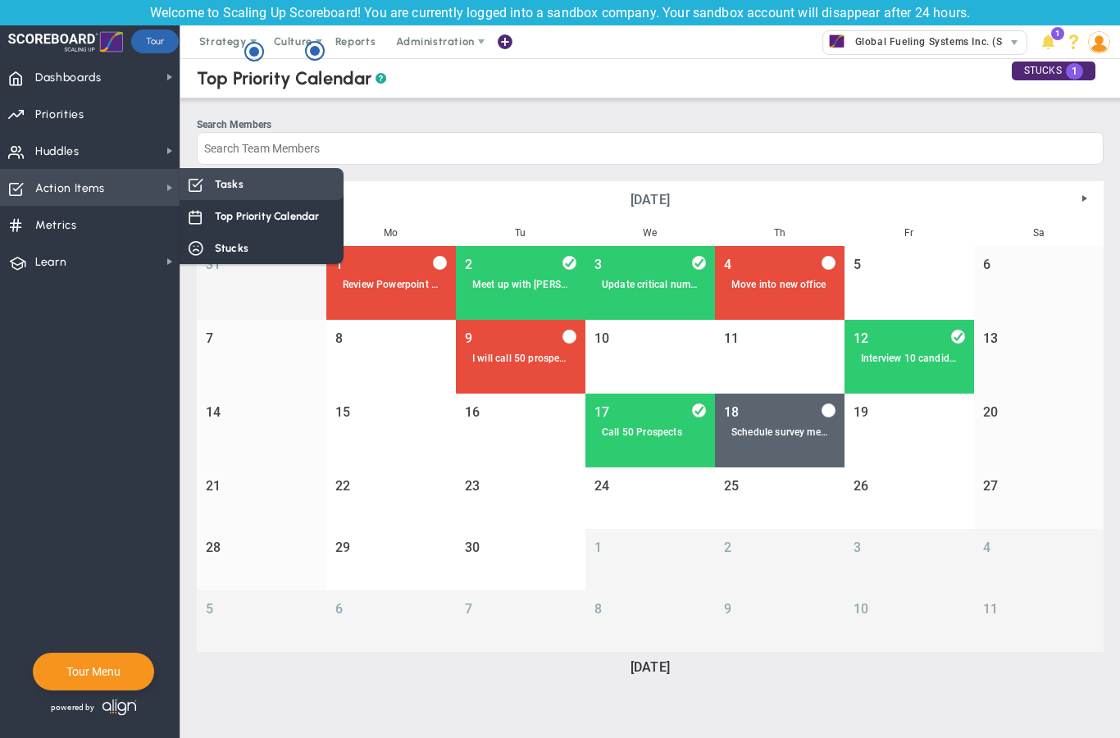
click at [232, 186] on span "Tasks" at bounding box center [229, 184] width 29 height 16
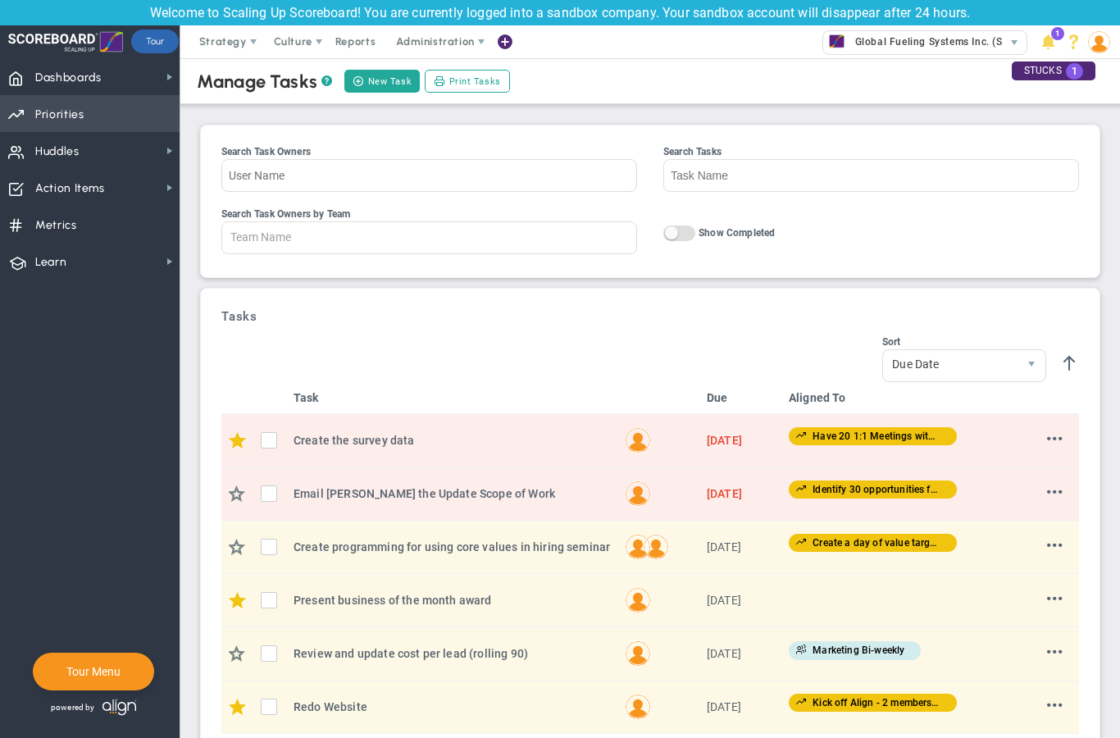
click at [140, 121] on span "Priorities Projects OKR Tree Priorities Projects OKRs" at bounding box center [89, 113] width 179 height 37
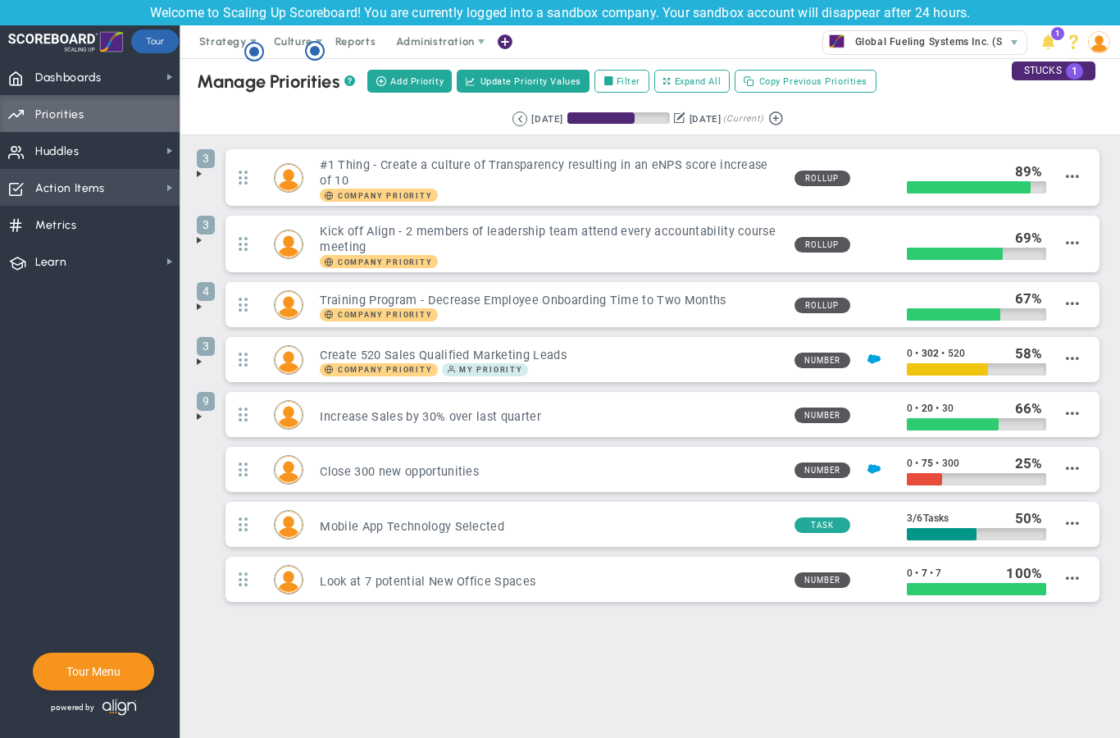
click at [91, 182] on span "Action Items" at bounding box center [70, 188] width 70 height 34
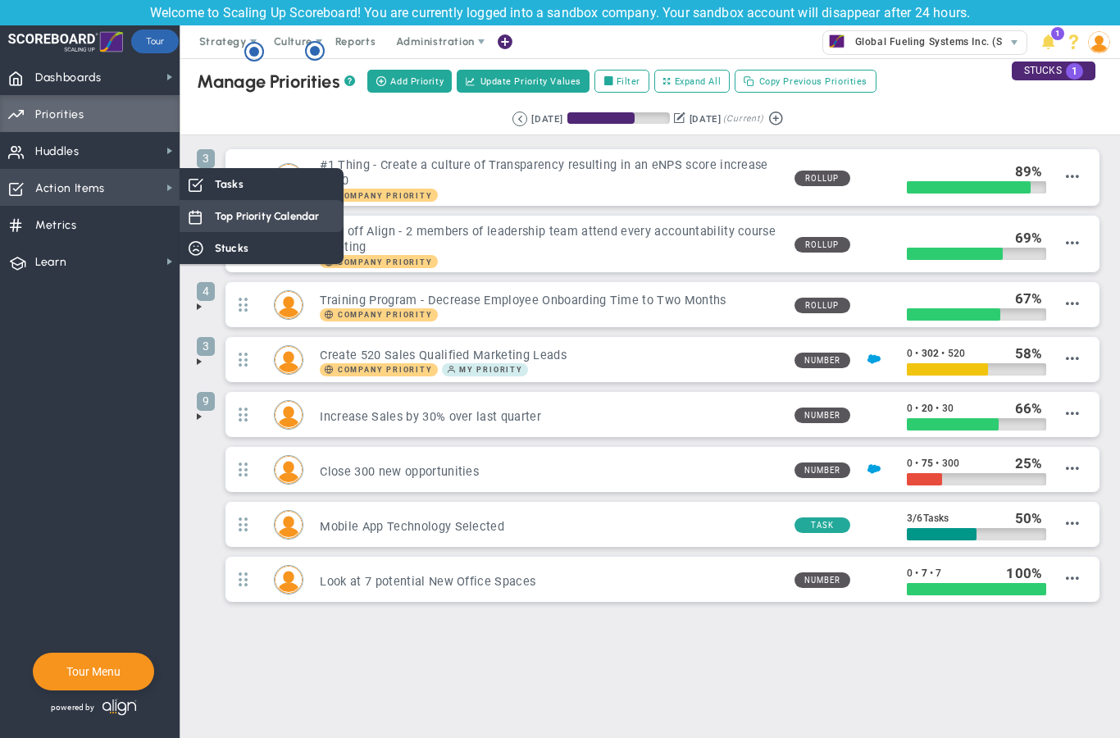
click at [216, 213] on span "Top Priority Calendar" at bounding box center [267, 216] width 104 height 16
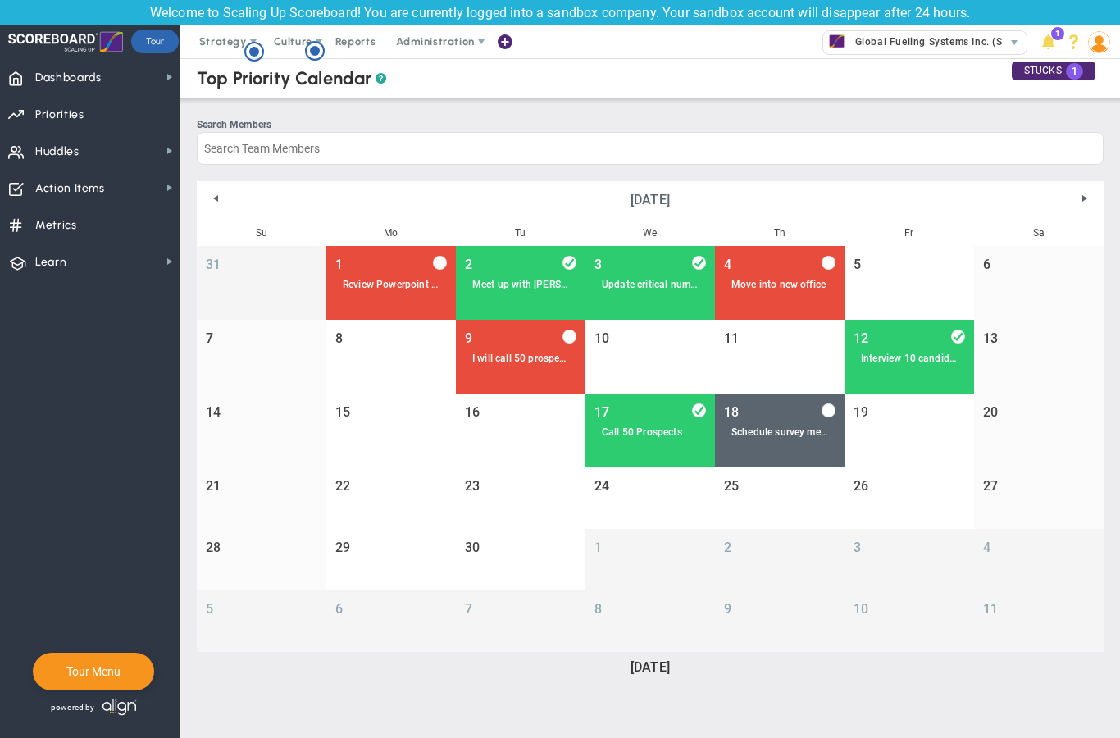
click at [397, 291] on div "Review Powerpoint for Summit" at bounding box center [391, 285] width 97 height 12
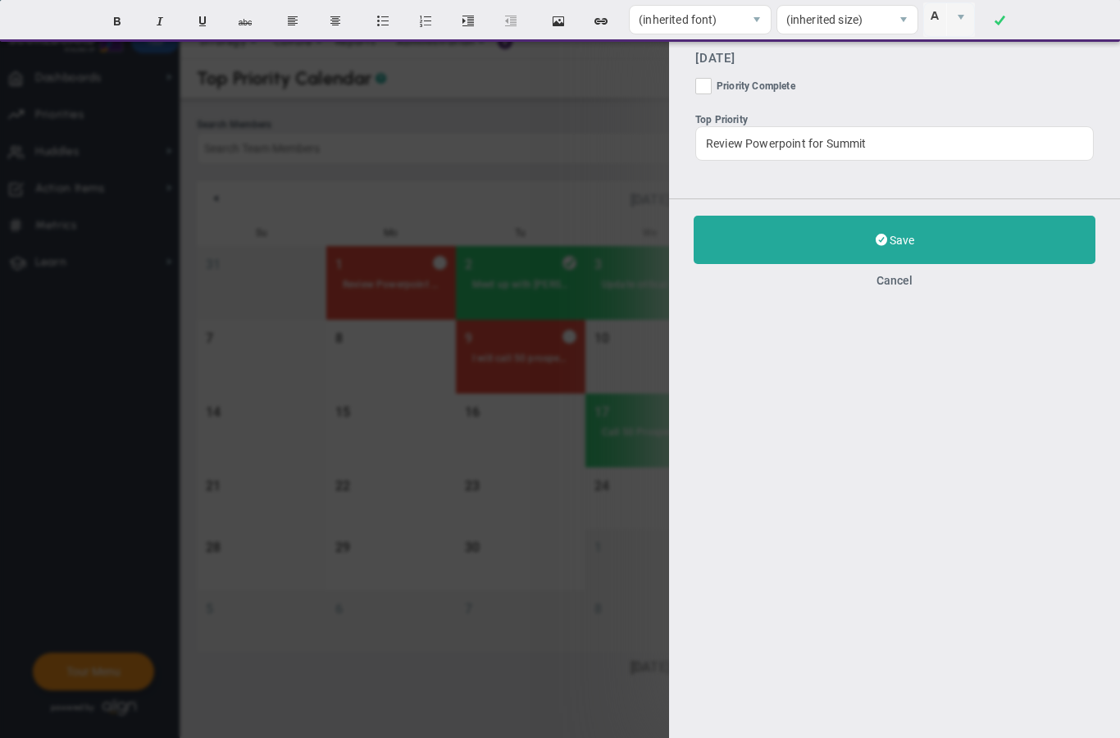
click at [425, 157] on div "Edit Priority [DATE] Priority Complete Top Priority Review Powerpoint for Summi…" at bounding box center [560, 369] width 1120 height 738
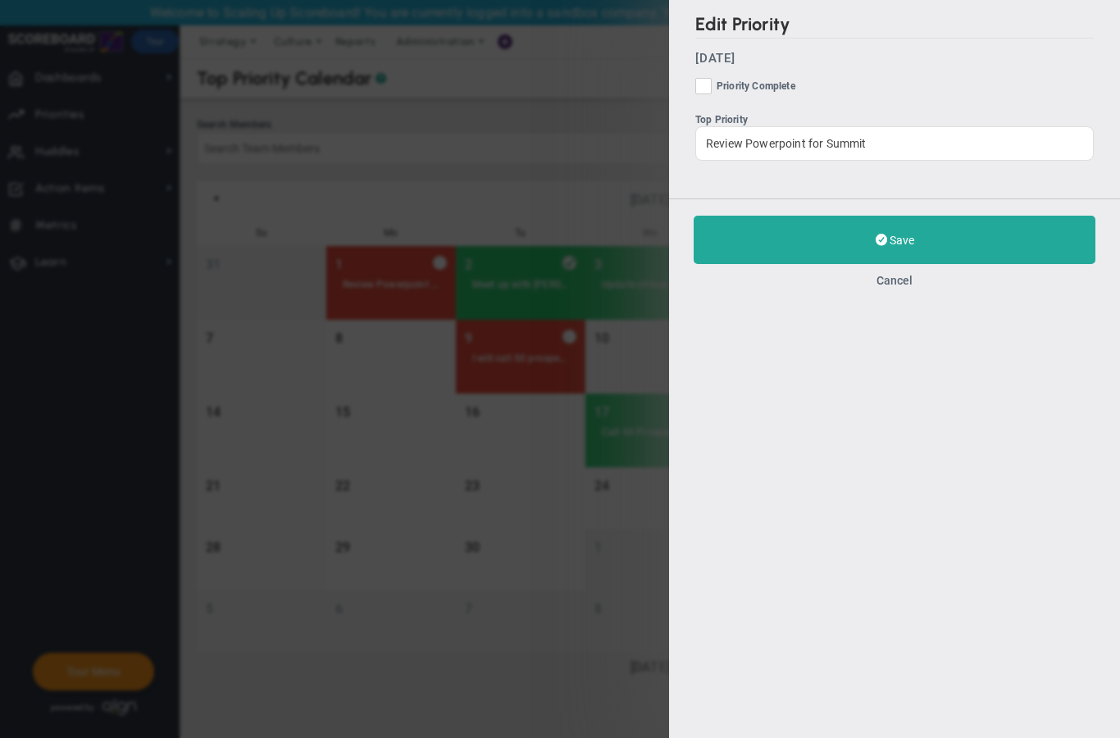
click at [588, 139] on div "Edit Priority [DATE] Priority Complete Top Priority Review Powerpoint for Summi…" at bounding box center [560, 369] width 1120 height 738
click at [878, 281] on button "Cancel" at bounding box center [894, 280] width 36 height 13
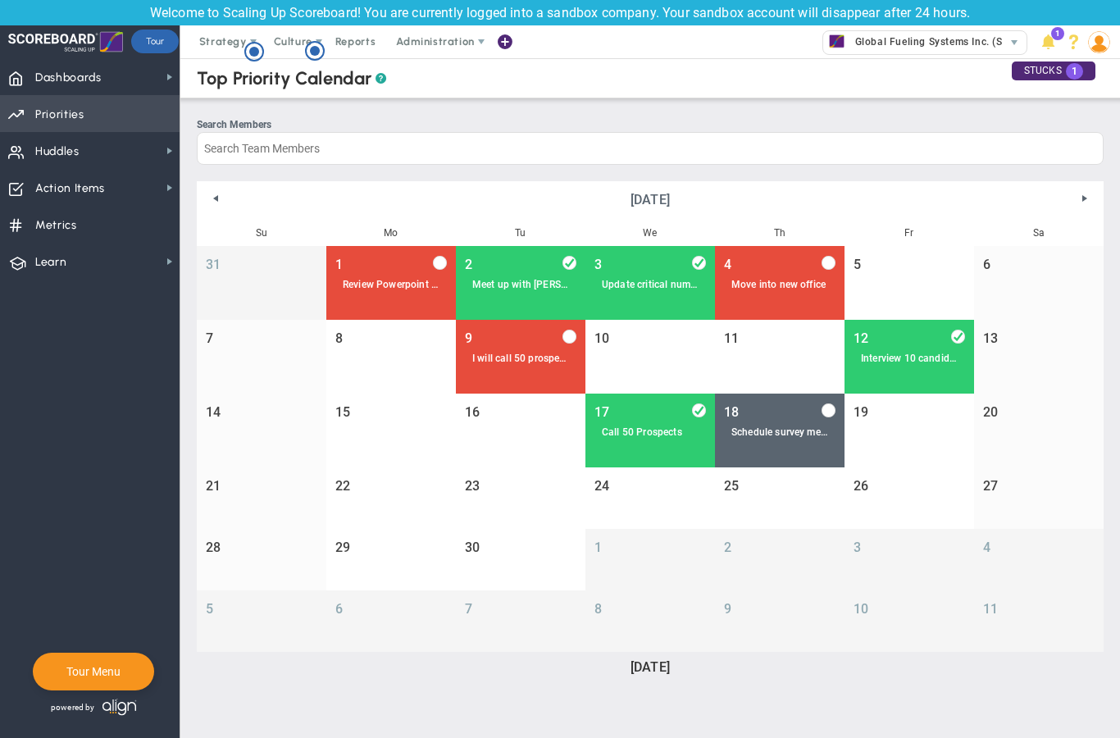
click at [84, 113] on span "Priorities Projects OKR Tree Priorities Projects OKRs" at bounding box center [89, 113] width 179 height 37
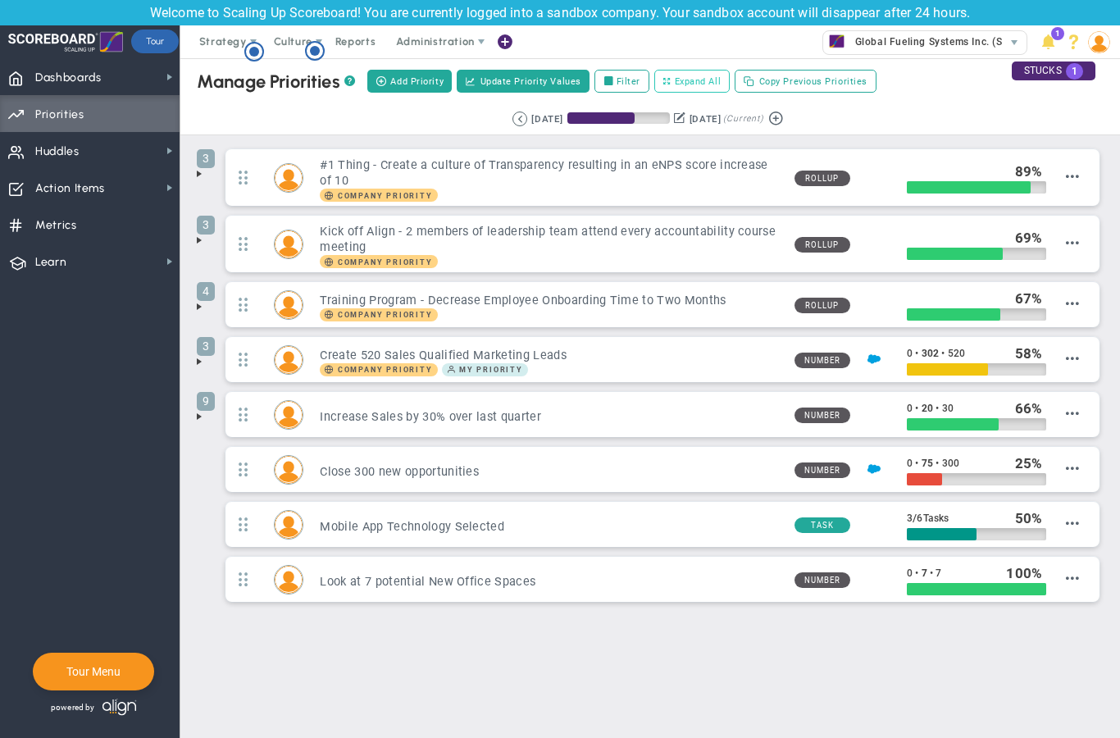
click at [701, 86] on span "Expand All" at bounding box center [697, 82] width 47 height 14
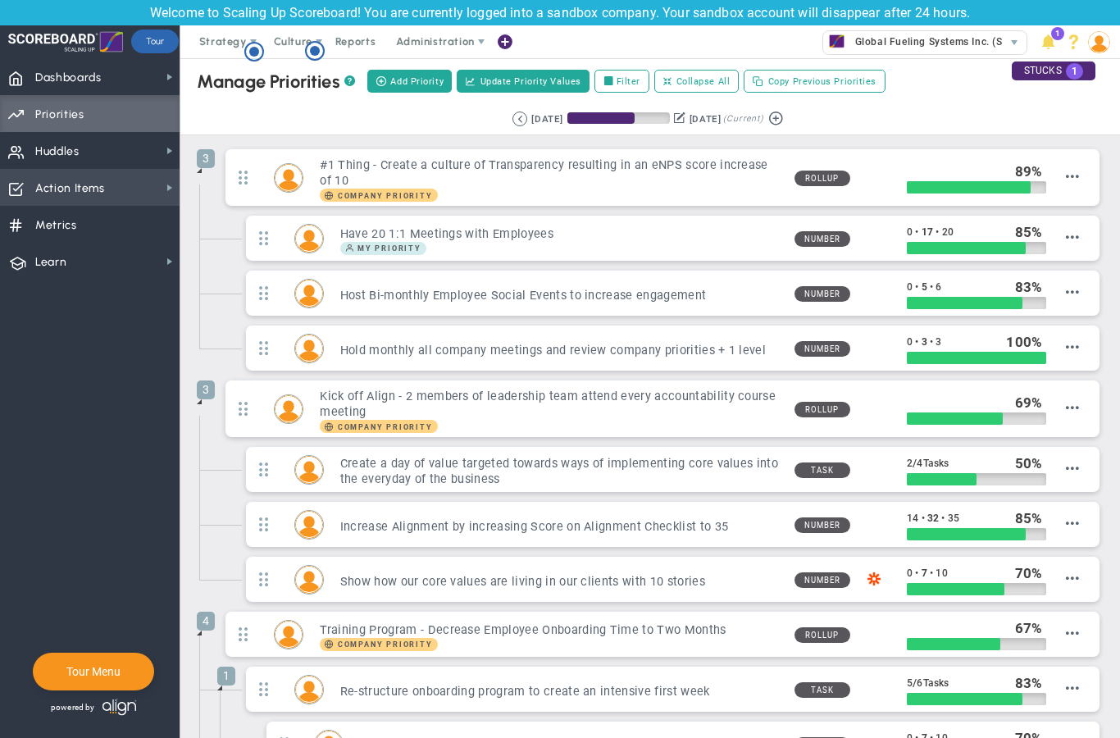
click at [91, 192] on span "Action Items" at bounding box center [70, 188] width 70 height 34
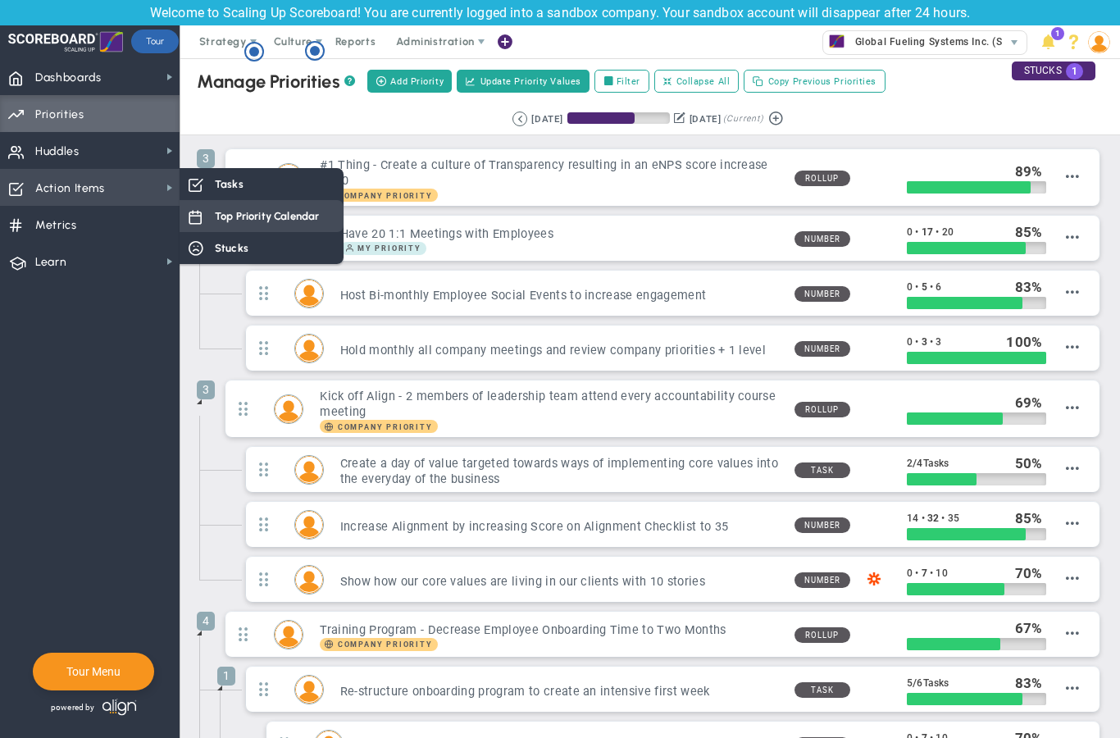
click at [273, 222] on span "Top Priority Calendar" at bounding box center [267, 216] width 104 height 16
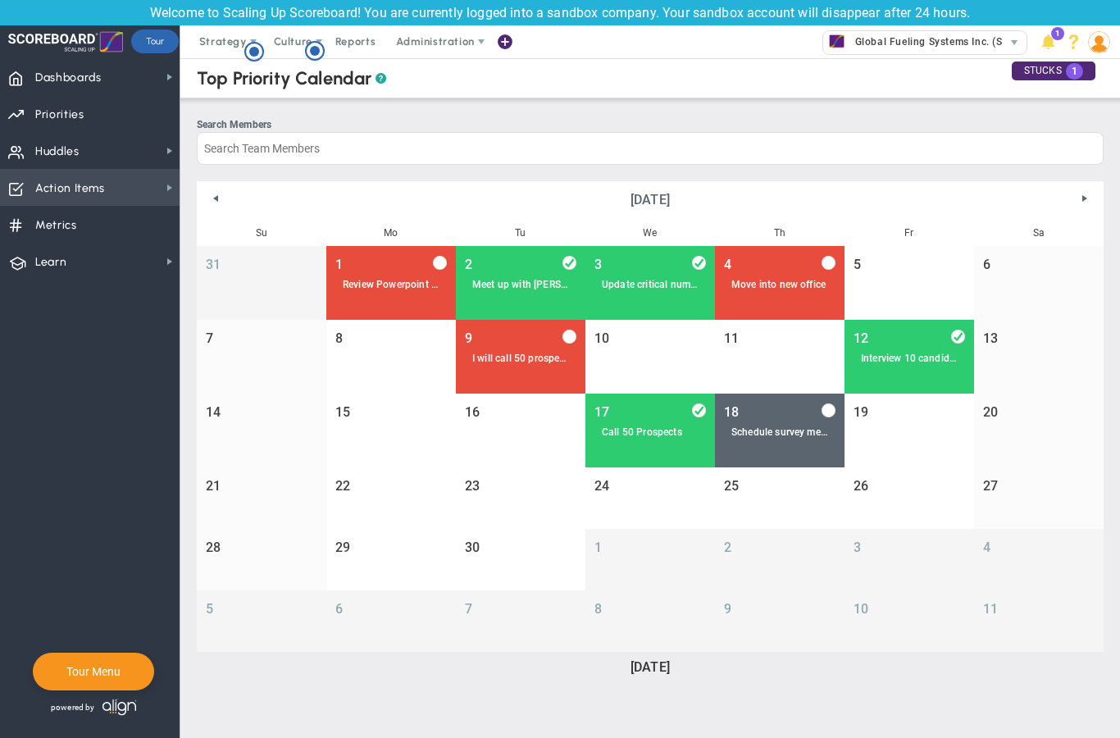
click at [81, 193] on span "Action Items" at bounding box center [70, 188] width 70 height 34
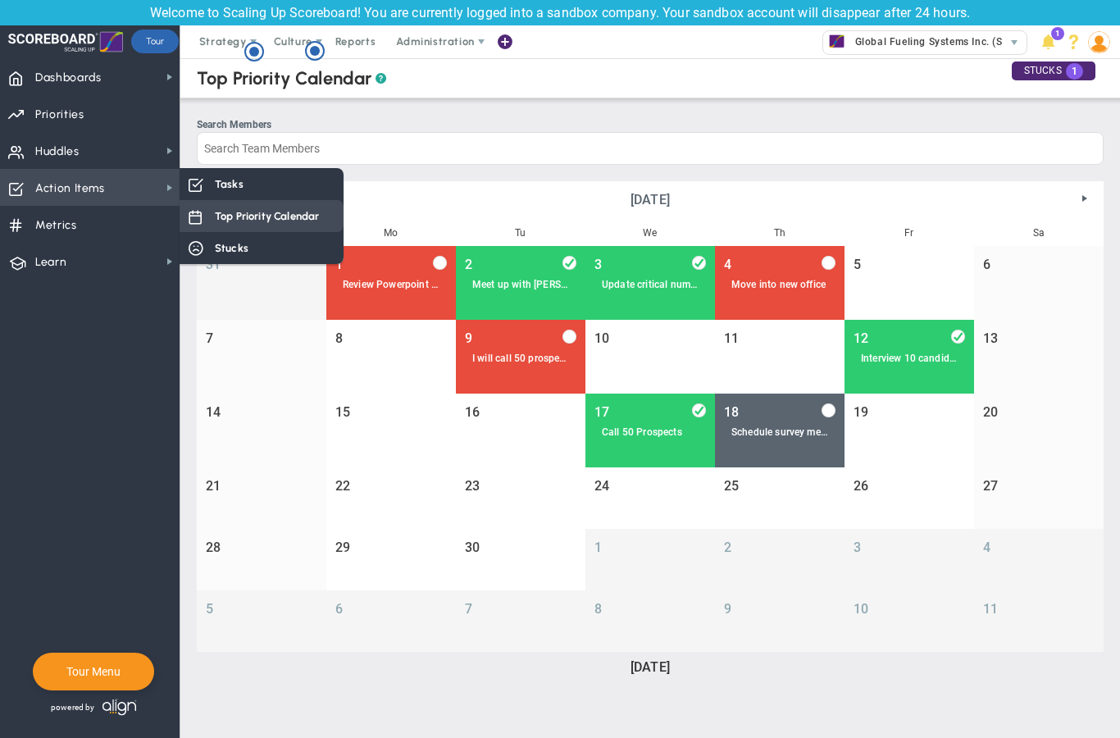
click at [312, 215] on span "Top Priority Calendar" at bounding box center [267, 216] width 104 height 16
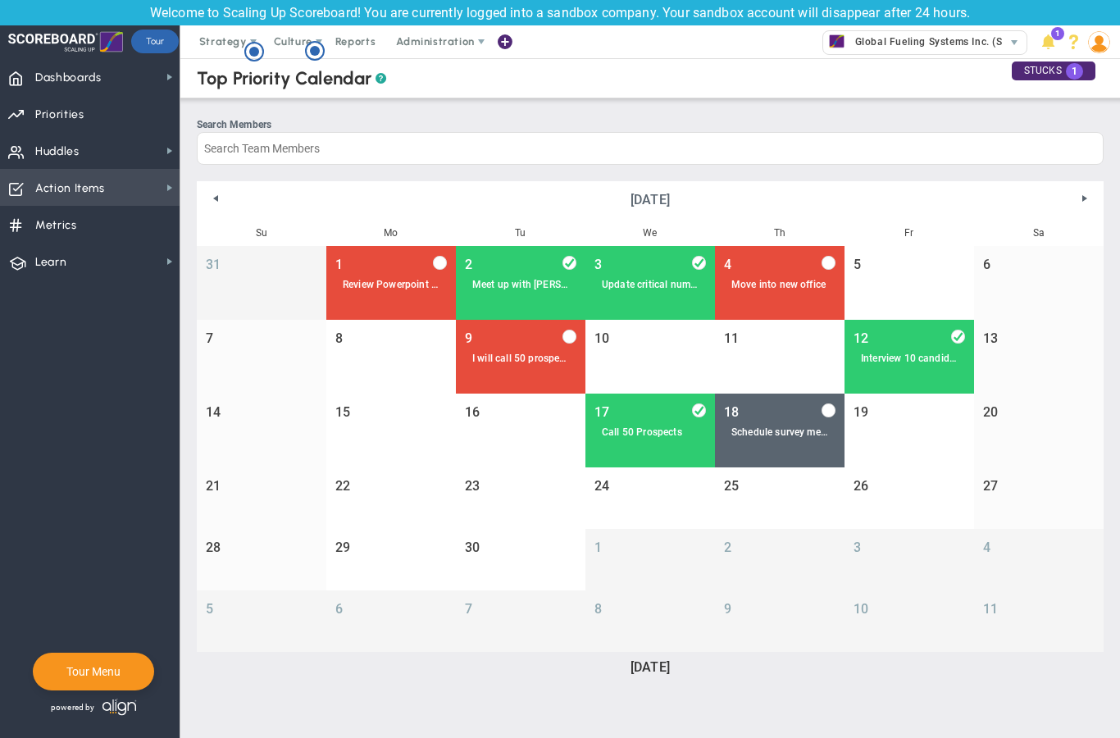
click at [96, 181] on span "Action Items" at bounding box center [70, 188] width 70 height 34
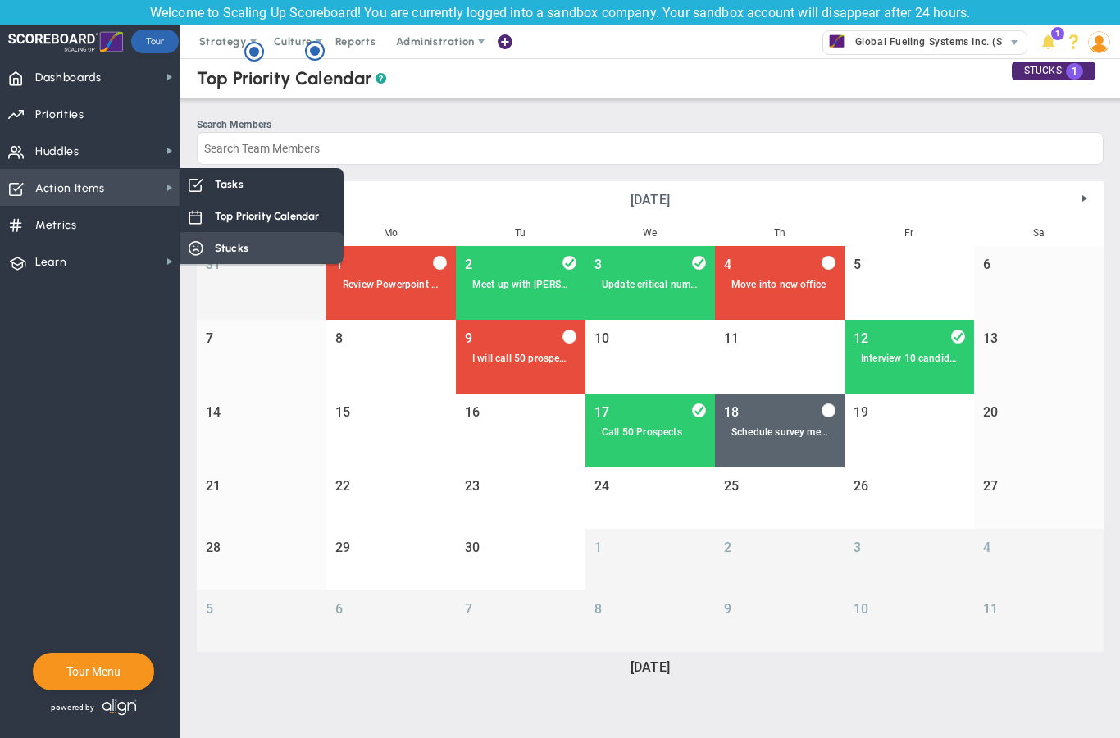
click at [228, 251] on span "Stucks" at bounding box center [232, 248] width 34 height 16
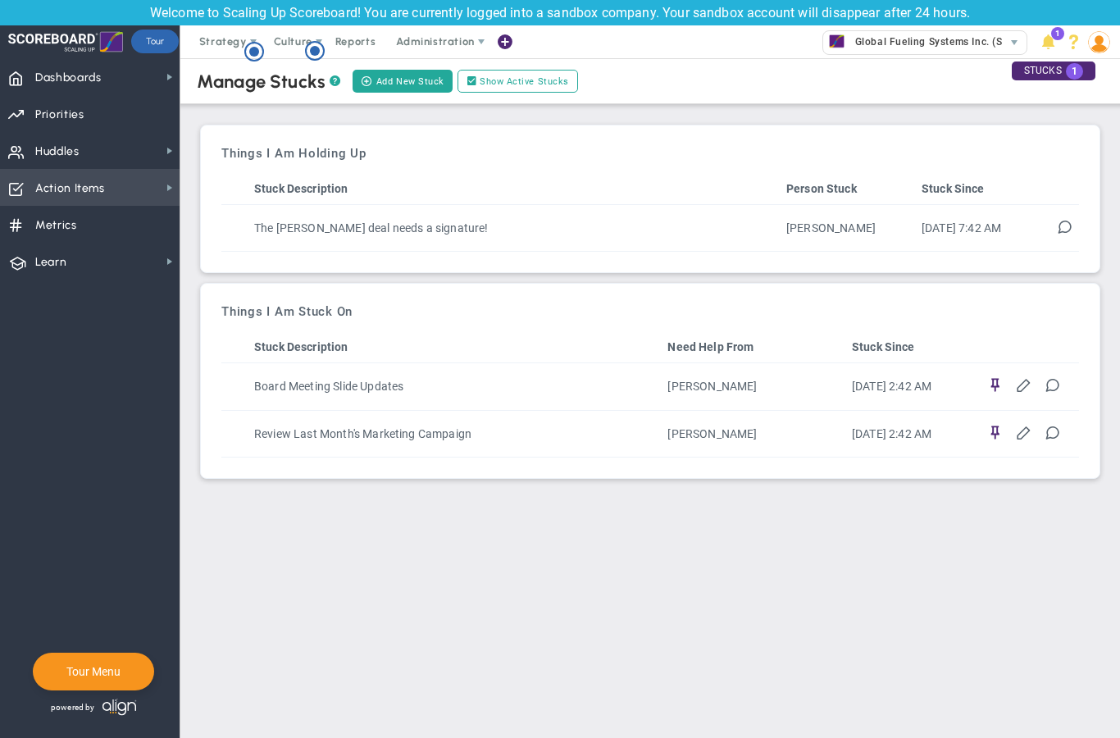
click at [102, 190] on span "Action Items" at bounding box center [70, 188] width 70 height 34
click at [97, 228] on span "Metrics Metrics" at bounding box center [89, 224] width 179 height 37
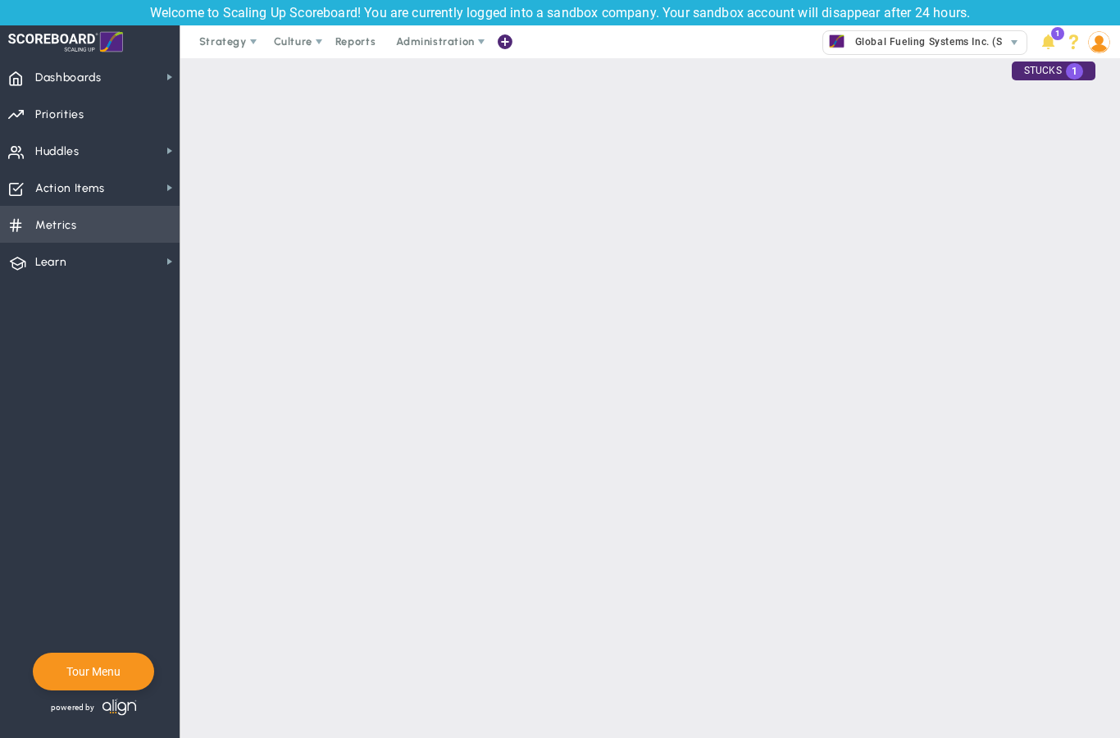
checkbox input "false"
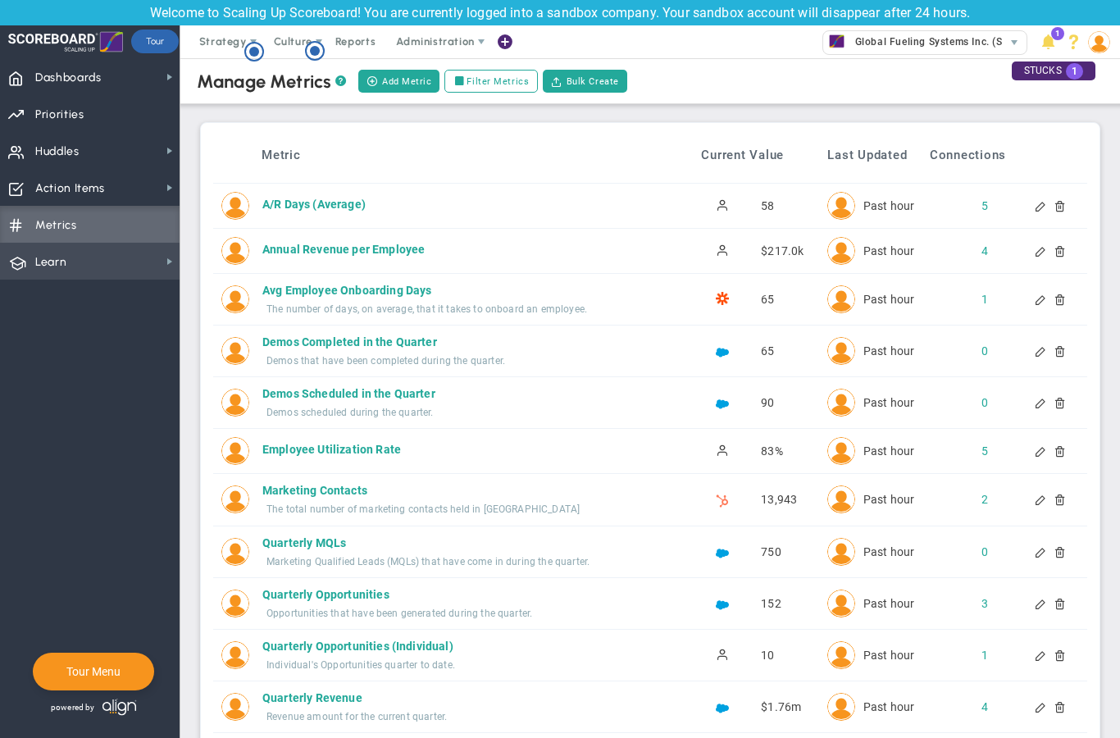
click at [51, 258] on span "Learn" at bounding box center [50, 262] width 31 height 34
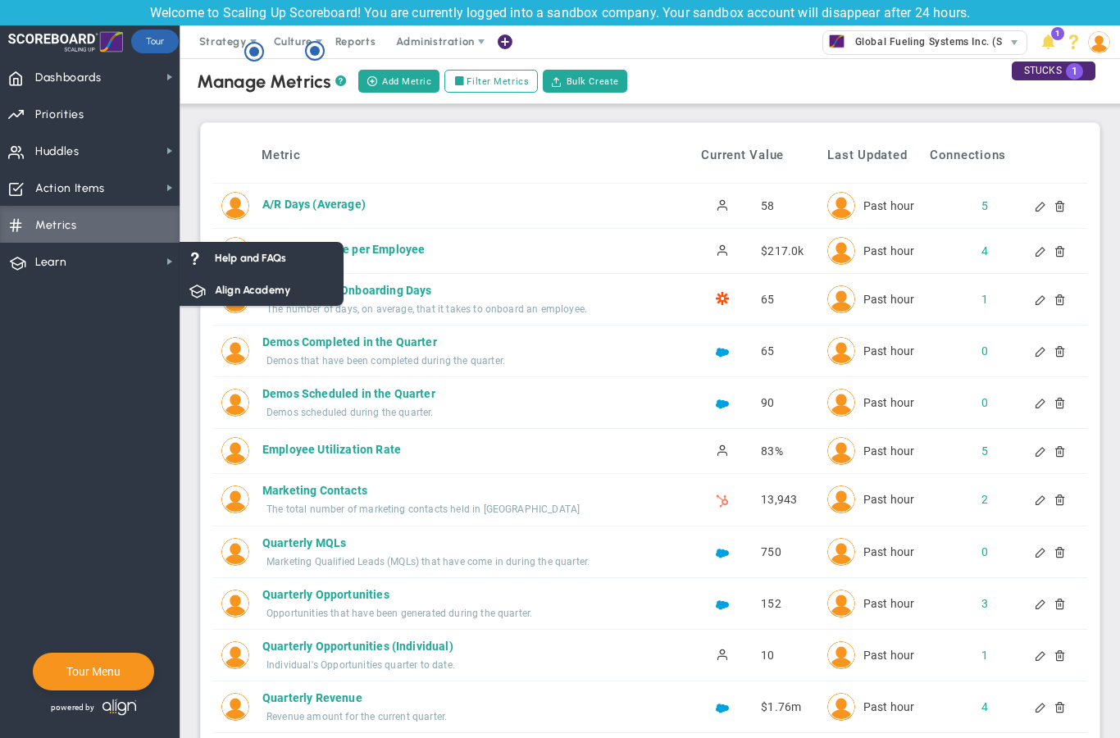
click at [111, 372] on nav "Dashboards Dashboards My Dashboard Company Dashboard" at bounding box center [90, 397] width 180 height 679
click at [200, 375] on div "Metric Current Value Last Updated Connections A/R Days (Average) A/R Days (Aver…" at bounding box center [650, 537] width 900 height 831
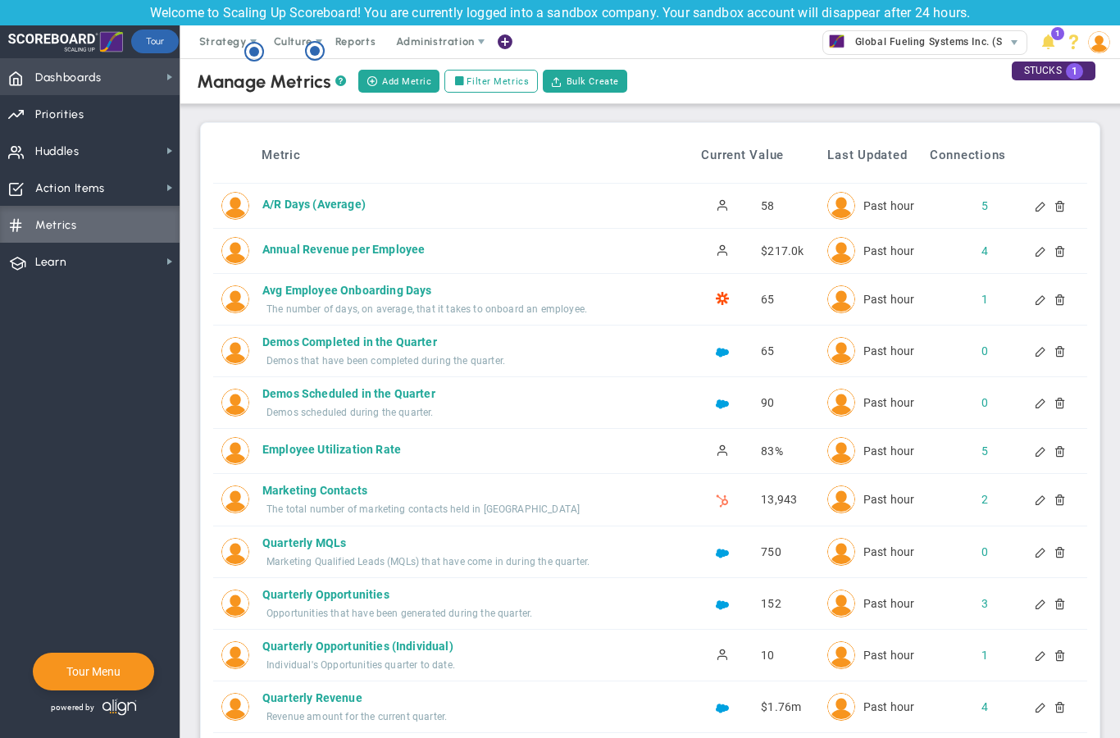
click at [100, 81] on span "Dashboards" at bounding box center [68, 78] width 66 height 34
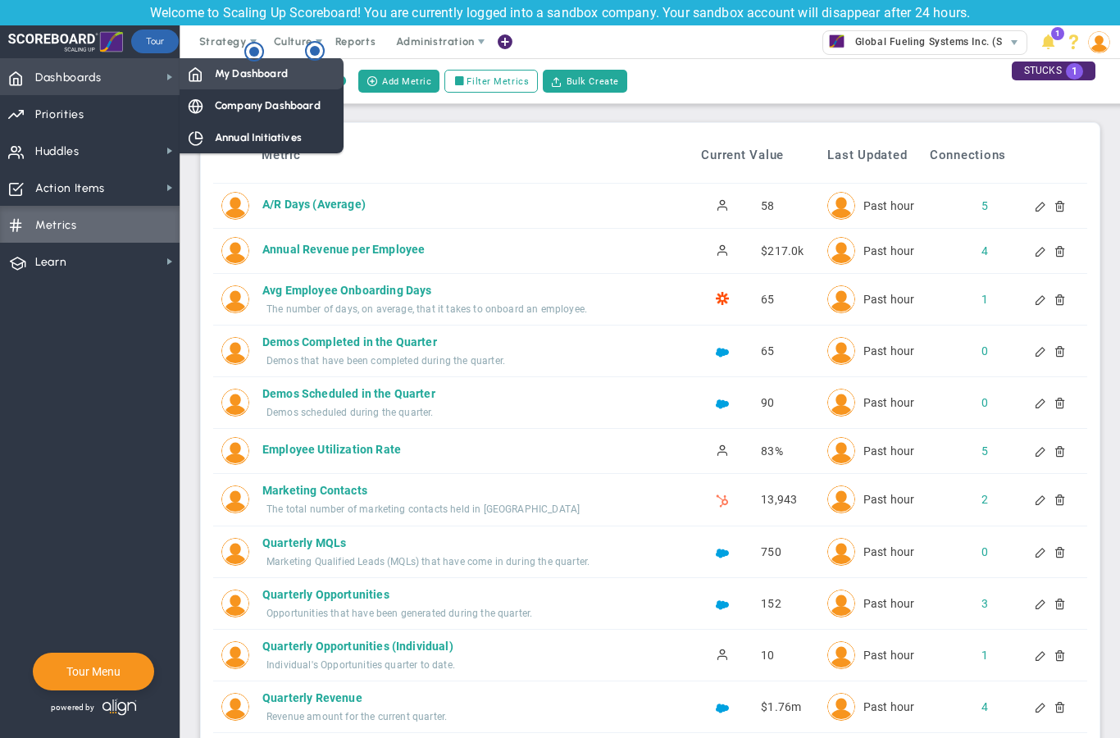
click at [261, 79] on span "My Dashboard" at bounding box center [251, 74] width 73 height 16
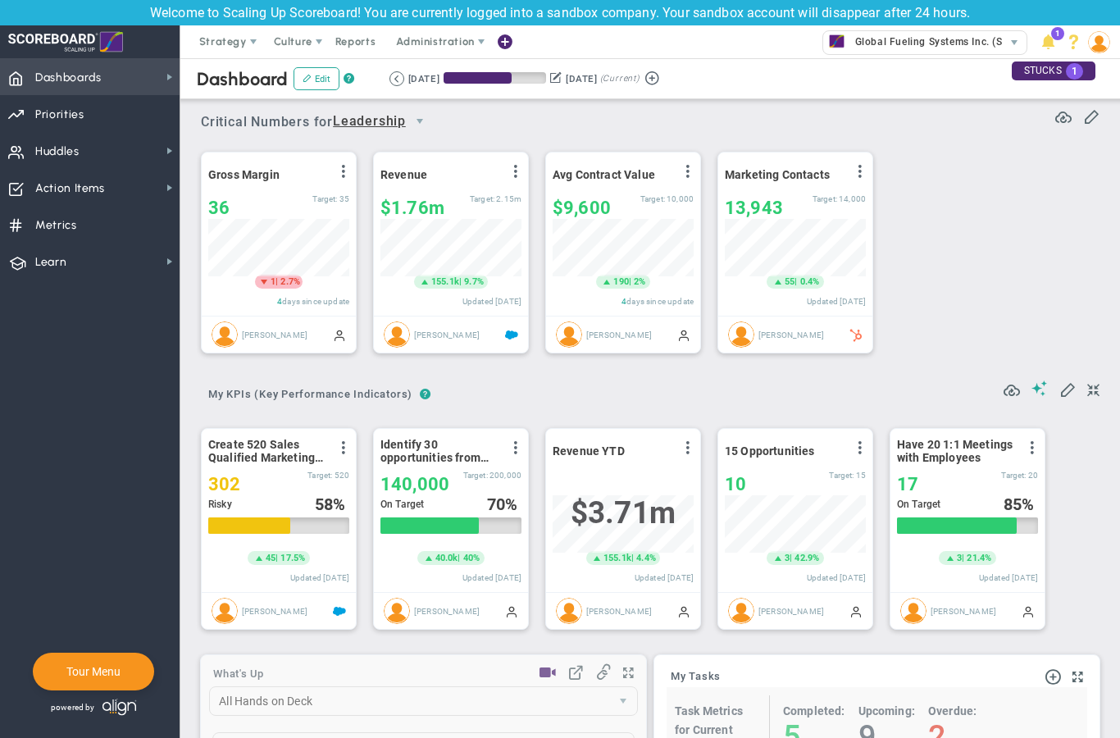
scroll to position [57, 141]
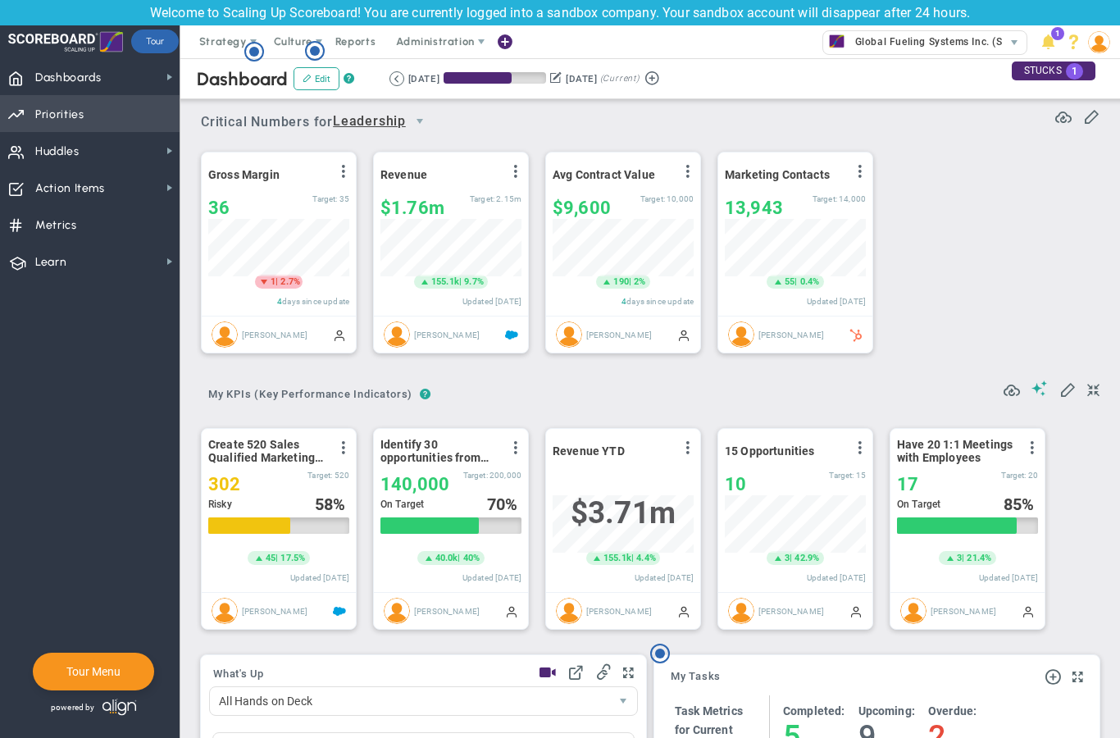
drag, startPoint x: 45, startPoint y: 108, endPoint x: 45, endPoint y: 50, distance: 58.2
click at [45, 108] on span "Priorities" at bounding box center [59, 115] width 49 height 34
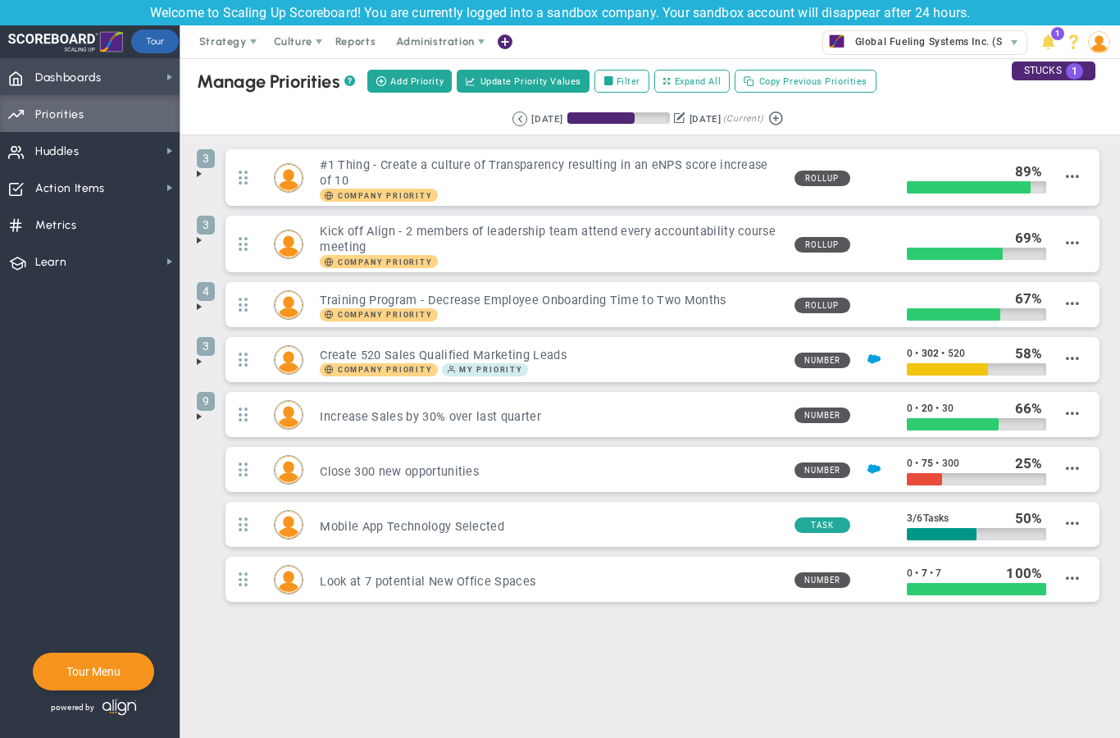
click at [59, 87] on span "Dashboards" at bounding box center [68, 78] width 66 height 34
click at [131, 91] on span "Dashboards Dashboards" at bounding box center [89, 76] width 179 height 37
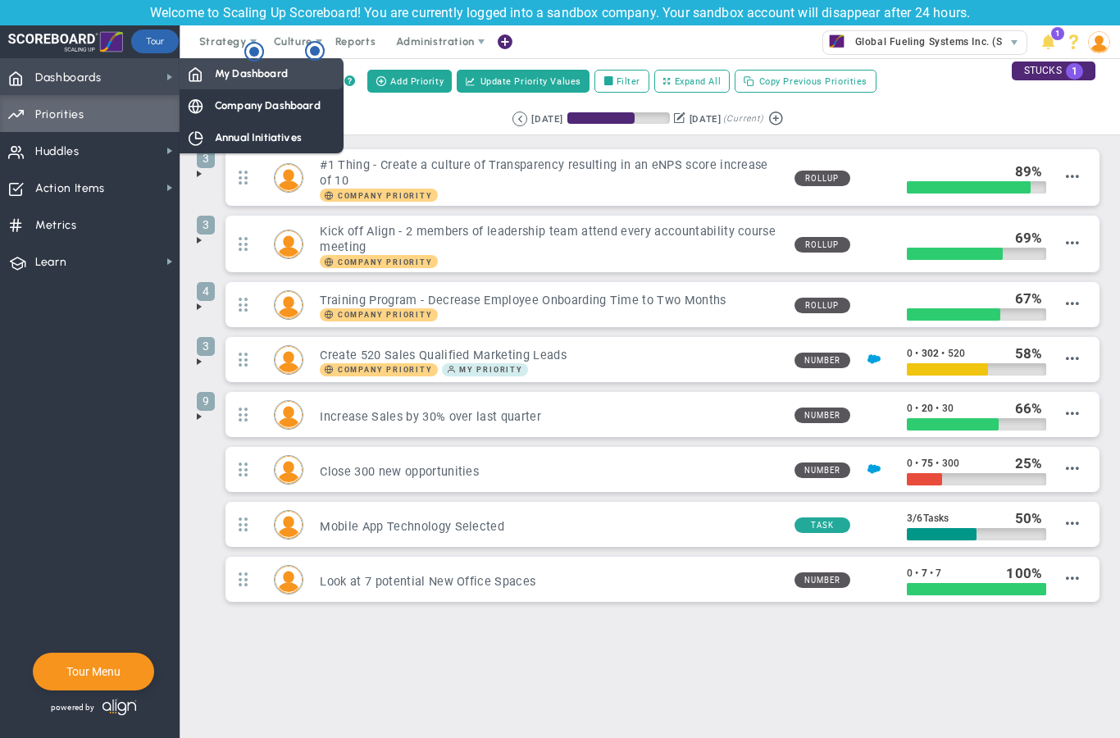
click at [247, 68] on span "My Dashboard" at bounding box center [251, 74] width 73 height 16
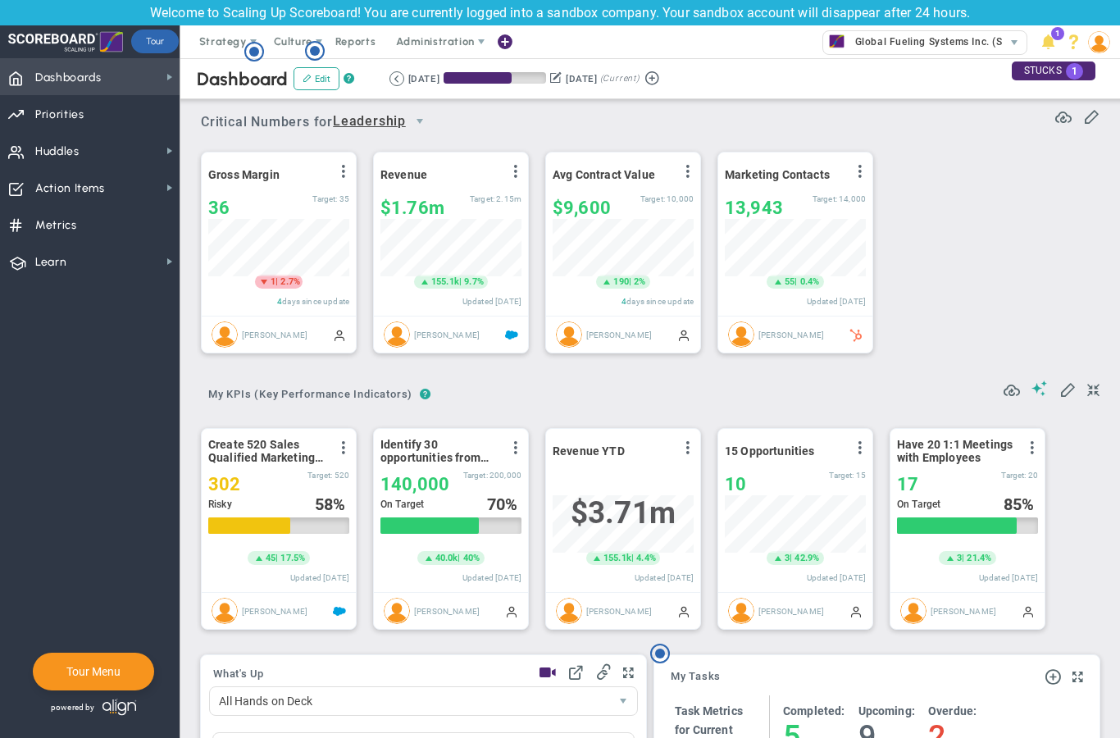
click at [136, 88] on span "Dashboards Dashboards" at bounding box center [89, 76] width 179 height 37
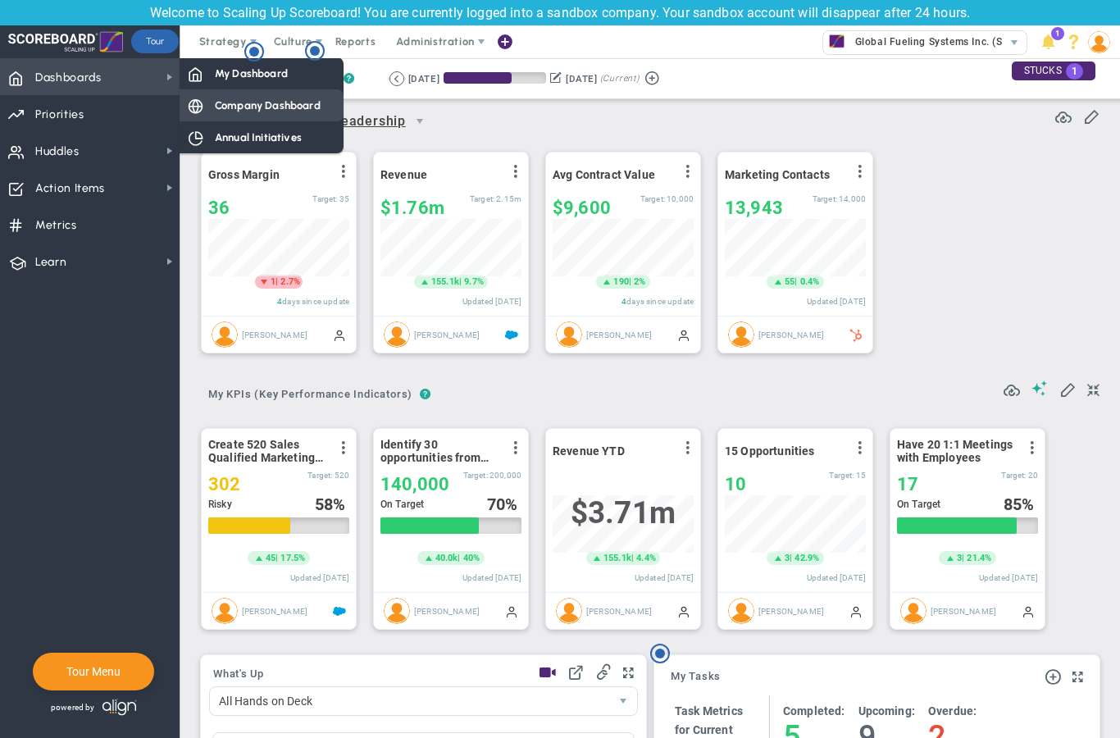
click at [236, 106] on span "Company Dashboard" at bounding box center [268, 106] width 106 height 16
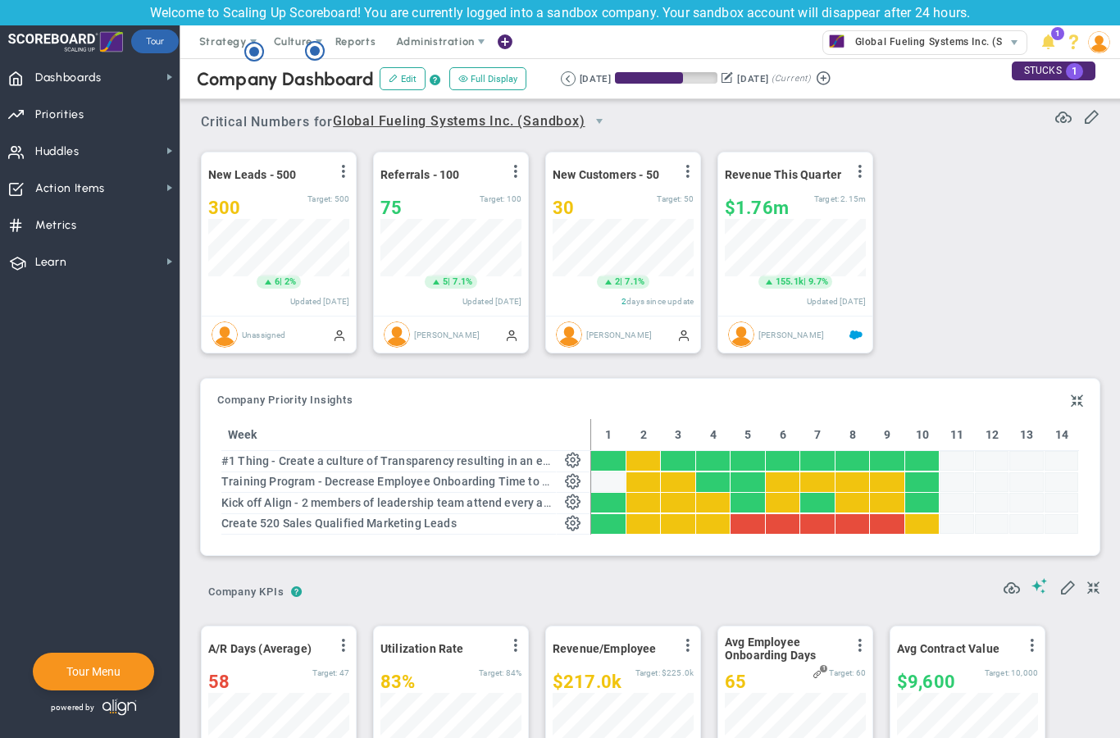
click at [1078, 403] on span at bounding box center [1076, 401] width 12 height 20
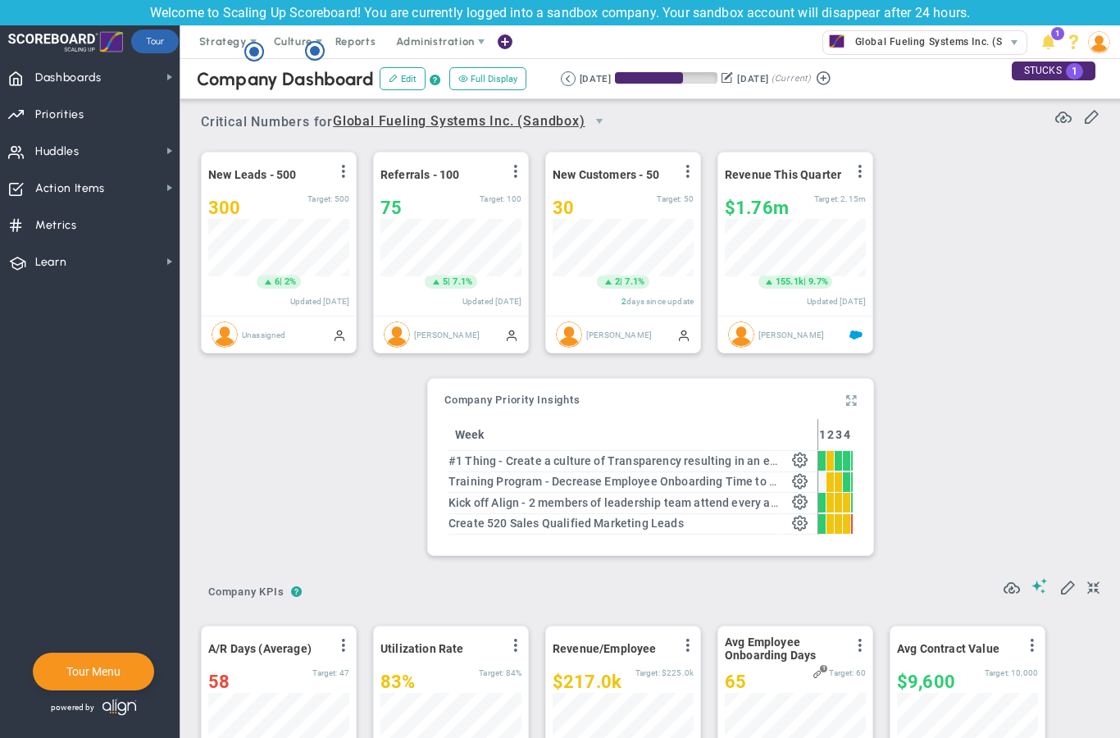
click at [849, 398] on span at bounding box center [851, 401] width 11 height 20
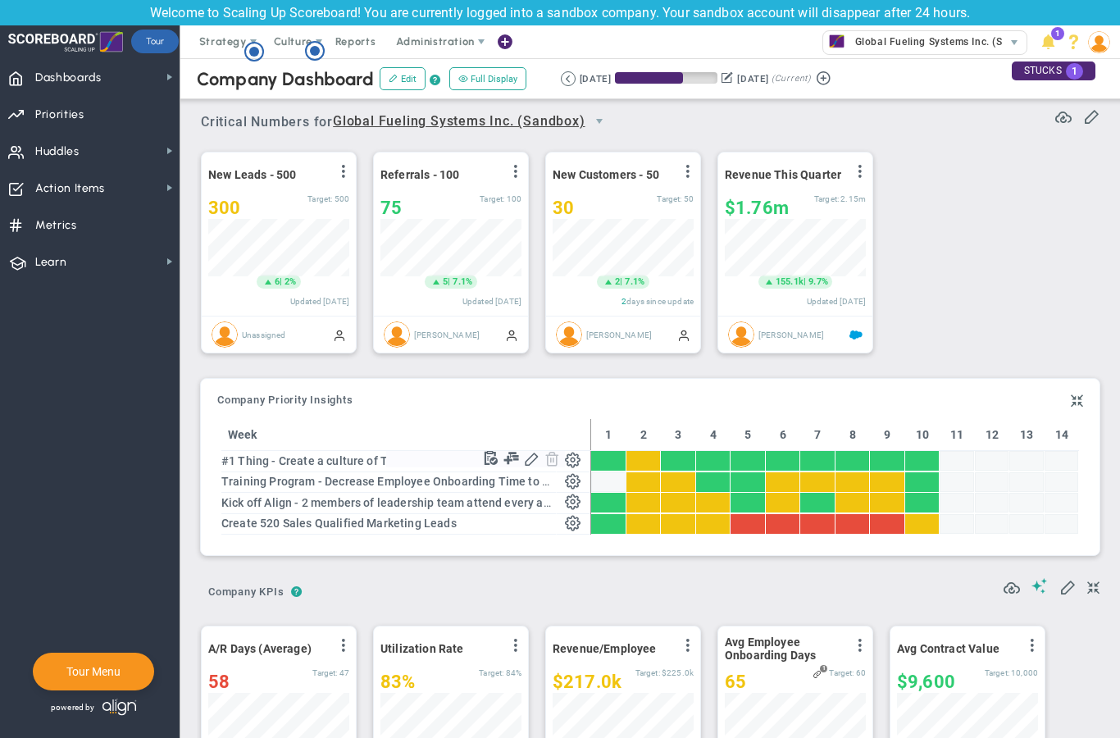
click at [569, 460] on span at bounding box center [573, 459] width 16 height 16
click at [491, 460] on span at bounding box center [491, 458] width 16 height 16
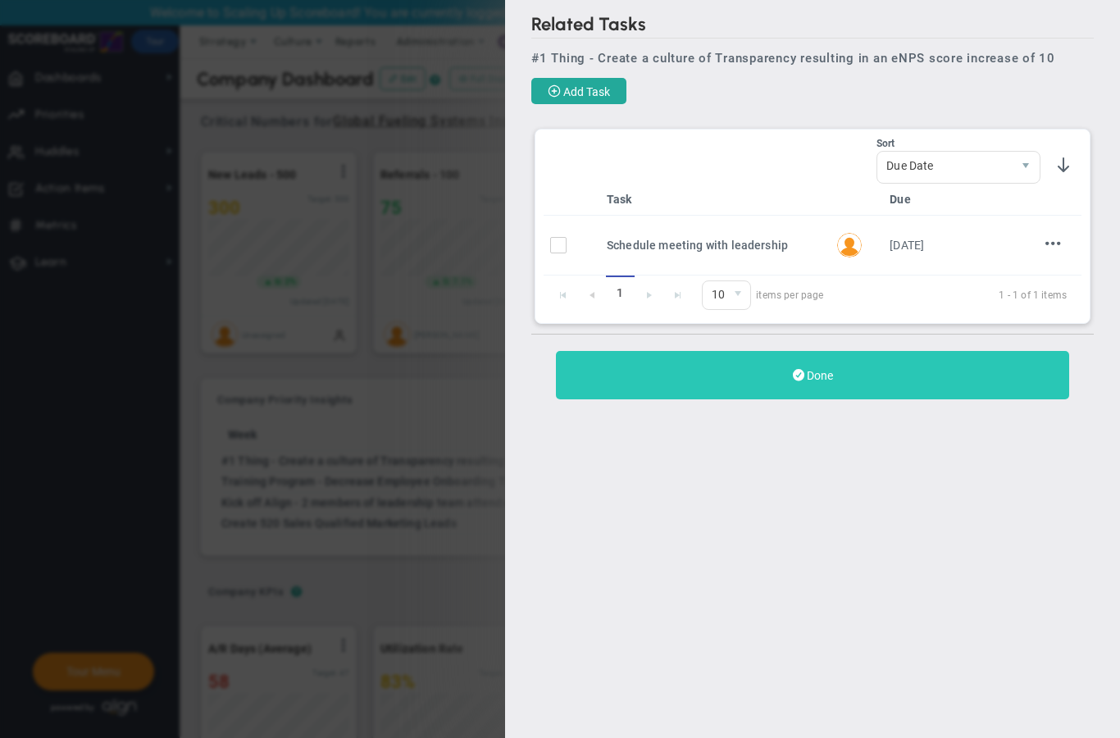
click at [770, 373] on button "Done" at bounding box center [812, 375] width 513 height 48
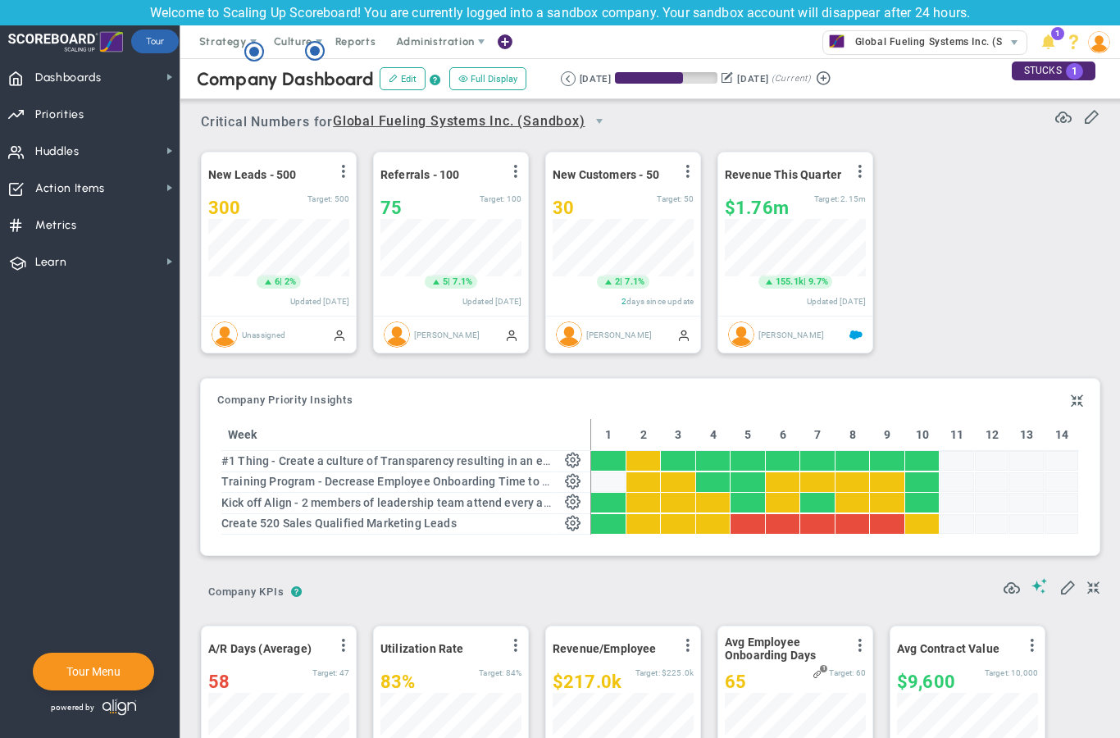
click at [608, 457] on div at bounding box center [608, 461] width 34 height 20
click at [644, 468] on div at bounding box center [643, 461] width 34 height 20
click at [575, 461] on span at bounding box center [573, 459] width 16 height 16
click at [490, 457] on span at bounding box center [491, 458] width 16 height 16
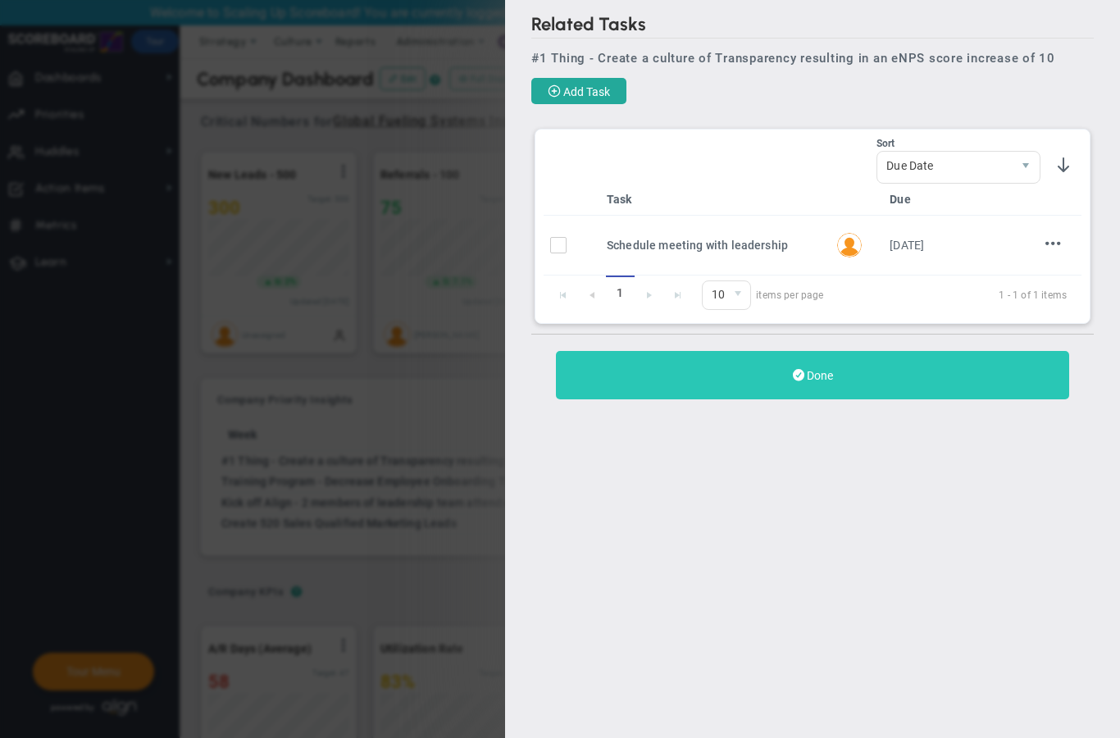
click at [736, 374] on button "Done" at bounding box center [812, 375] width 513 height 48
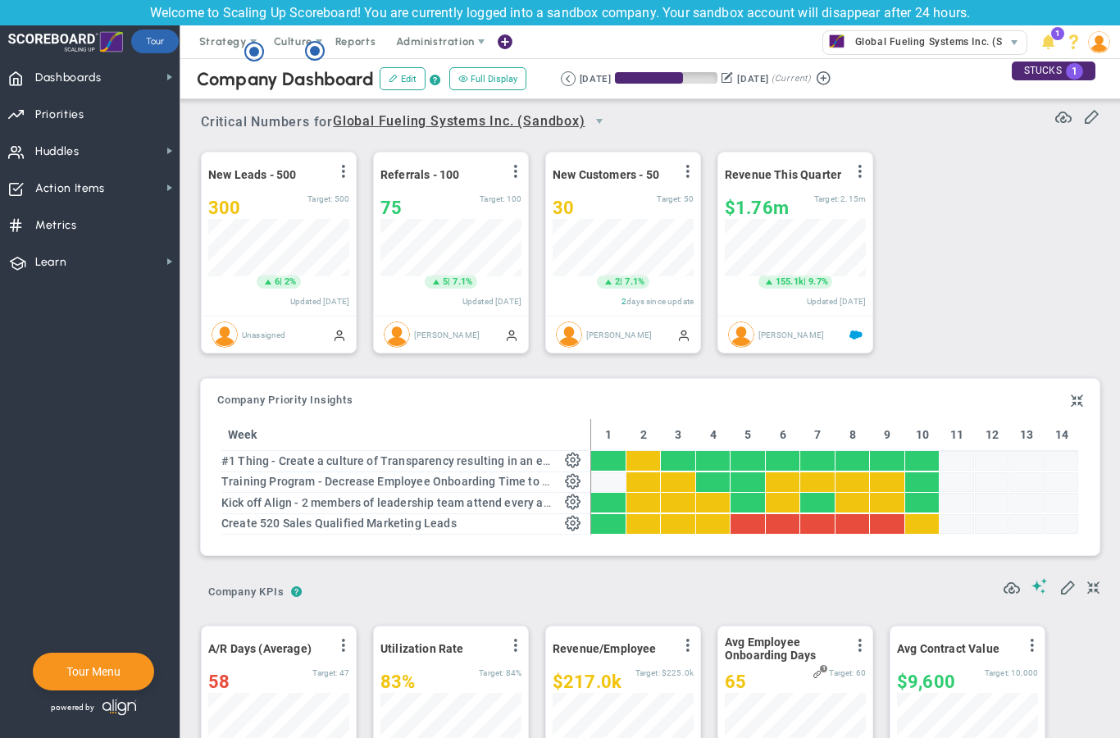
click at [685, 460] on div at bounding box center [678, 461] width 34 height 20
click at [573, 484] on span at bounding box center [573, 479] width 16 height 16
click at [492, 480] on span at bounding box center [491, 478] width 16 height 16
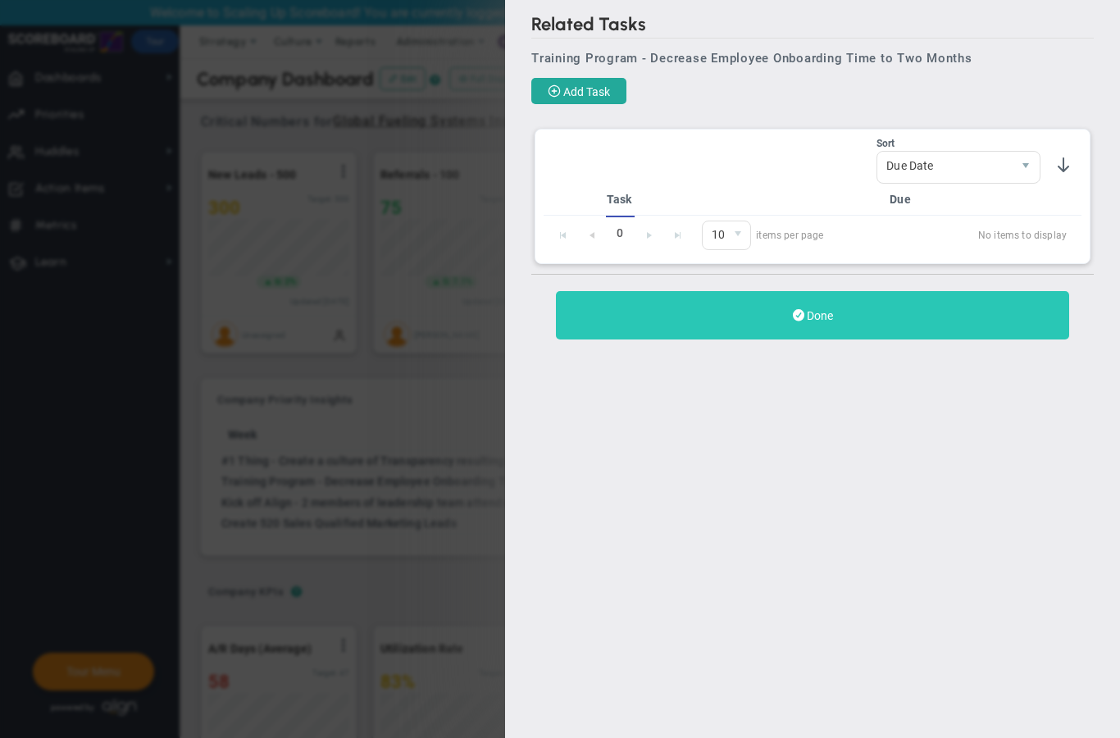
click at [775, 316] on button "Done" at bounding box center [812, 315] width 513 height 48
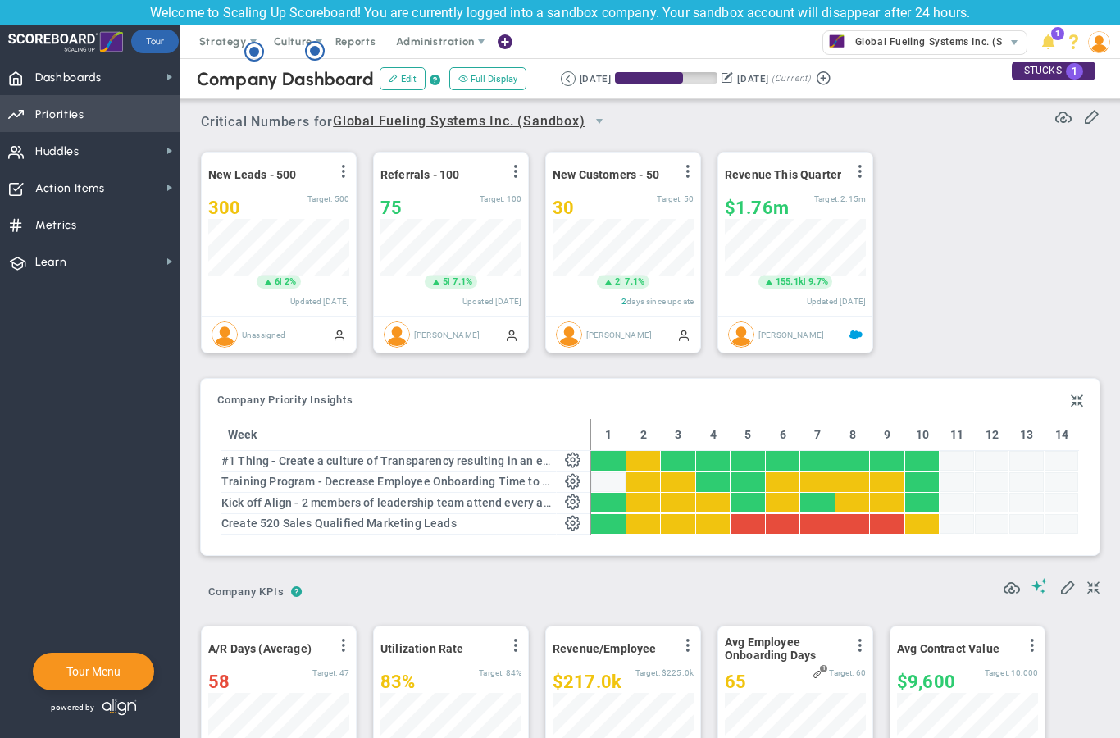
click at [71, 96] on span "Priorities Projects OKR Tree Priorities Projects OKRs" at bounding box center [89, 113] width 179 height 37
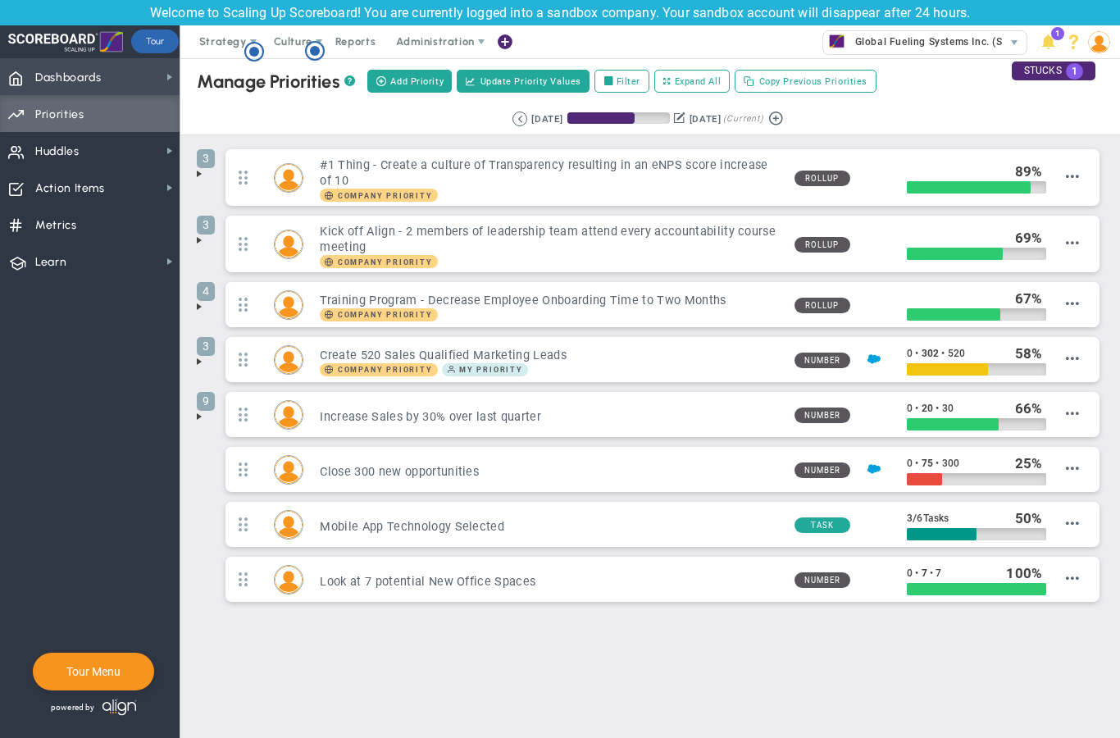
click at [71, 81] on span "Dashboards" at bounding box center [68, 78] width 66 height 34
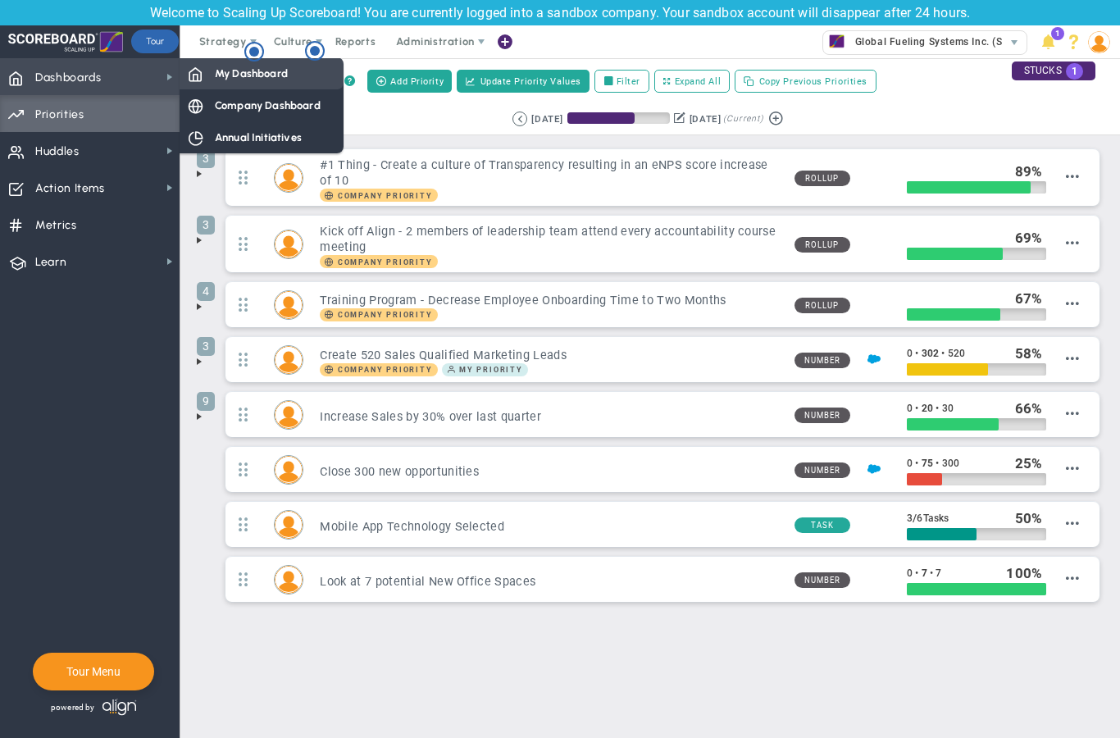
click at [226, 73] on span "My Dashboard" at bounding box center [251, 74] width 73 height 16
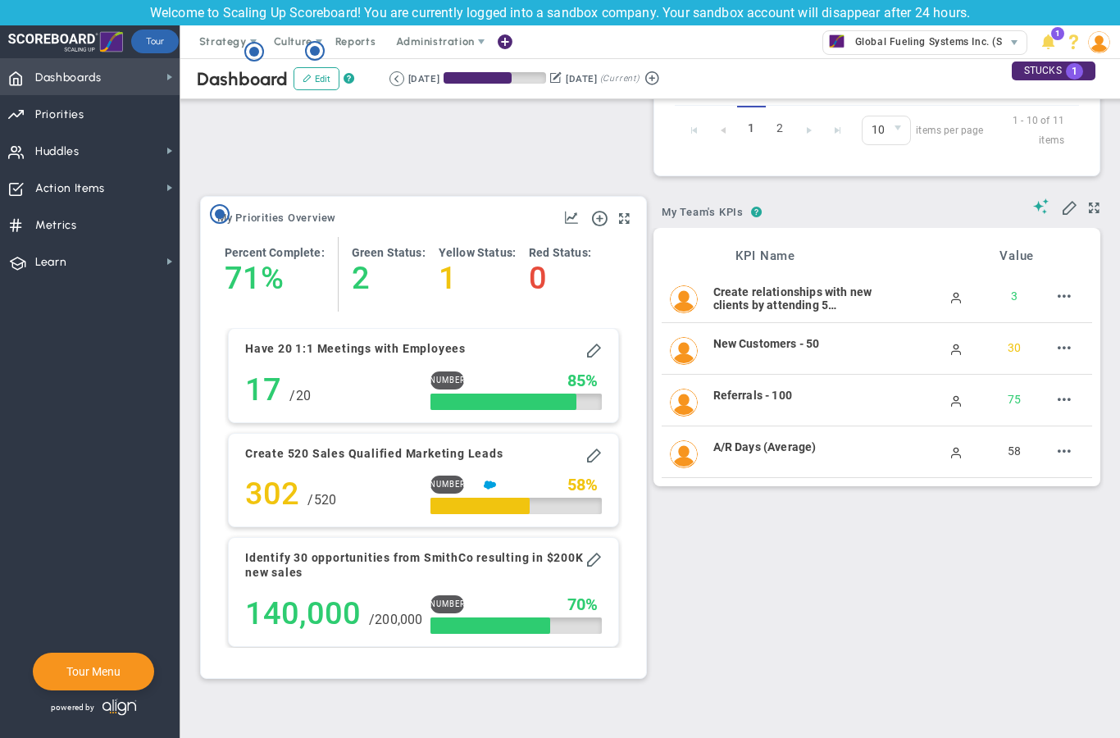
click at [126, 70] on span "Dashboards Dashboards" at bounding box center [89, 76] width 179 height 37
click at [148, 89] on span "Dashboards Dashboards" at bounding box center [89, 76] width 179 height 37
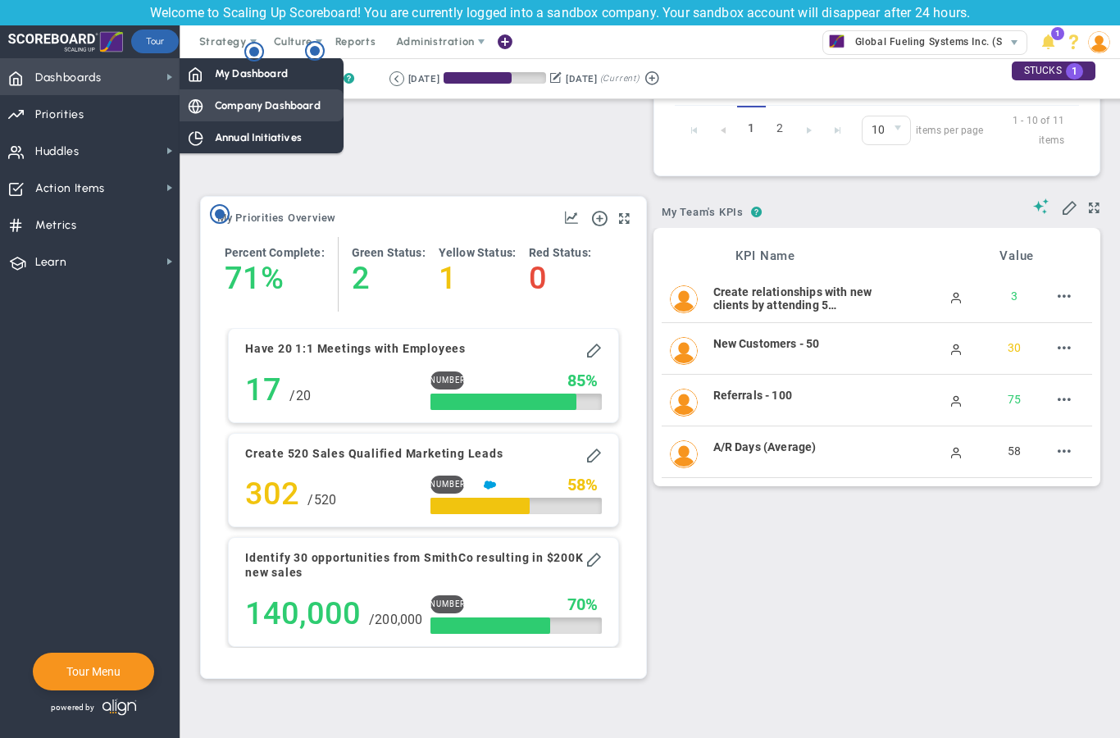
click at [236, 113] on div "Company Dashboard" at bounding box center [261, 105] width 164 height 32
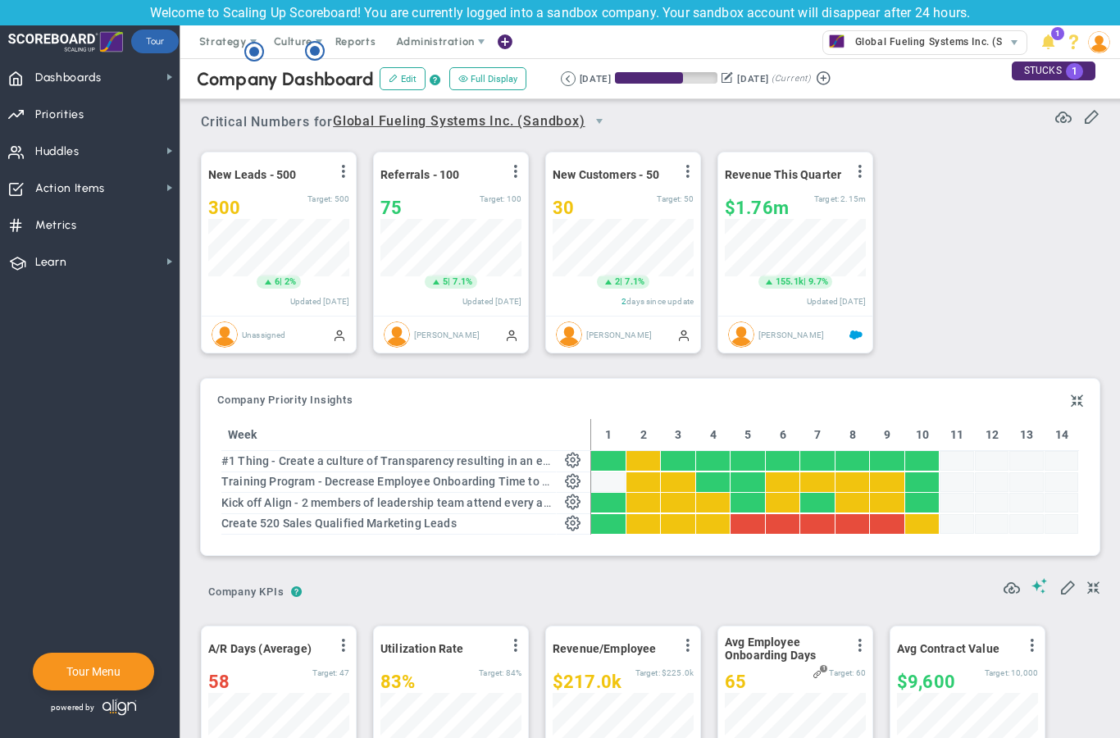
click at [628, 484] on div at bounding box center [643, 481] width 34 height 20
click at [646, 485] on div at bounding box center [643, 481] width 34 height 20
click at [530, 484] on span at bounding box center [532, 478] width 16 height 16
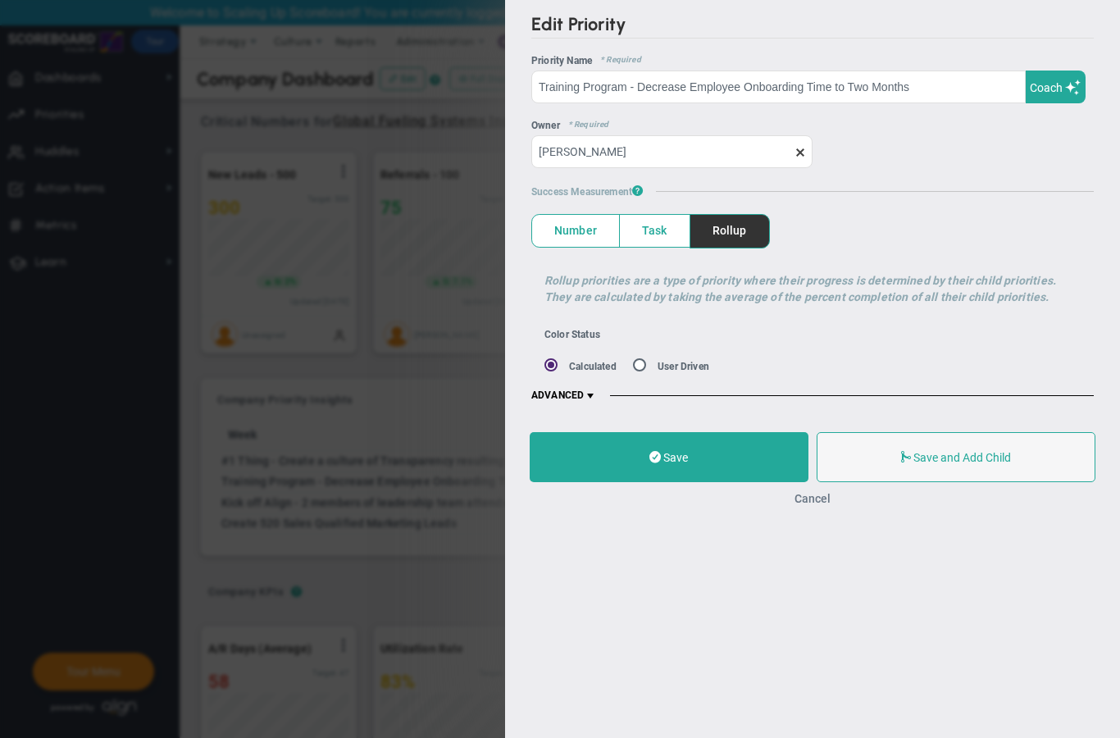
click at [814, 497] on button "Cancel" at bounding box center [812, 498] width 36 height 13
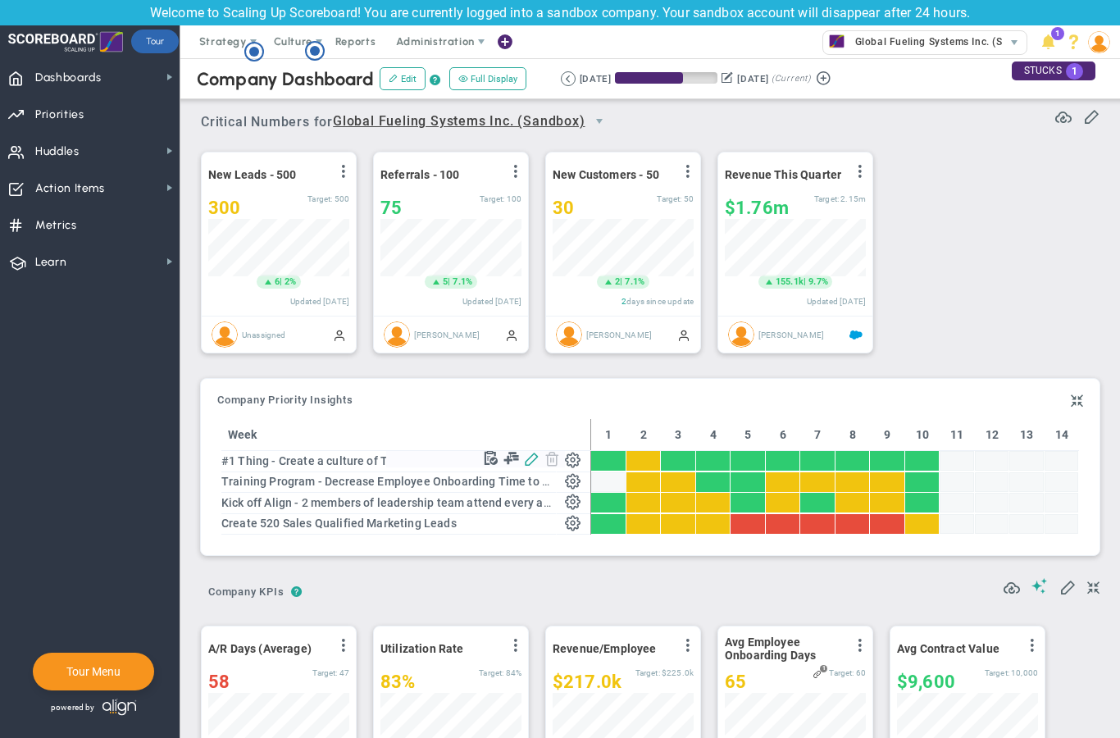
click at [528, 463] on span at bounding box center [532, 458] width 16 height 16
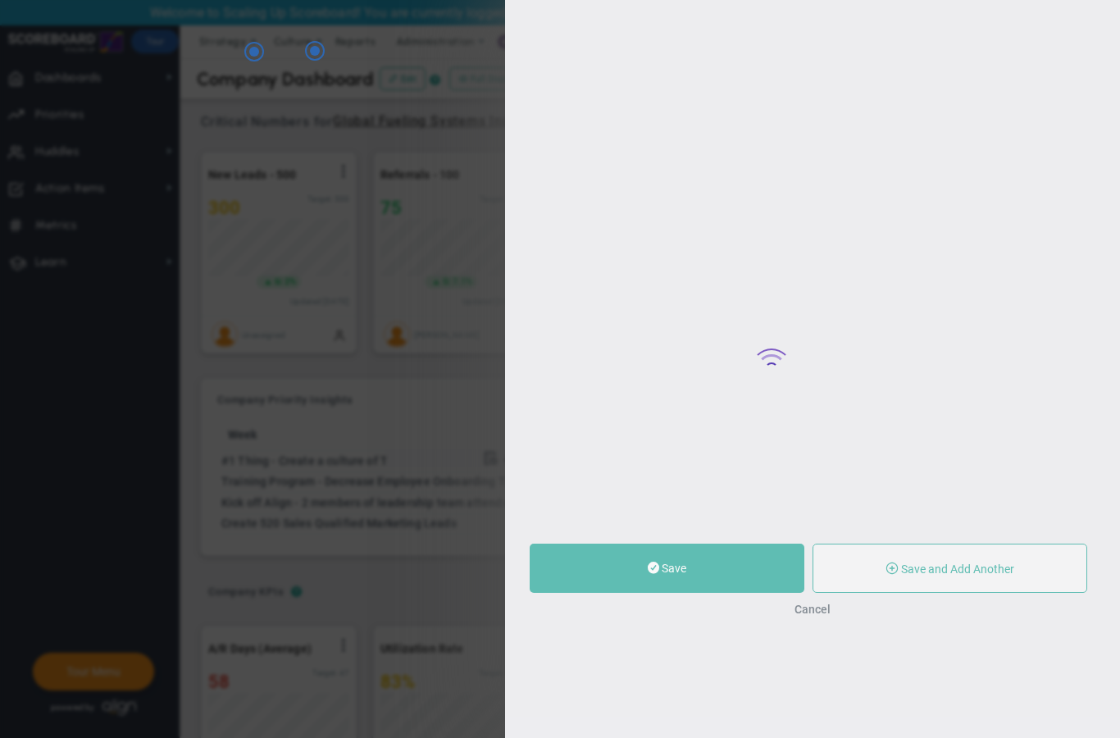
type input "#1 Thing - Create a culture of Transparency resulting in an eNPS score increase…"
type input "0"
type input "89"
type input "100"
radio input "true"
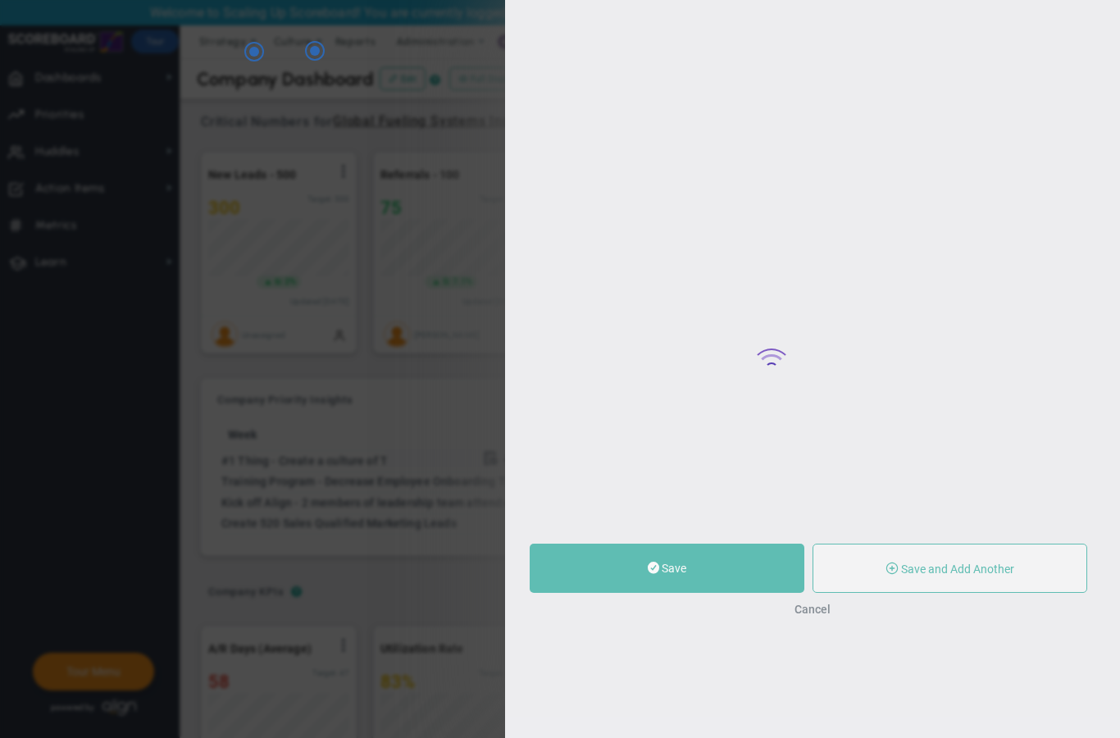
type input "[PERSON_NAME]"
type input "0"
type input "89"
type input "100"
radio input "true"
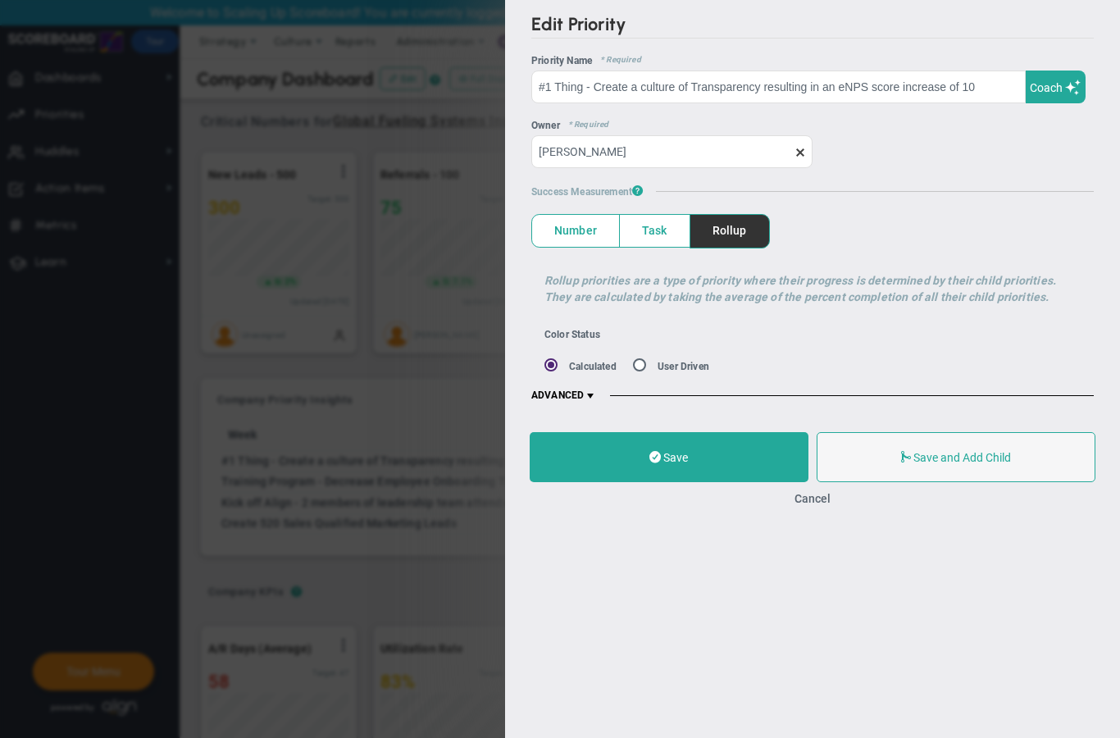
click at [576, 402] on span "ADVANCED" at bounding box center [564, 395] width 66 height 13
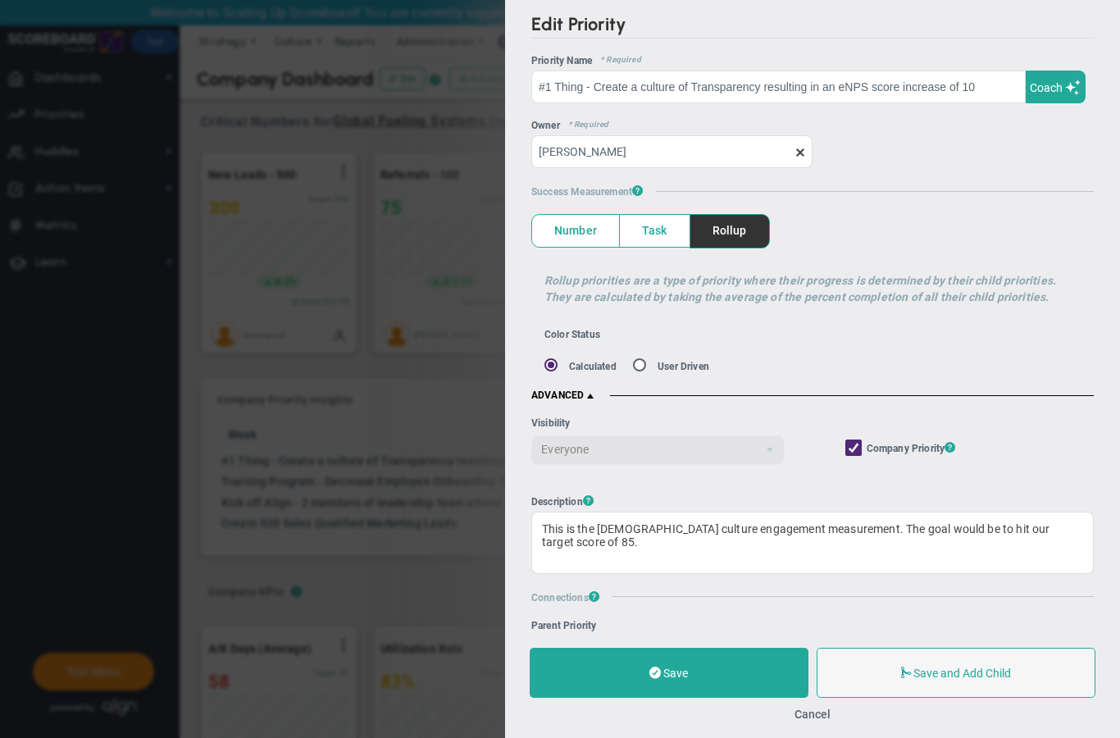
click at [575, 397] on span "ADVANCED" at bounding box center [564, 395] width 66 height 13
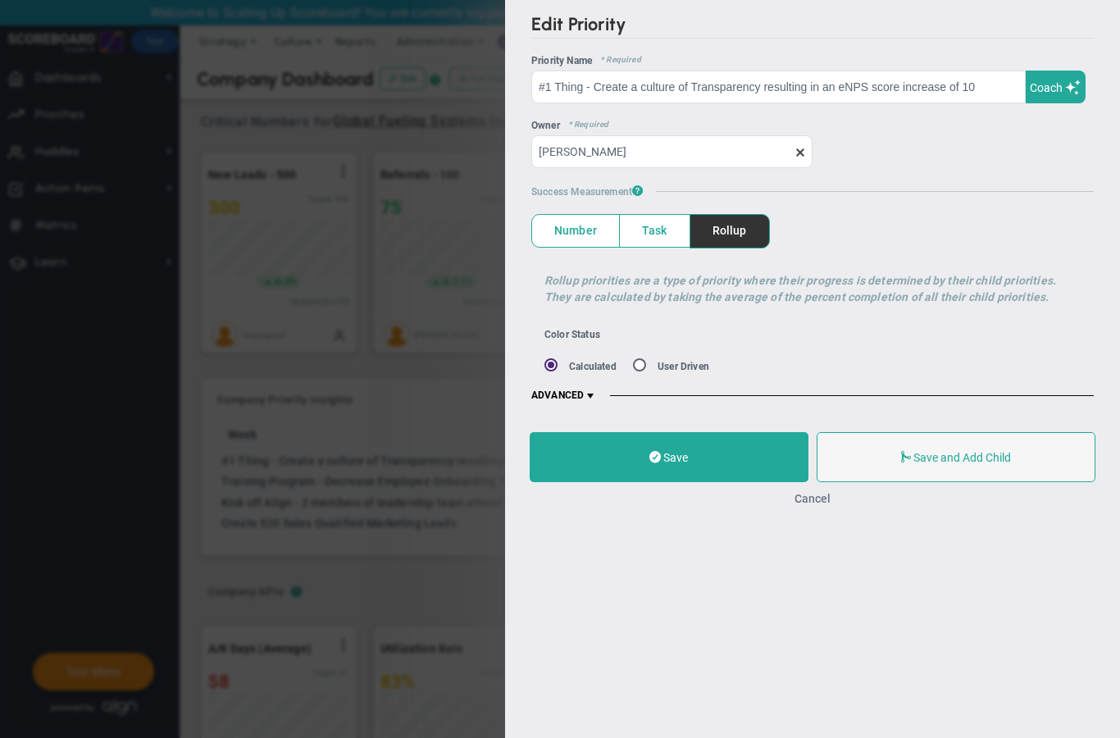
click at [823, 504] on button "Cancel" at bounding box center [812, 498] width 36 height 13
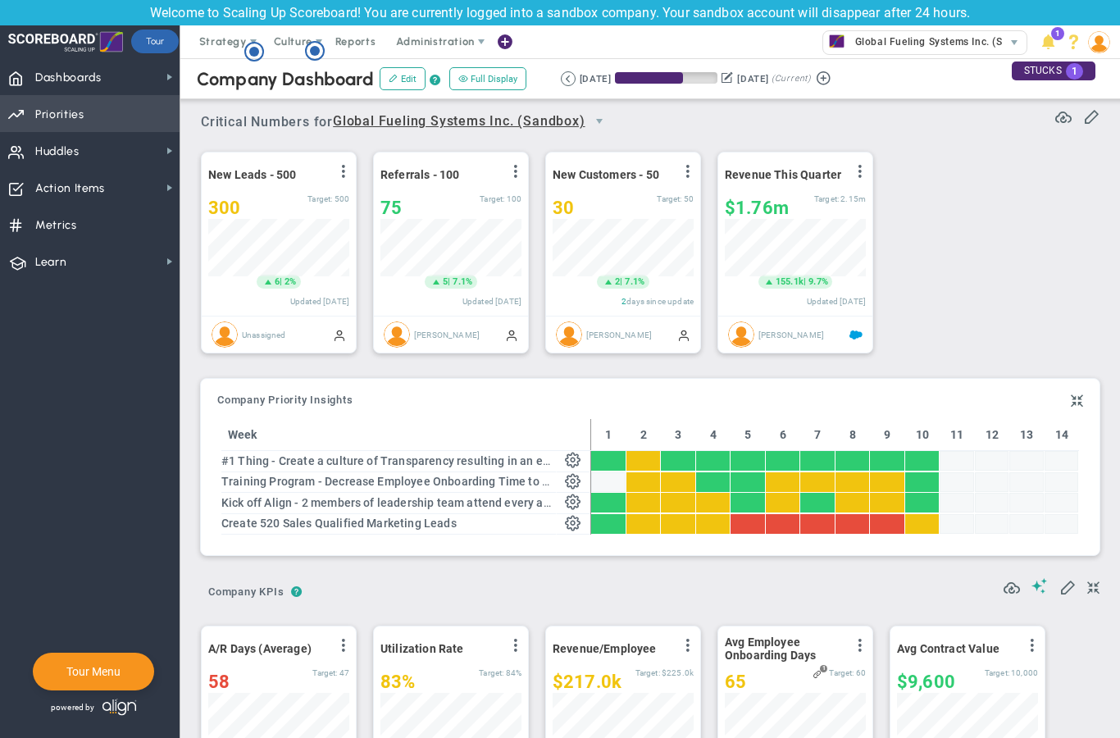
click at [102, 110] on span "Priorities Projects OKR Tree Priorities Projects OKRs" at bounding box center [89, 113] width 179 height 37
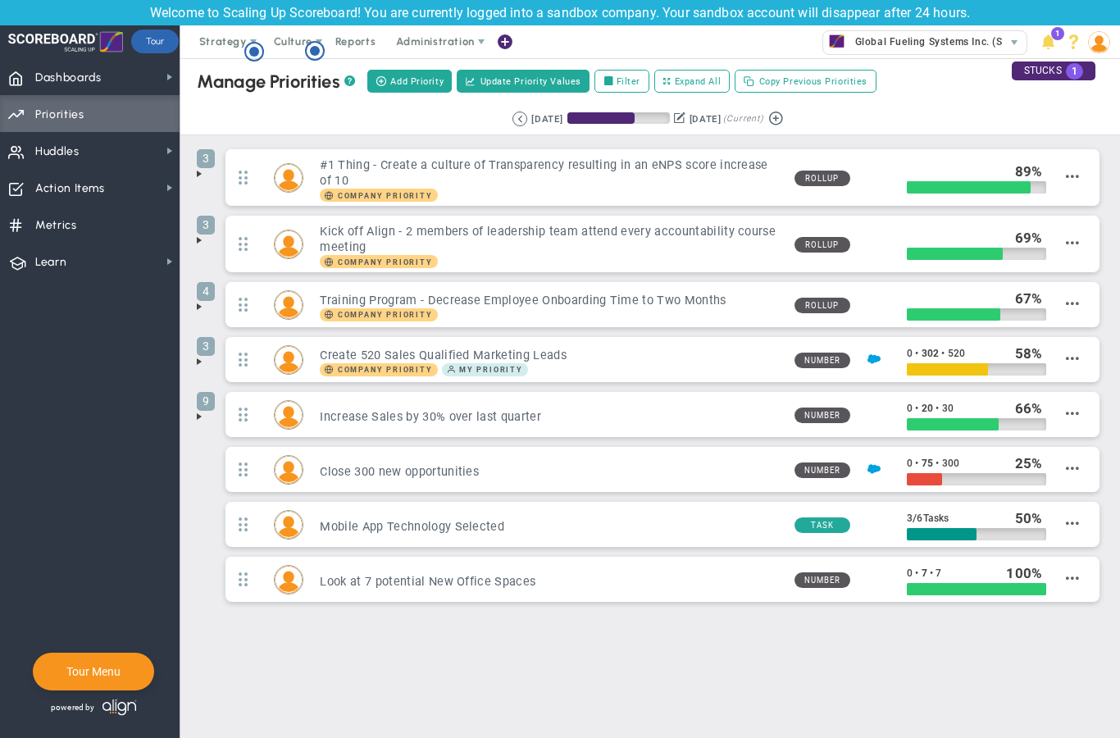
click at [195, 173] on span at bounding box center [199, 173] width 13 height 13
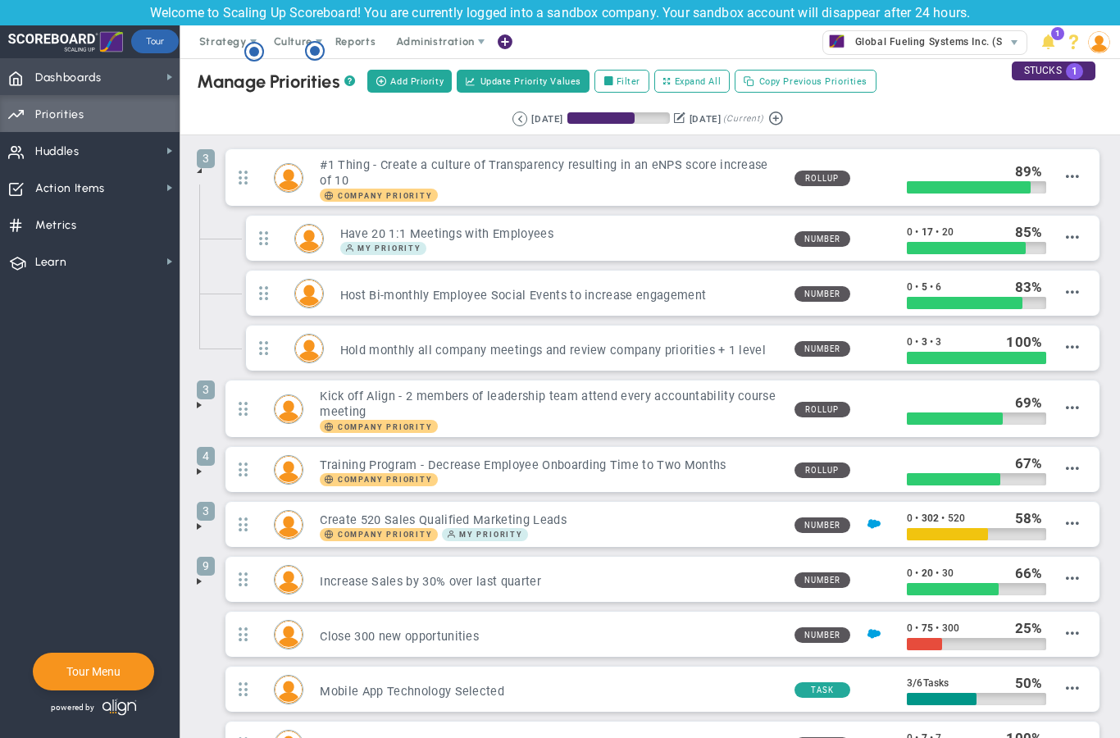
click at [109, 82] on span "Dashboards Dashboards" at bounding box center [89, 76] width 179 height 37
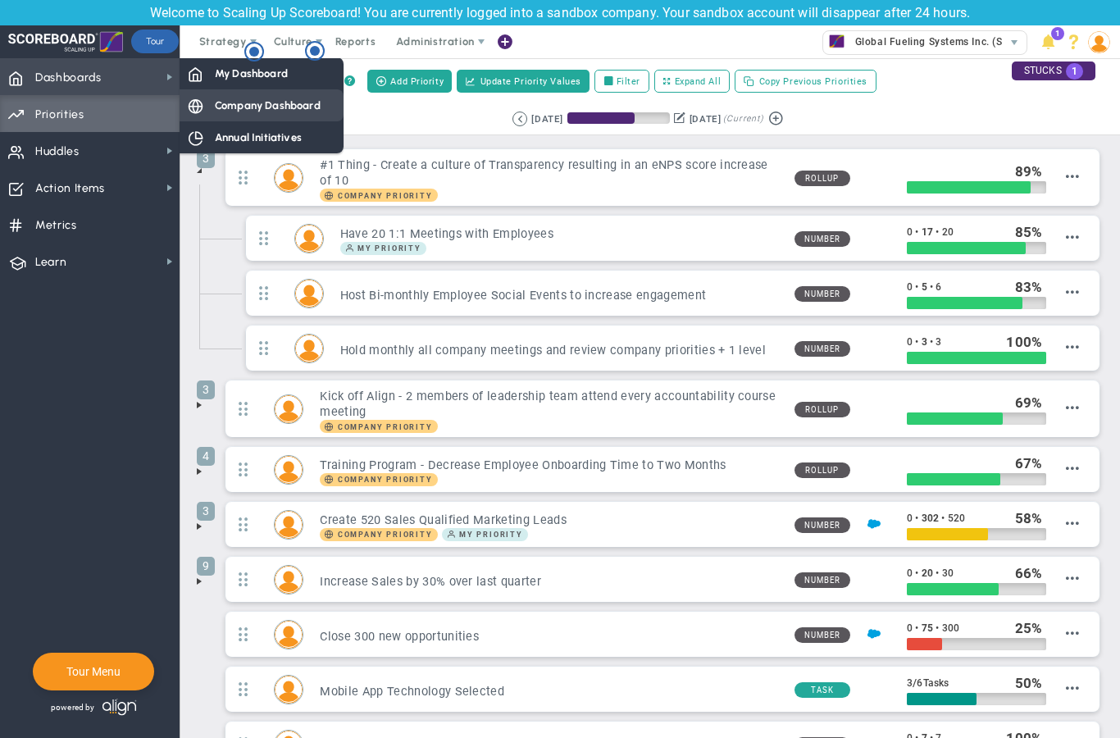
click at [216, 106] on span "Company Dashboard" at bounding box center [268, 106] width 106 height 16
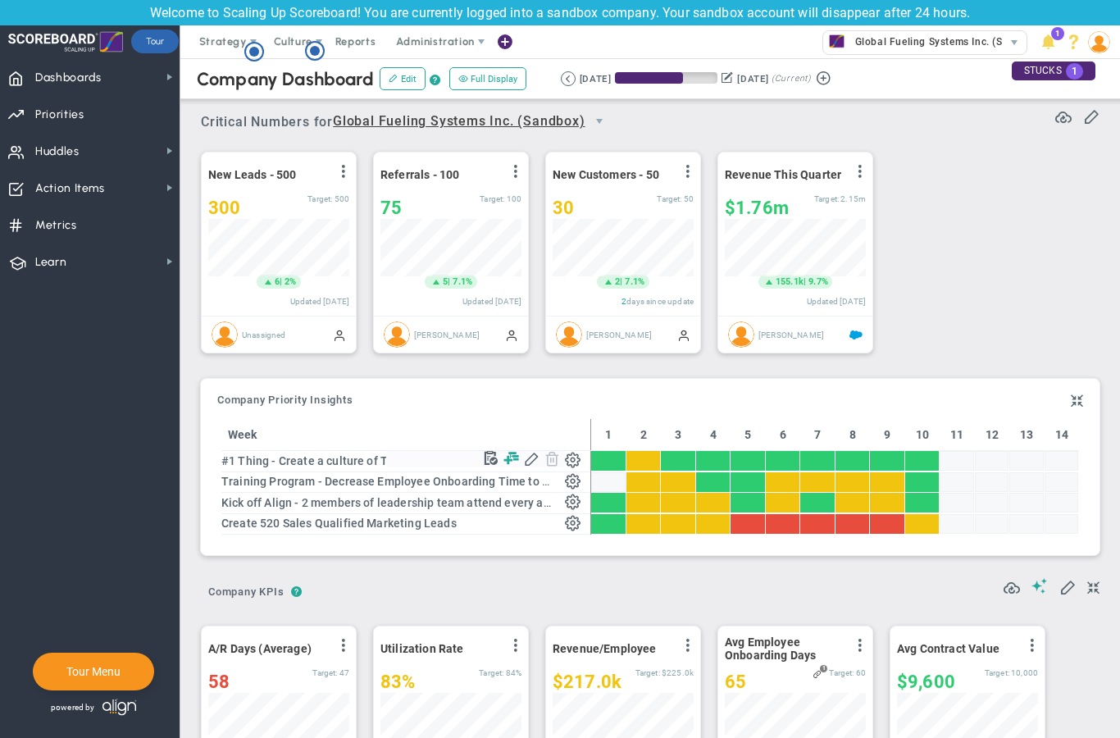
click at [511, 460] on span at bounding box center [511, 458] width 16 height 16
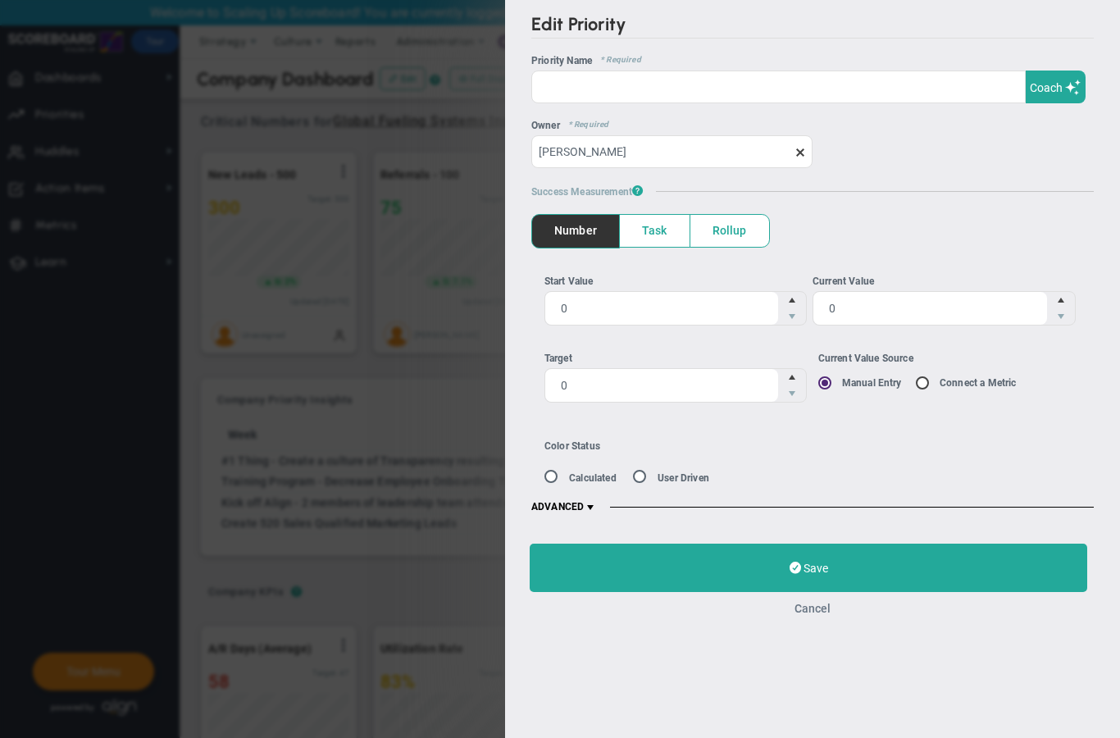
click at [815, 607] on button "Cancel" at bounding box center [812, 608] width 36 height 13
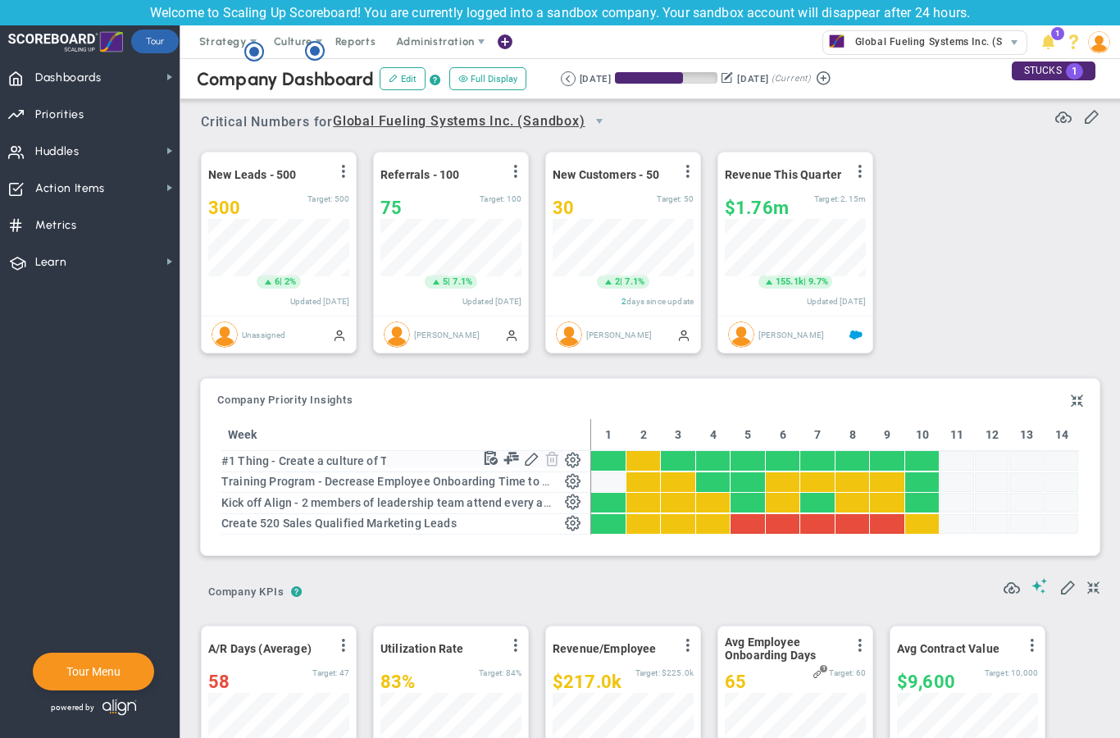
click at [575, 459] on span at bounding box center [573, 459] width 16 height 16
click at [494, 462] on span at bounding box center [491, 458] width 16 height 16
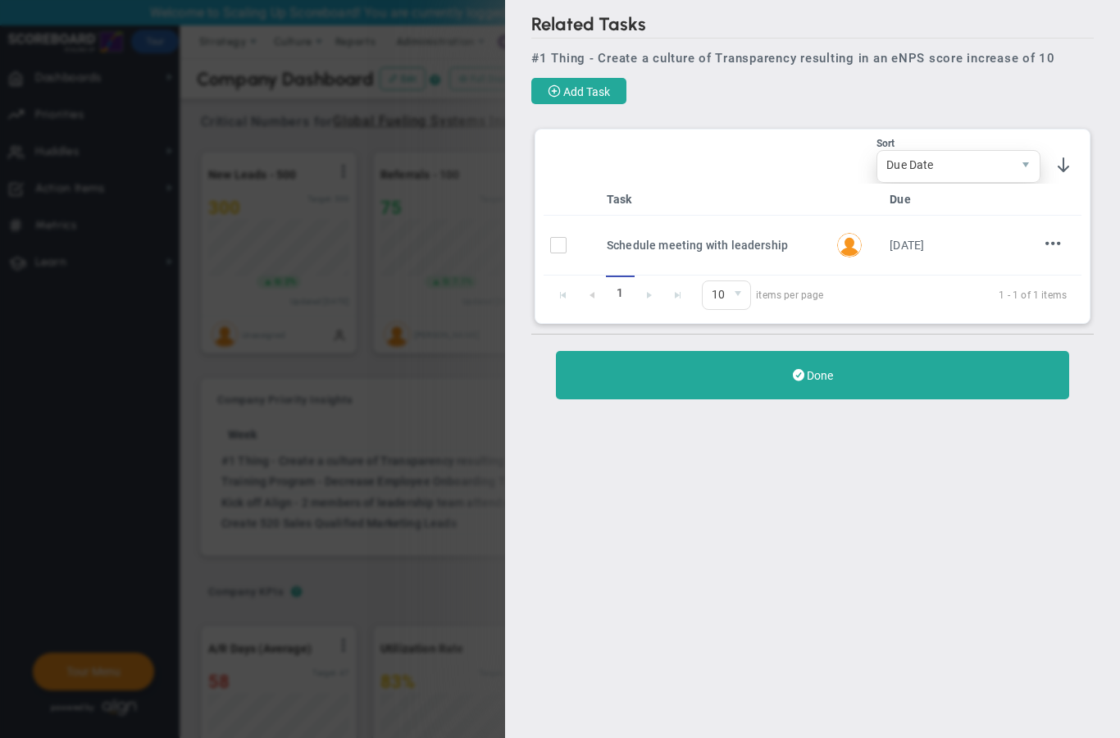
click at [973, 170] on span "Due Date" at bounding box center [944, 165] width 134 height 28
click at [917, 245] on li "Assigned To" at bounding box center [958, 240] width 162 height 34
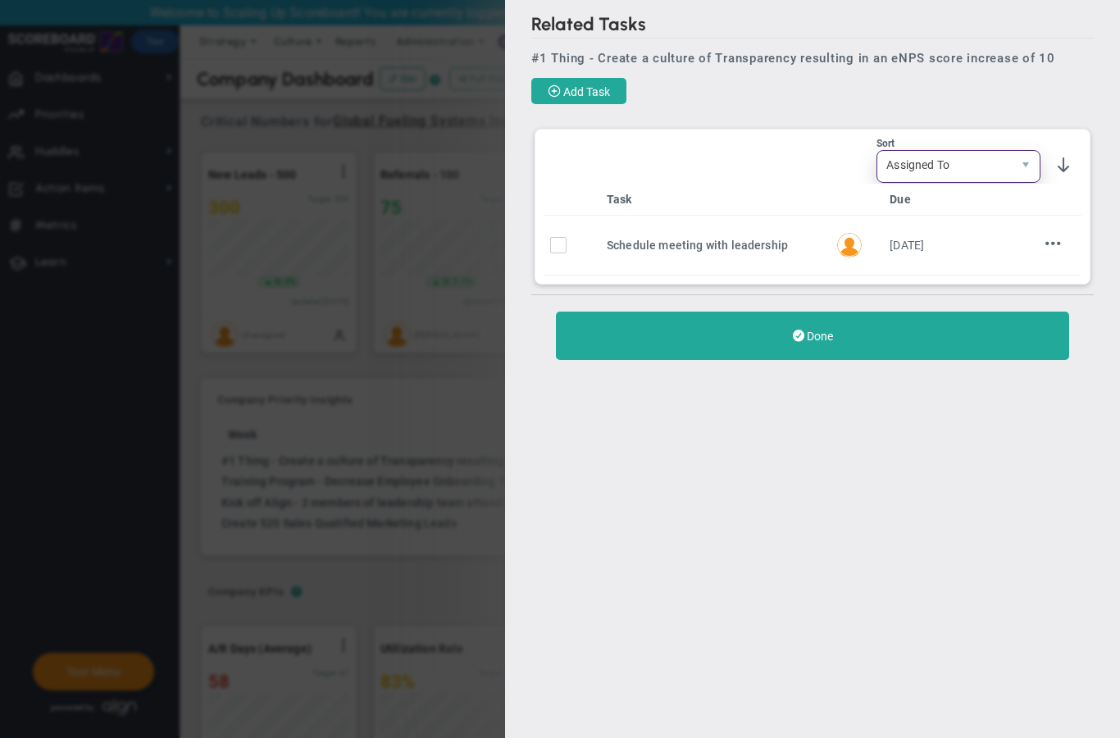
click at [944, 161] on span "Assigned To" at bounding box center [944, 165] width 134 height 28
click at [930, 204] on li "Task Name" at bounding box center [958, 205] width 162 height 34
click at [843, 461] on div "Related Tasks #1 Thing - Create a culture of Transparency resulting in an eNPS …" at bounding box center [812, 369] width 615 height 738
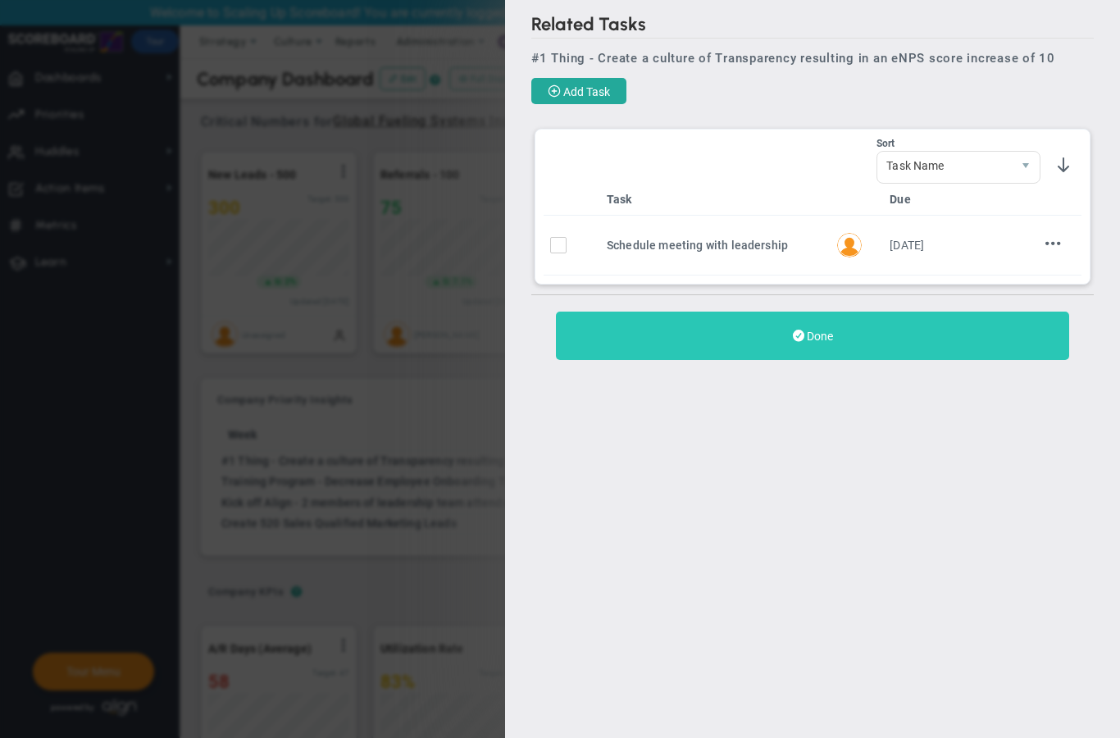
click at [850, 348] on button "Done" at bounding box center [812, 335] width 513 height 48
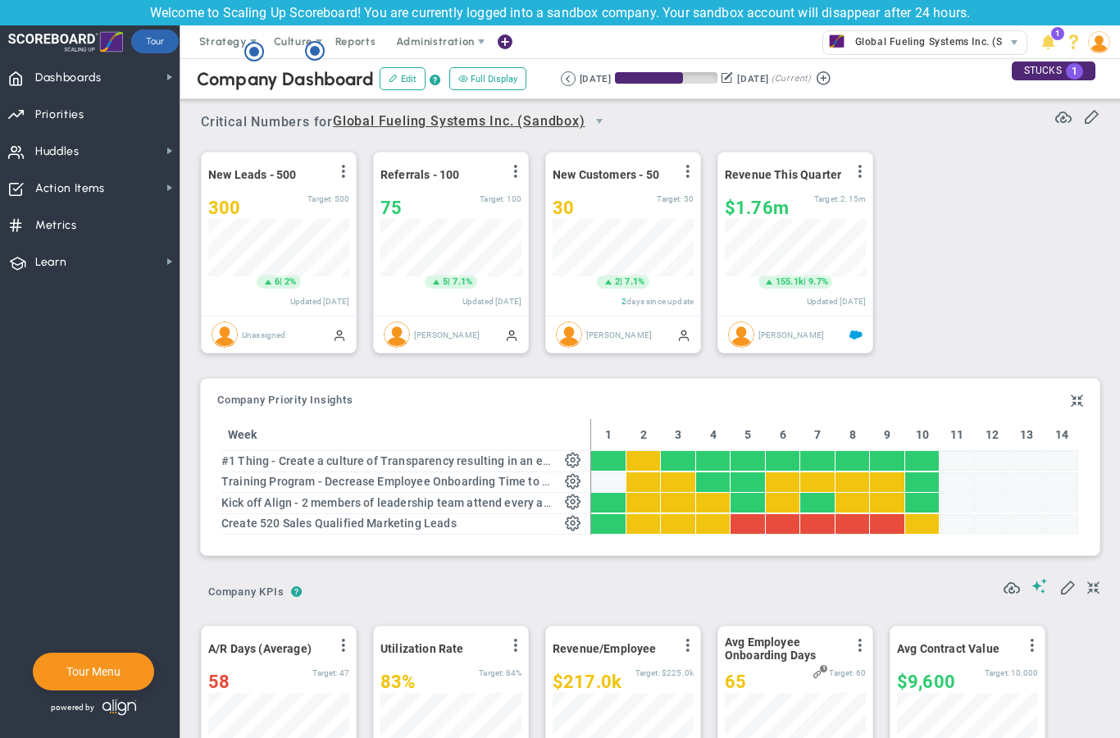
click at [611, 459] on div at bounding box center [608, 461] width 34 height 20
click at [643, 468] on div at bounding box center [643, 461] width 34 height 20
drag, startPoint x: 712, startPoint y: 459, endPoint x: 776, endPoint y: 459, distance: 63.9
click at [767, 459] on tr at bounding box center [835, 461] width 488 height 21
click at [356, 459] on span "#1 Thing - Create a culture of Transparency resulting in an eNPS score increase…" at bounding box center [448, 460] width 454 height 13
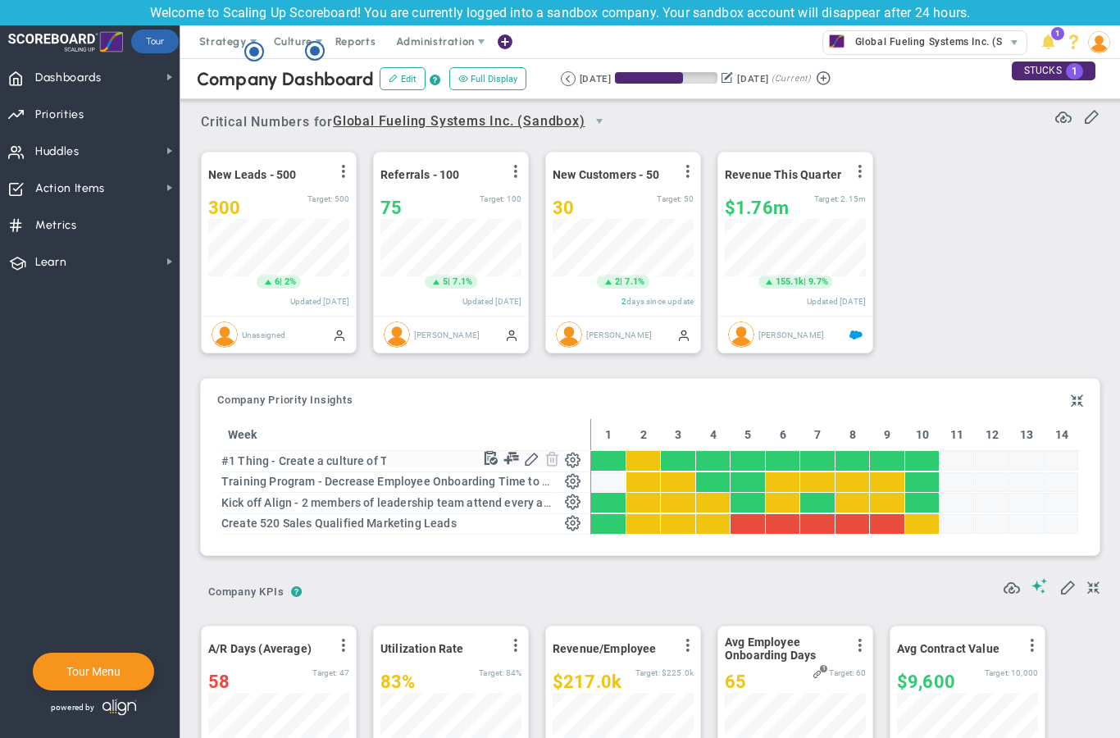
click at [574, 458] on span at bounding box center [573, 459] width 16 height 16
click at [511, 458] on span at bounding box center [511, 458] width 16 height 16
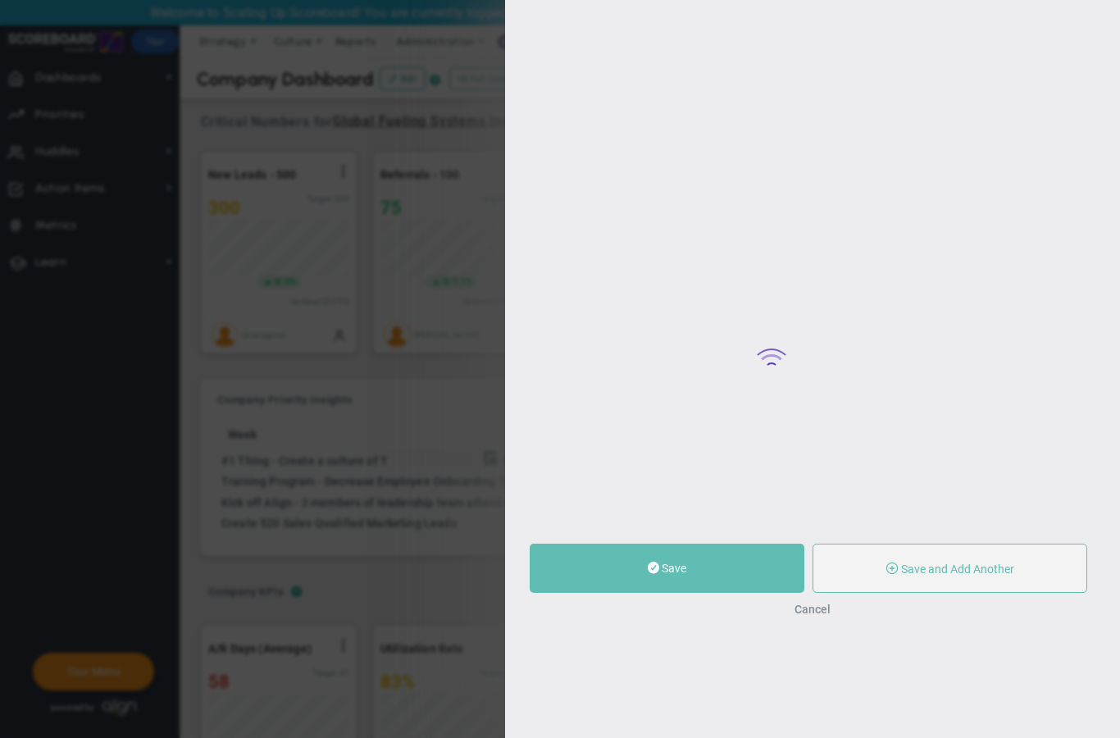
type input "0"
type input "[PERSON_NAME]"
type input "0"
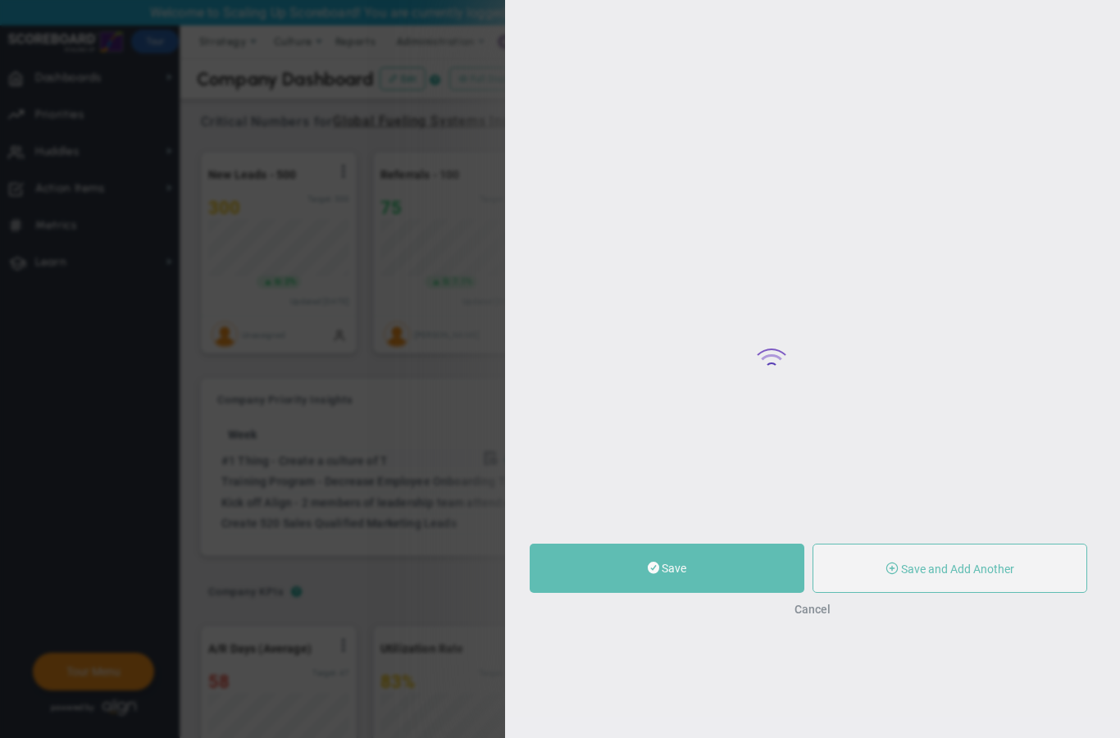
type input "0"
radio input "true"
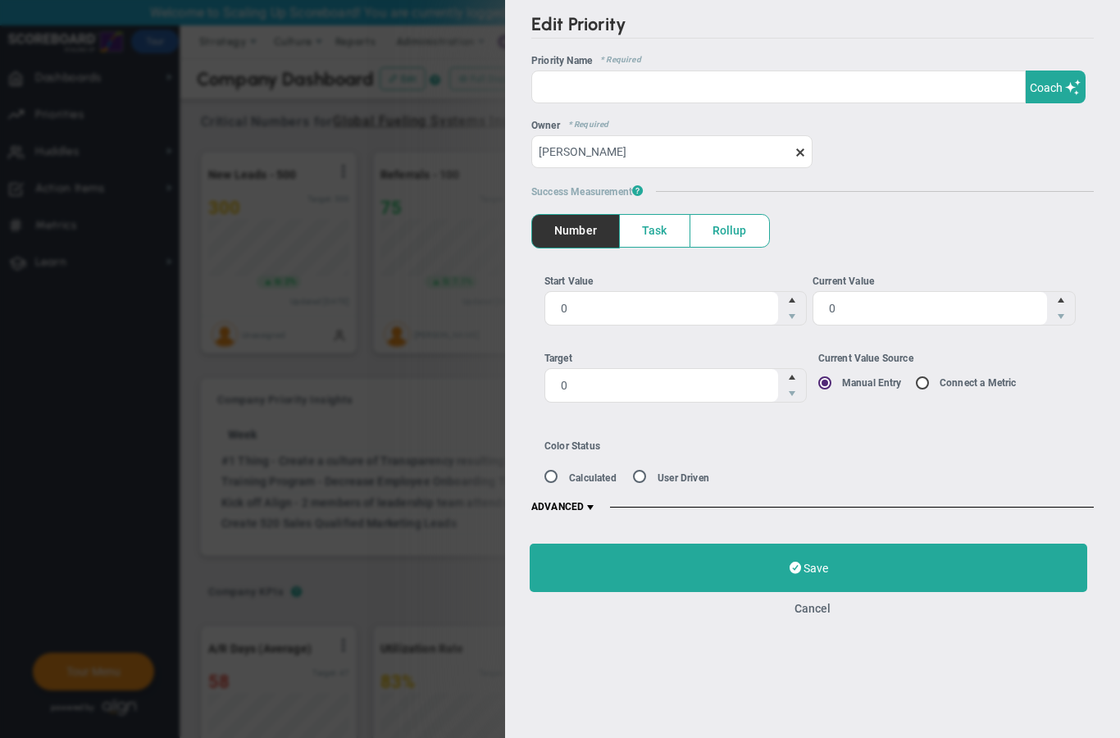
click at [824, 620] on div "Save Save and Add Another Save and Add Child Cancel" at bounding box center [812, 579] width 615 height 105
click at [814, 605] on button "Cancel" at bounding box center [812, 608] width 36 height 13
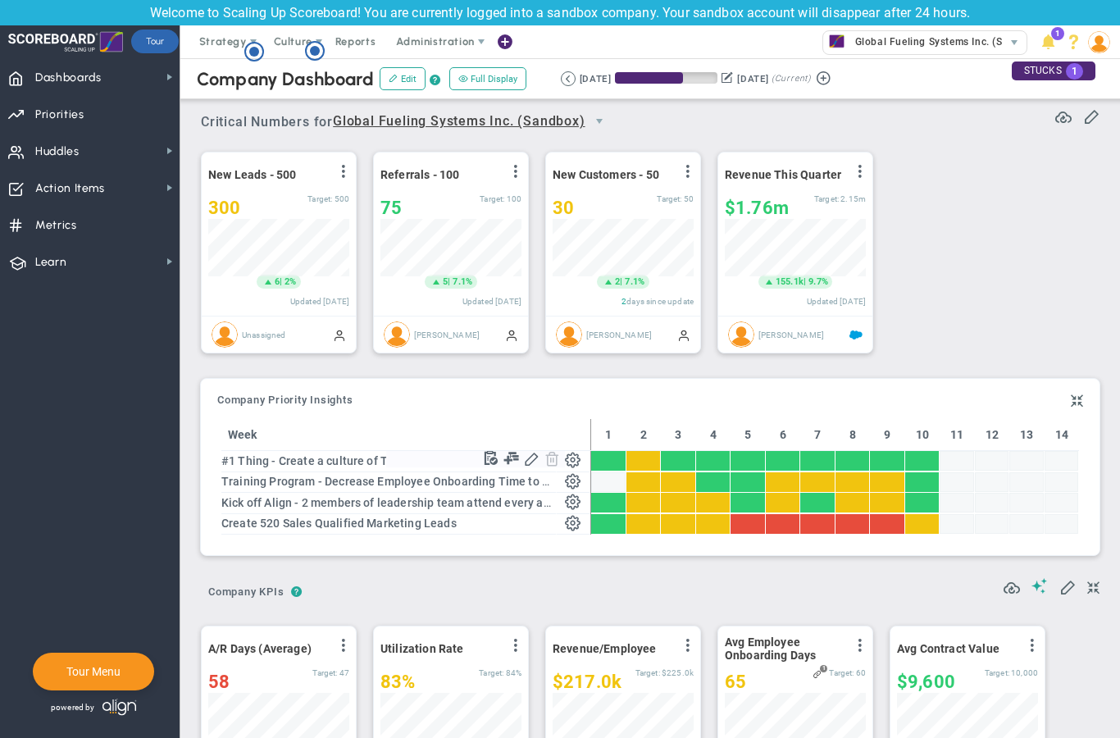
click at [572, 463] on span at bounding box center [573, 459] width 16 height 16
click at [570, 461] on span at bounding box center [573, 459] width 16 height 16
click at [532, 461] on span at bounding box center [532, 458] width 16 height 16
type input "#1 Thing - Create a culture of Transparency resulting in an eNPS score increase…"
type input "0"
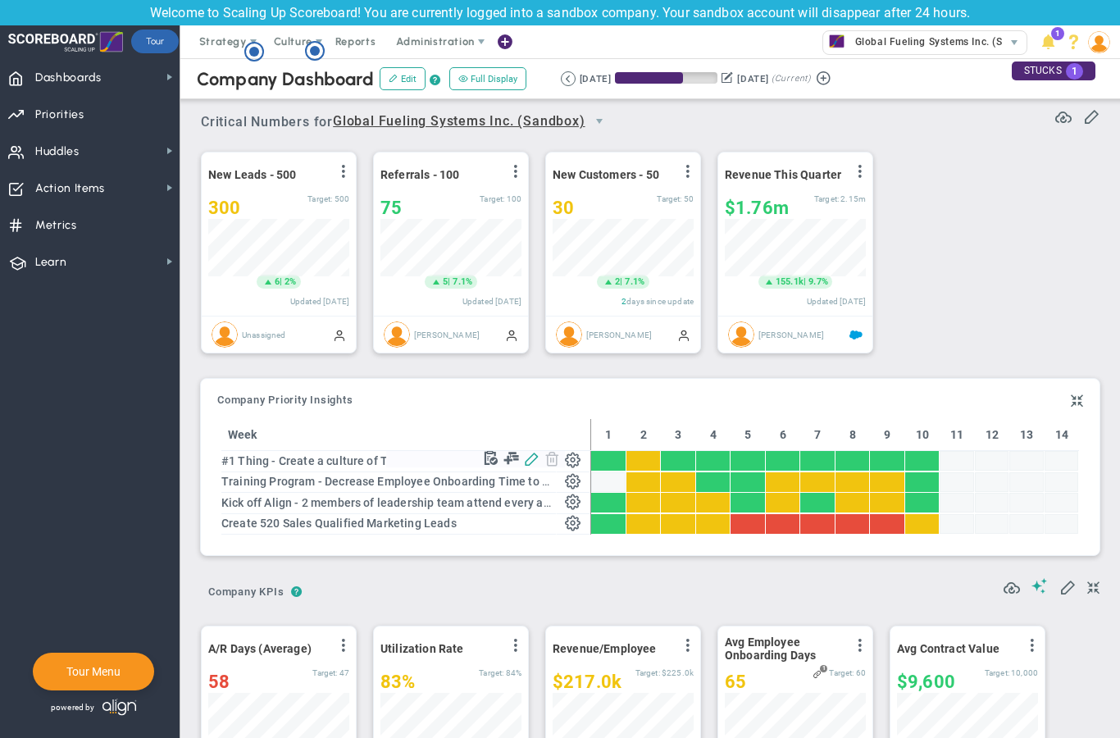
type input "89"
type input "100"
radio input "true"
type input "[PERSON_NAME]"
type input "0"
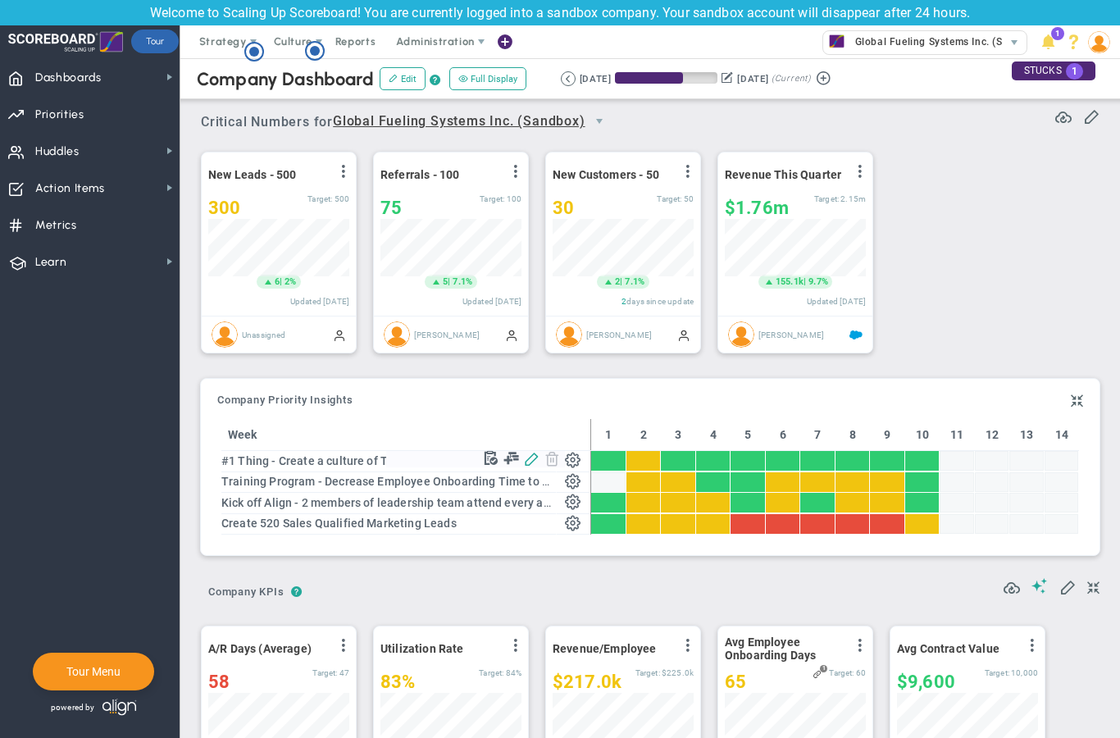
type input "89"
type input "100"
radio input "true"
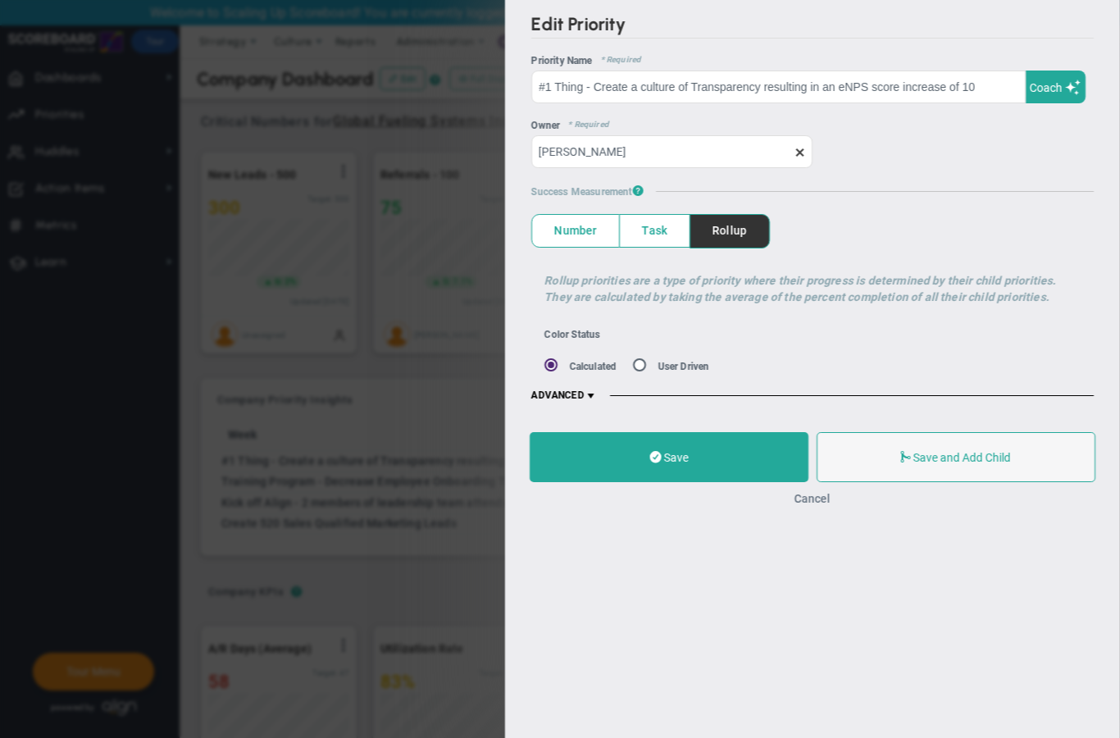
click at [810, 504] on button "Cancel" at bounding box center [812, 498] width 36 height 13
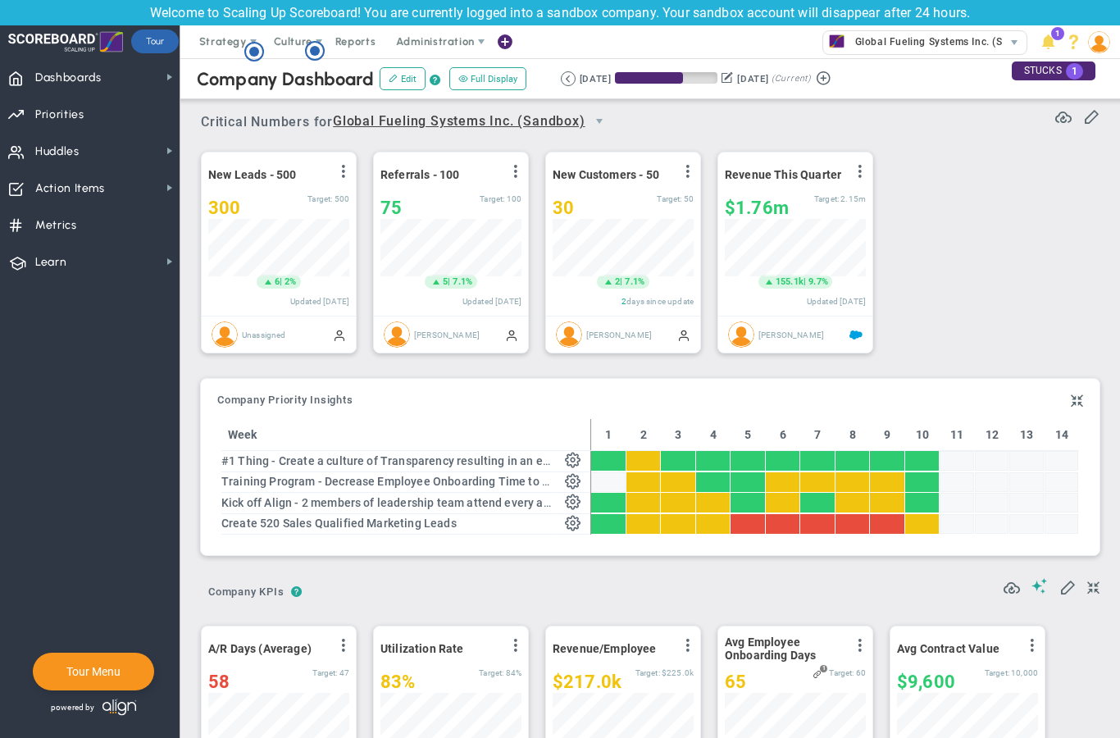
click at [1, 442] on nav "Dashboards Dashboards My Dashboard Company Dashboard" at bounding box center [90, 397] width 180 height 679
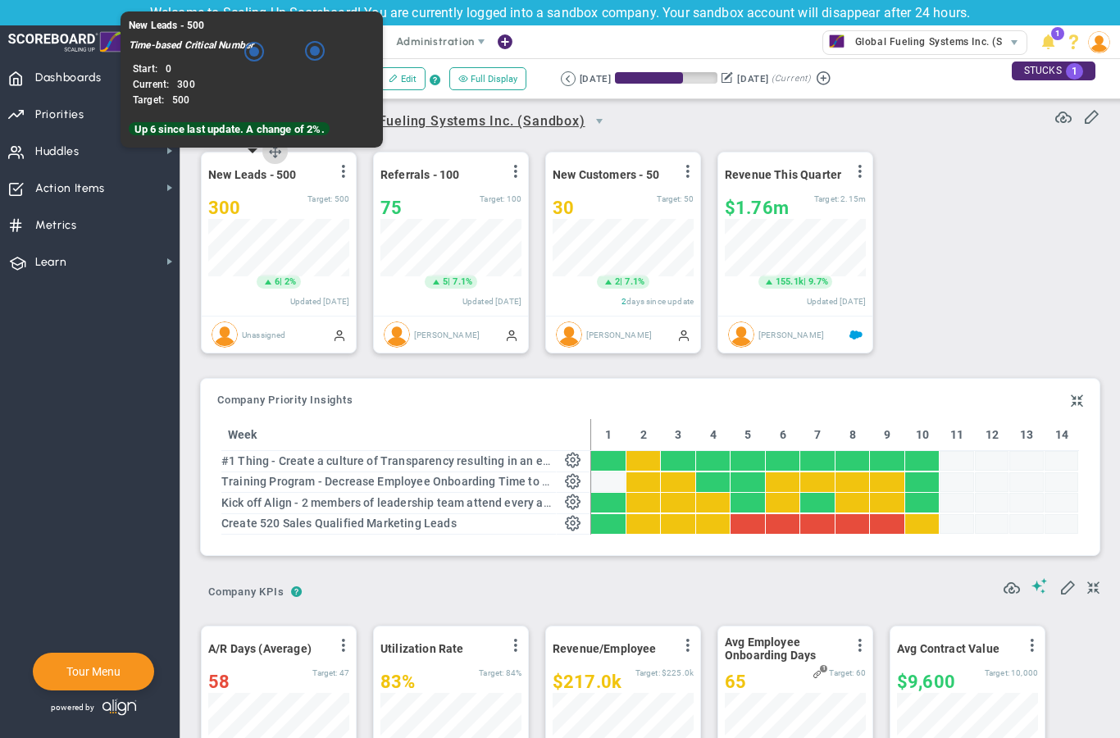
click at [279, 175] on span "New Leads - 500" at bounding box center [252, 174] width 88 height 13
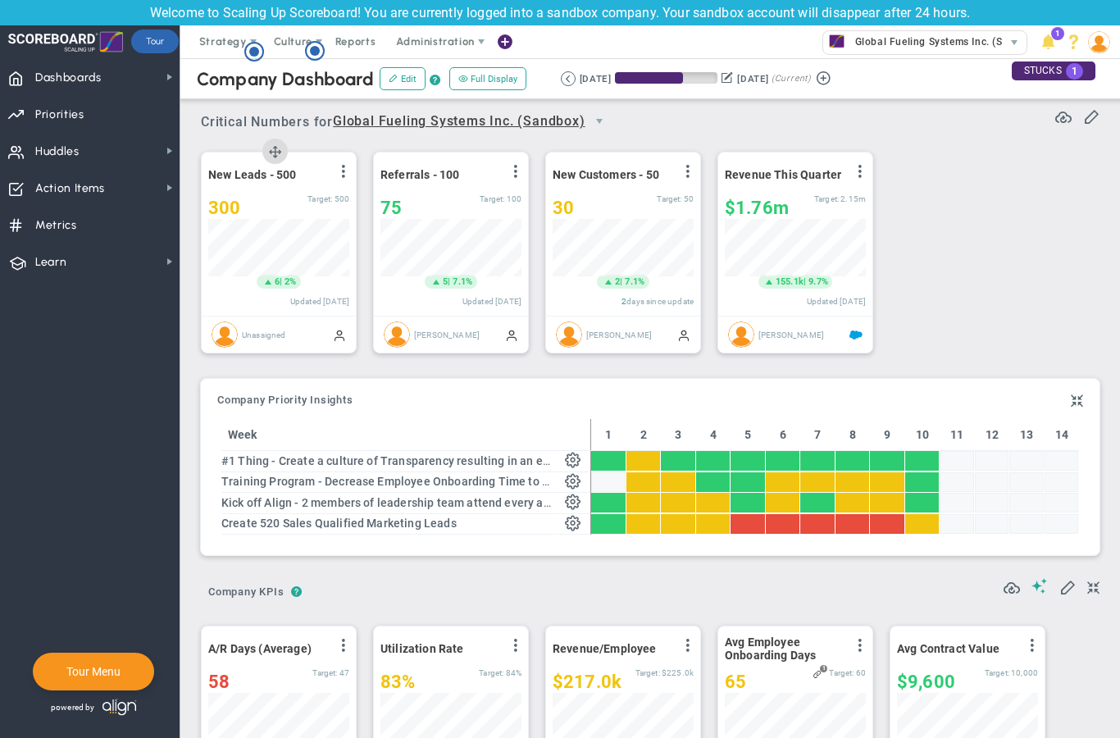
click at [341, 164] on div "View Historical Graph Edit Make "No Change" Update Add Past Update" at bounding box center [342, 174] width 13 height 21
click at [343, 170] on span at bounding box center [343, 171] width 13 height 13
click at [335, 179] on span "View Historical Graph" at bounding box center [297, 183] width 105 height 11
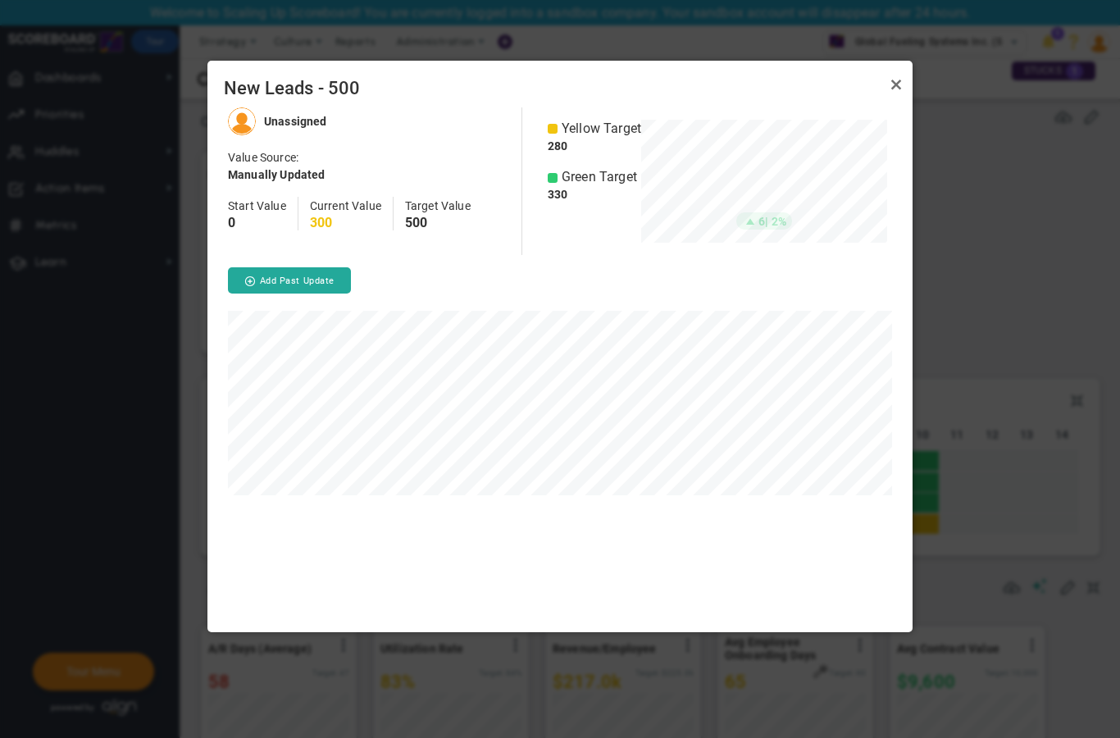
scroll to position [570, 705]
click at [958, 210] on div at bounding box center [560, 369] width 1120 height 738
click at [893, 87] on link "Close" at bounding box center [896, 85] width 20 height 20
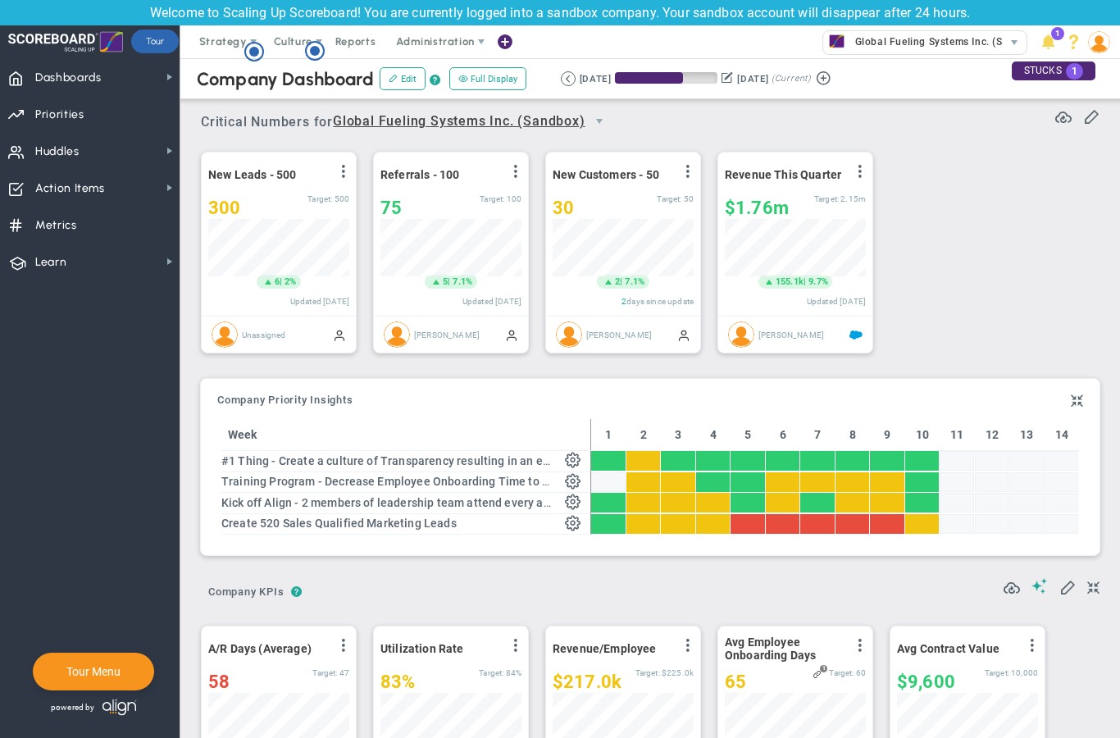
click at [942, 220] on div "New Leads - 500 View Historical Graph Edit Make "No Change" Update Add Past Upd…" at bounding box center [643, 253] width 919 height 230
